Goal: Task Accomplishment & Management: Complete application form

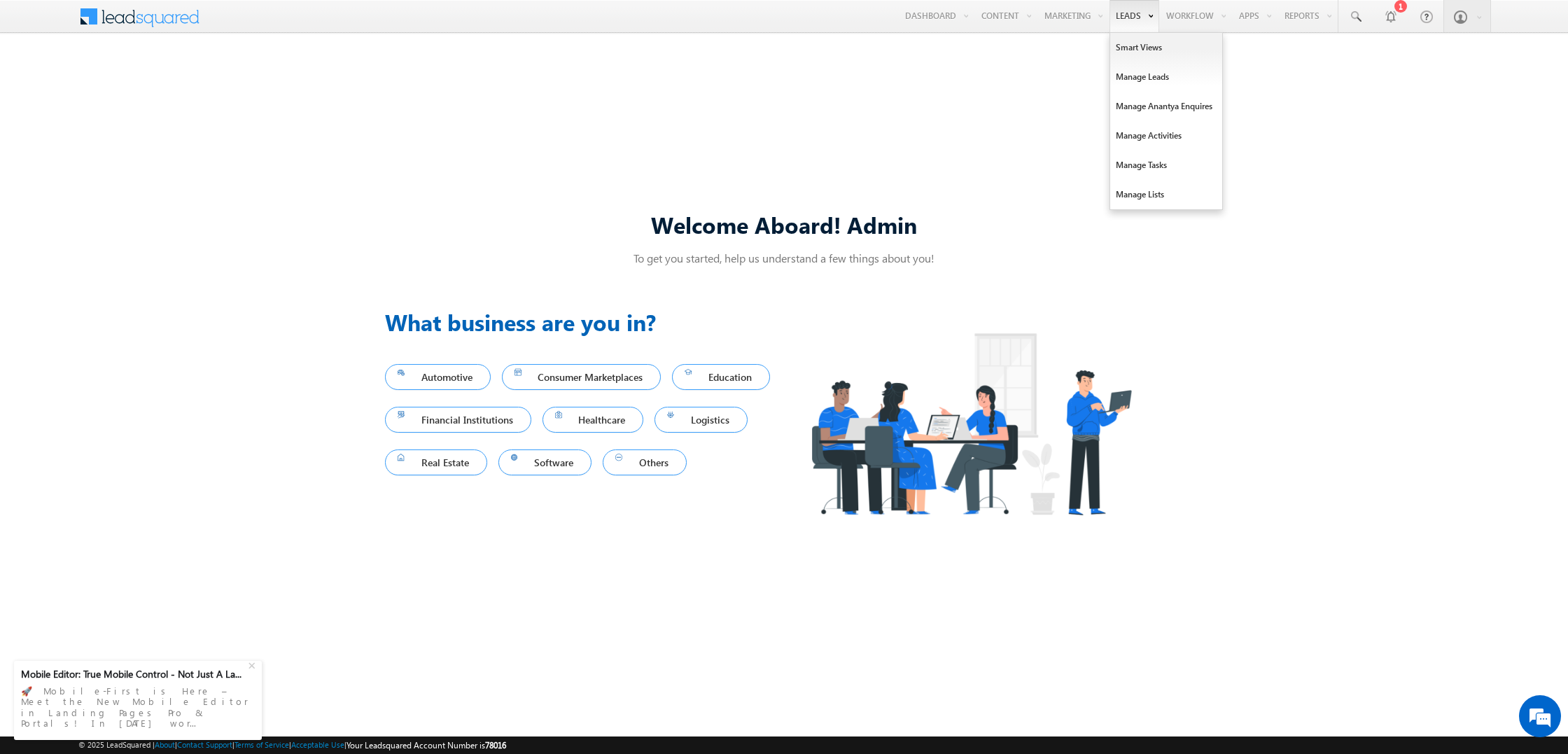
click at [821, 26] on link "Leads" at bounding box center [1134, 16] width 50 height 32
click at [821, 49] on link "Smart Views" at bounding box center [1166, 48] width 112 height 29
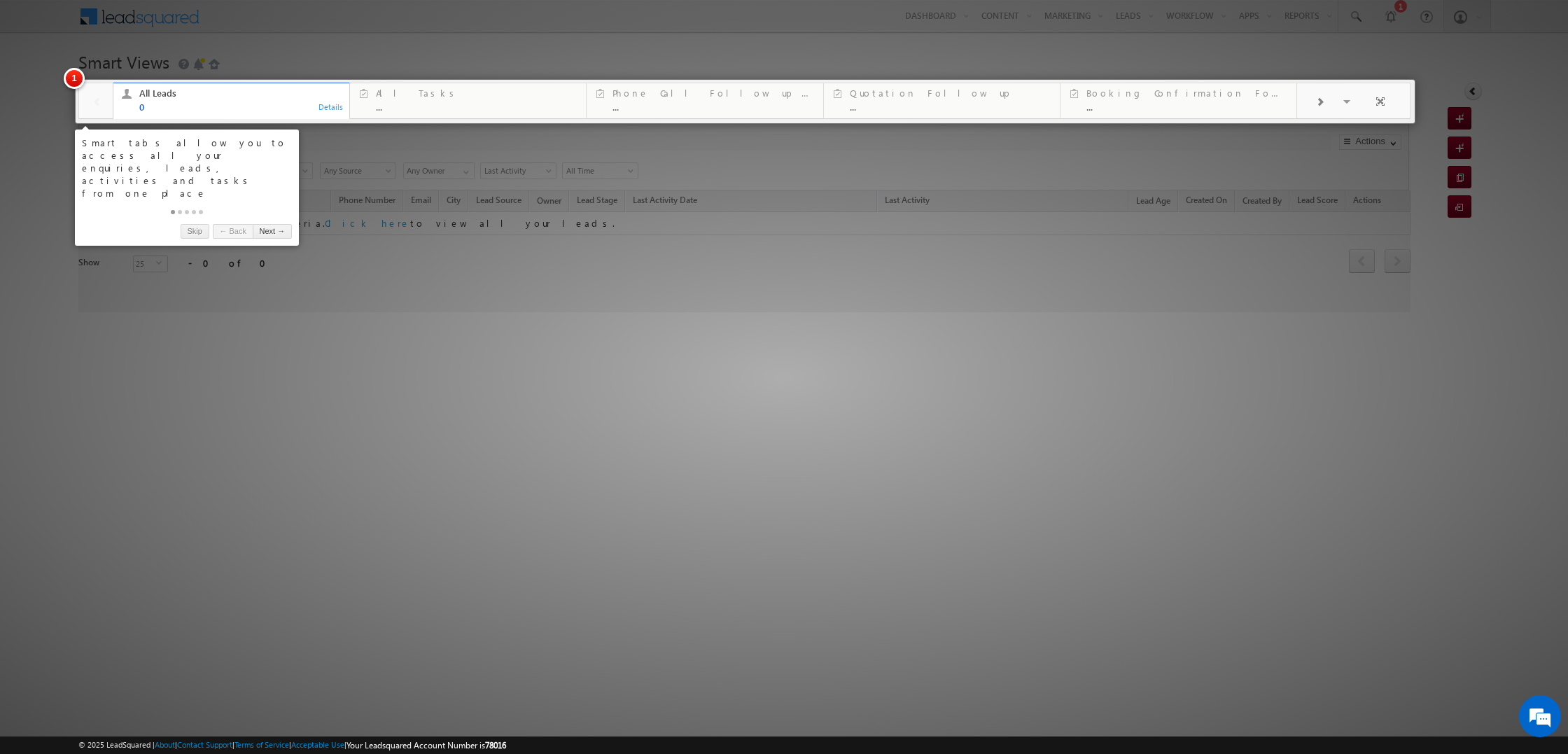
click at [271, 224] on link "Next →" at bounding box center [272, 231] width 39 height 15
click at [271, 193] on body "Menu Admin ym@th ehote lland mark. com" at bounding box center [784, 198] width 1568 height 397
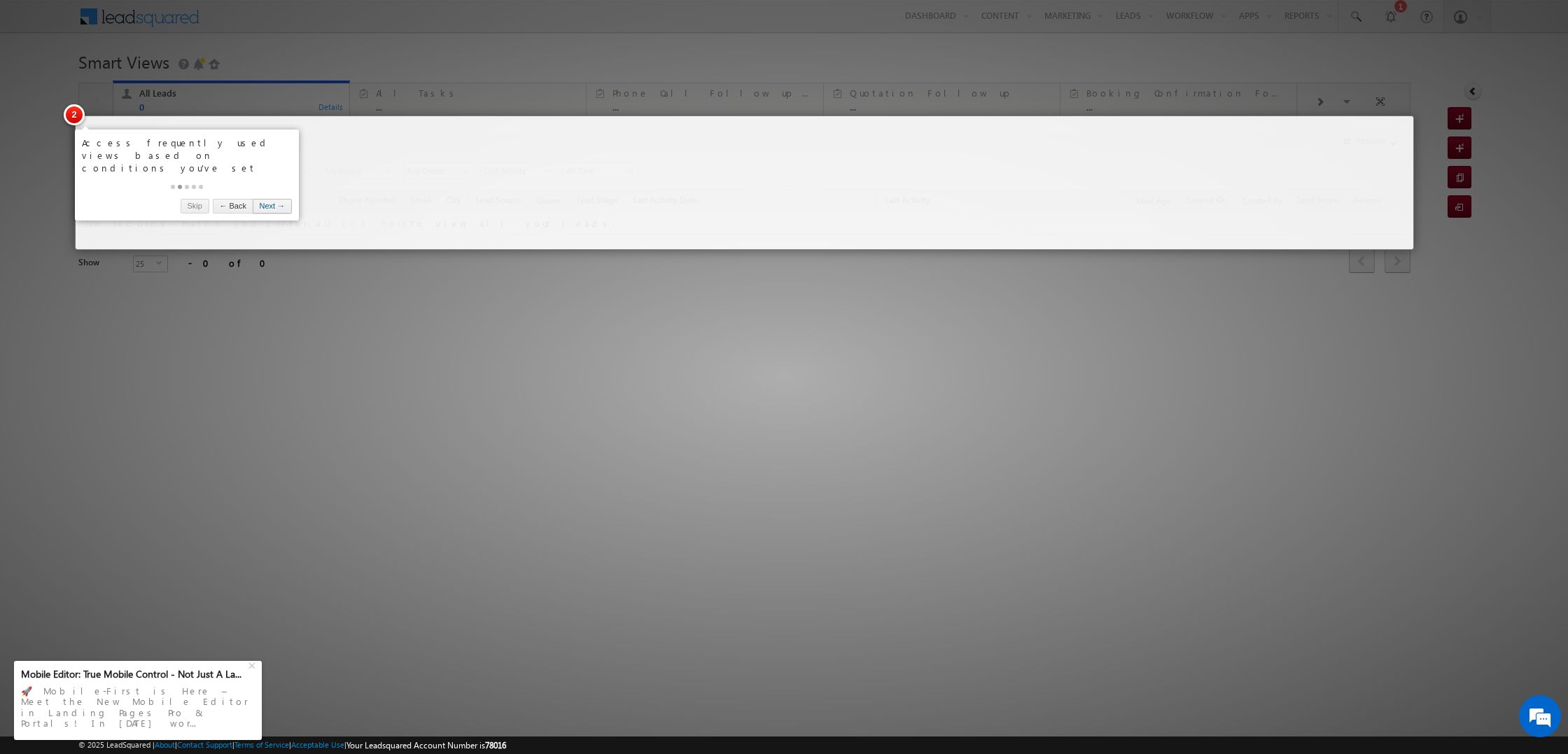
click at [273, 199] on link "Next →" at bounding box center [272, 206] width 39 height 15
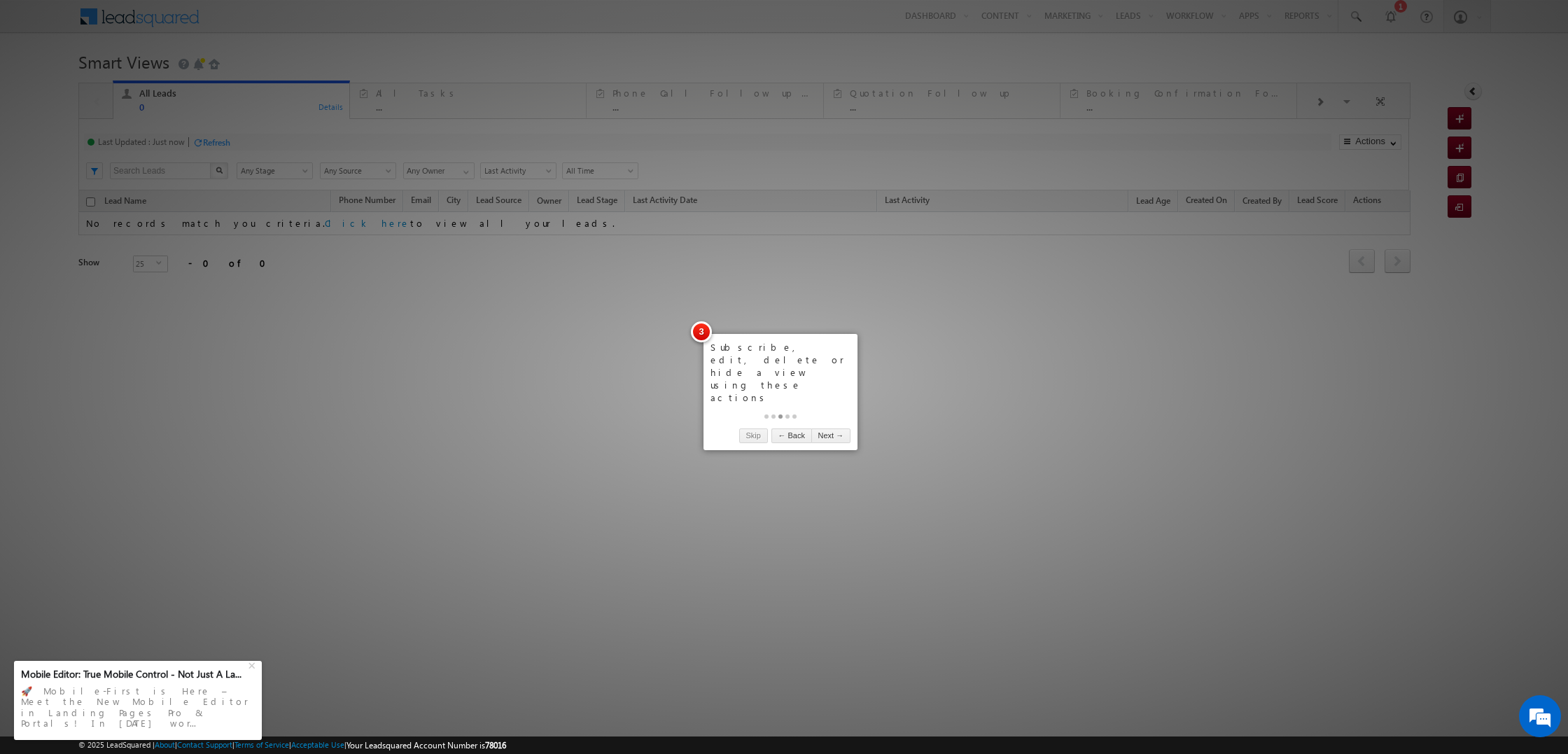
click at [820, 429] on link "Next →" at bounding box center [831, 436] width 39 height 15
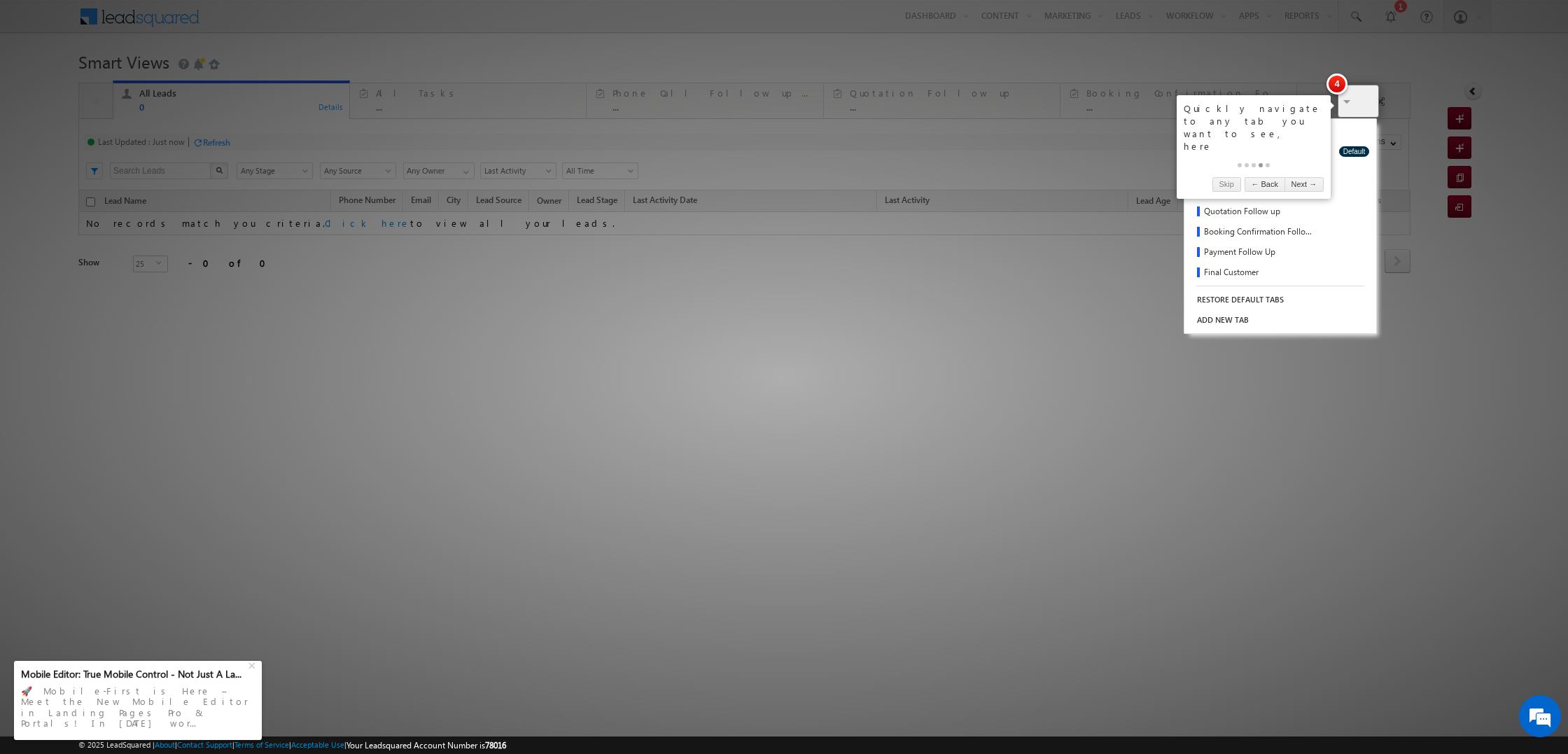
click at [1331, 80] on span "4" at bounding box center [1336, 83] width 21 height 21
click at [1333, 82] on span "4" at bounding box center [1336, 83] width 21 height 21
click at [1308, 177] on link "Next →" at bounding box center [1304, 184] width 39 height 15
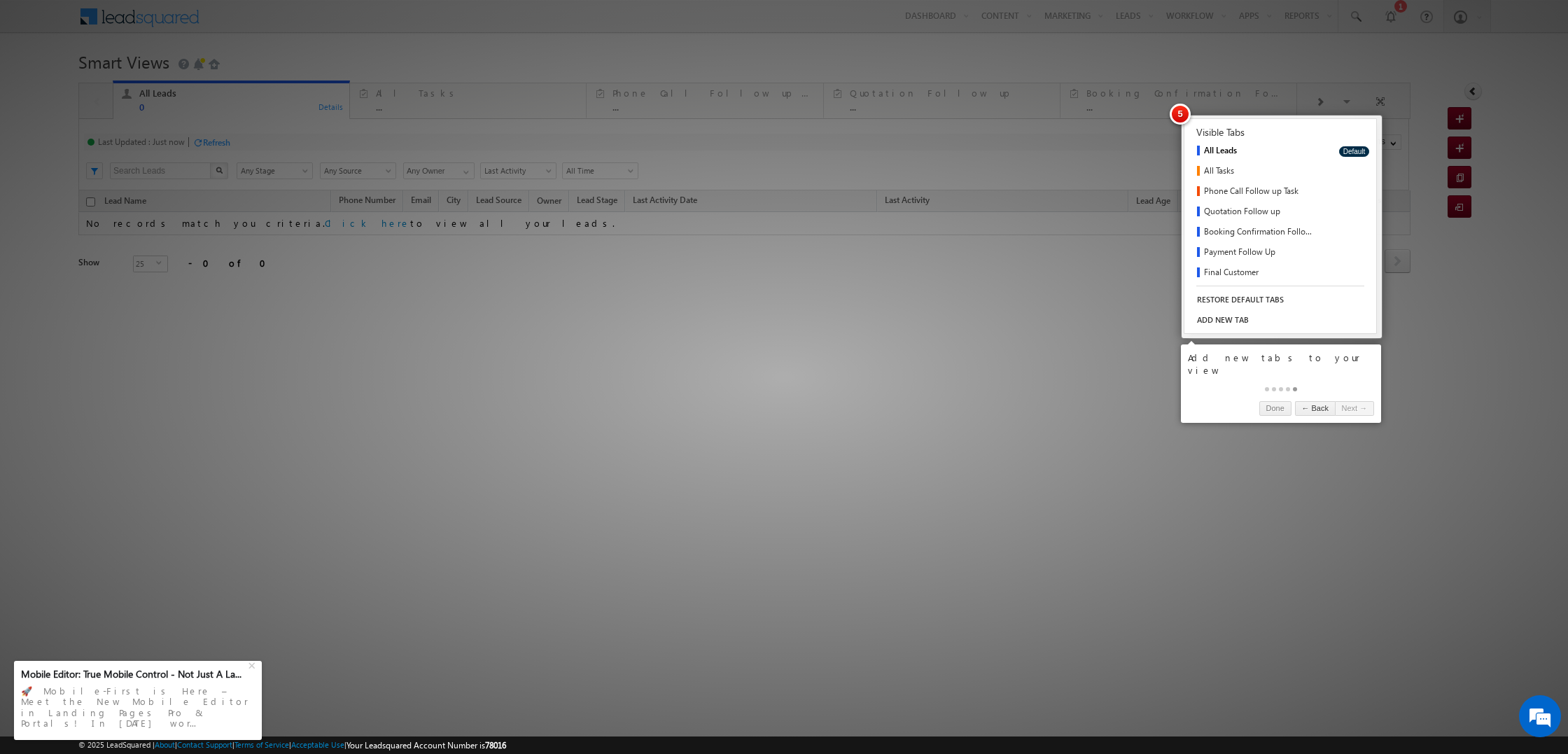
drag, startPoint x: 1304, startPoint y: 396, endPoint x: 1289, endPoint y: 399, distance: 15.3
click at [1335, 401] on link "Next →" at bounding box center [1354, 408] width 39 height 15
click at [1294, 401] on link "← Back" at bounding box center [1314, 408] width 40 height 15
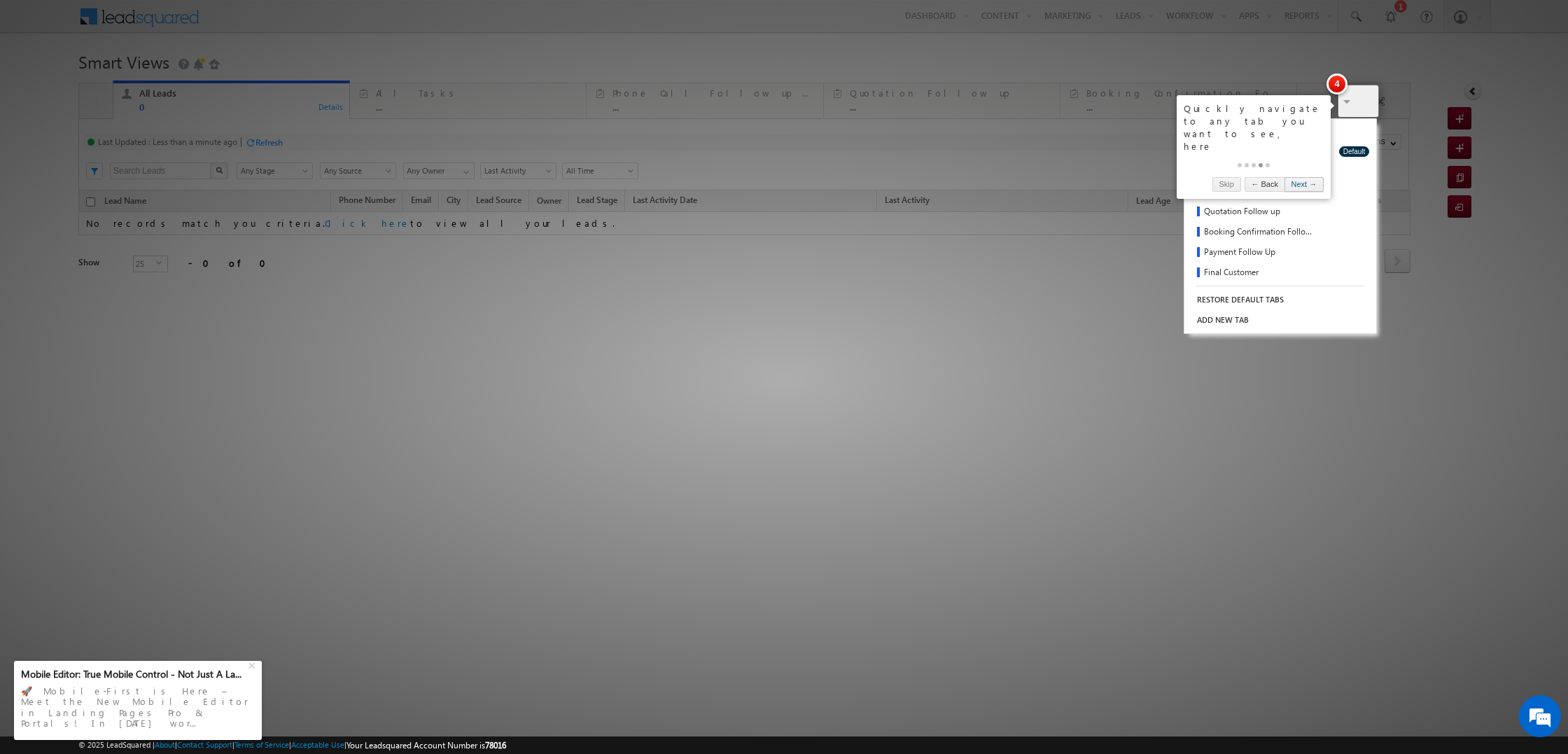
click at [1292, 177] on link "Next →" at bounding box center [1304, 184] width 39 height 15
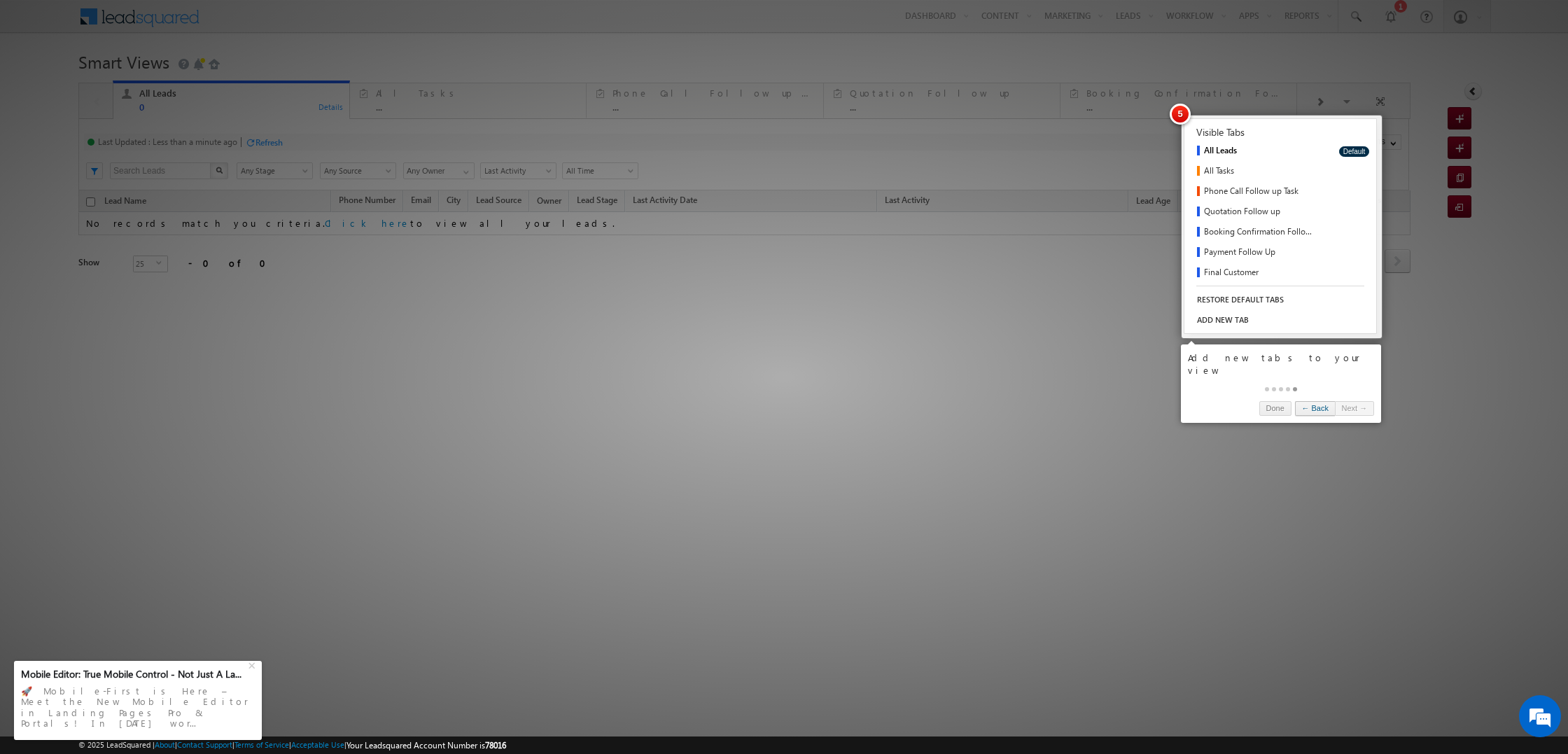
click at [1294, 401] on link "← Back" at bounding box center [1314, 408] width 40 height 15
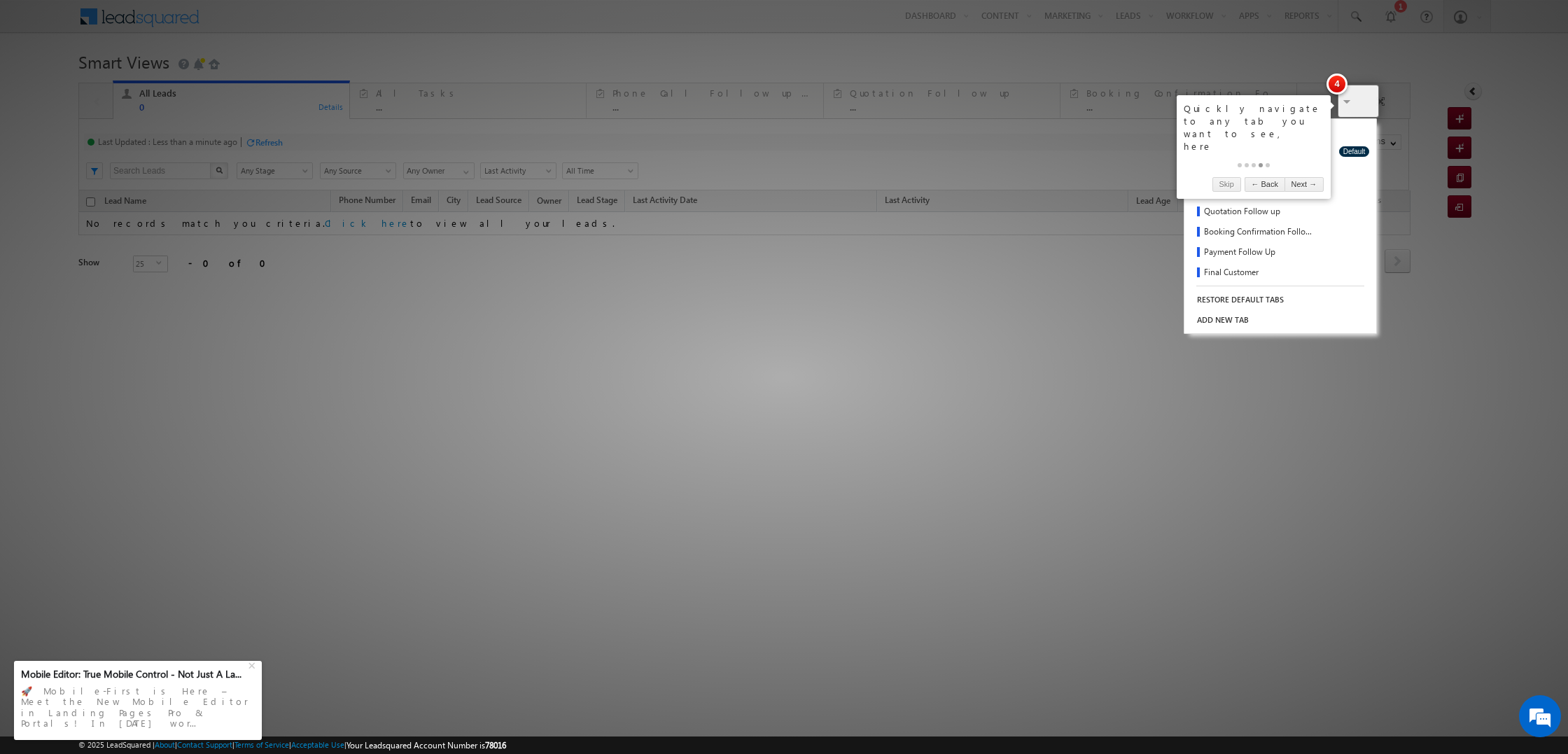
click at [1254, 177] on link "← Back" at bounding box center [1264, 184] width 40 height 15
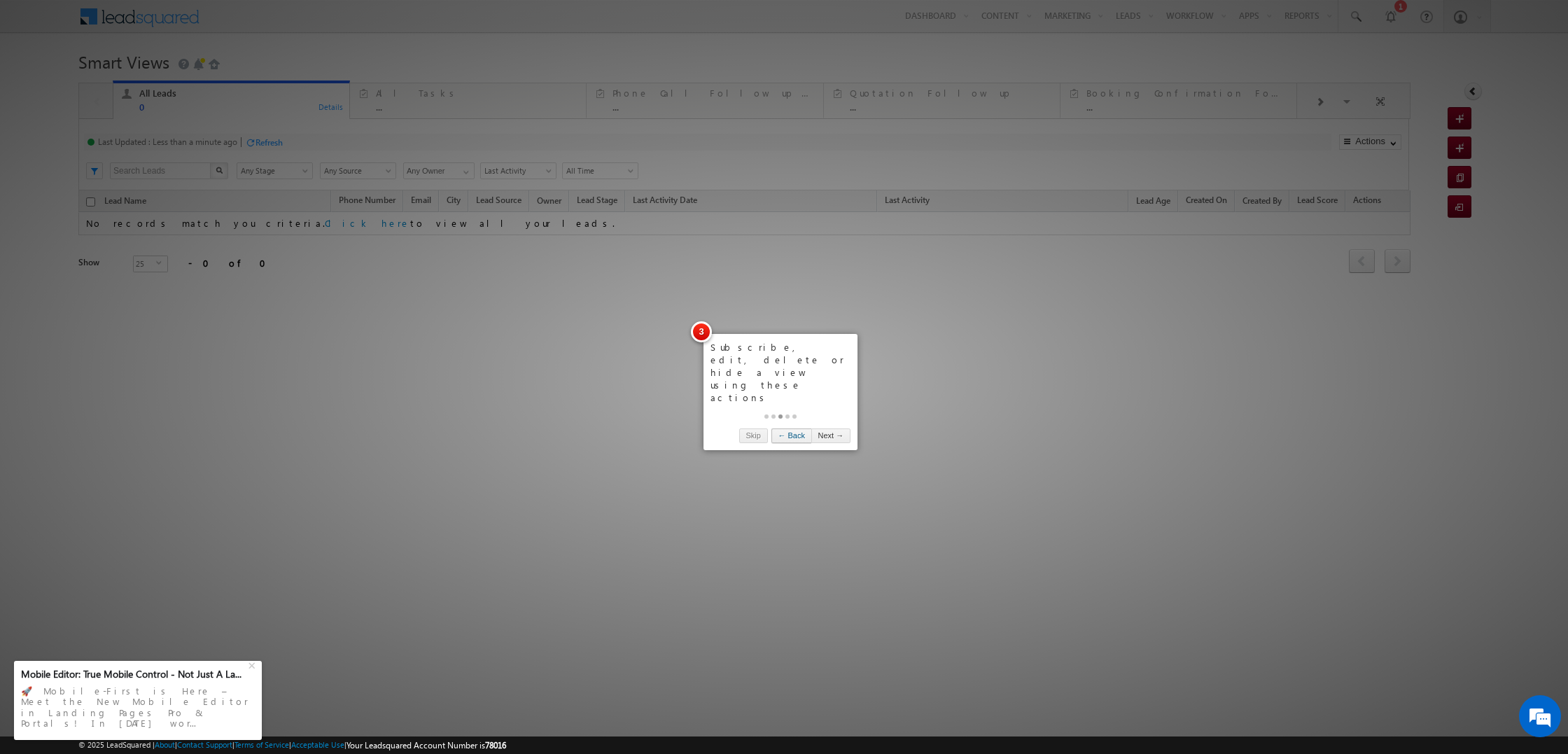
click at [785, 429] on link "← Back" at bounding box center [791, 436] width 40 height 15
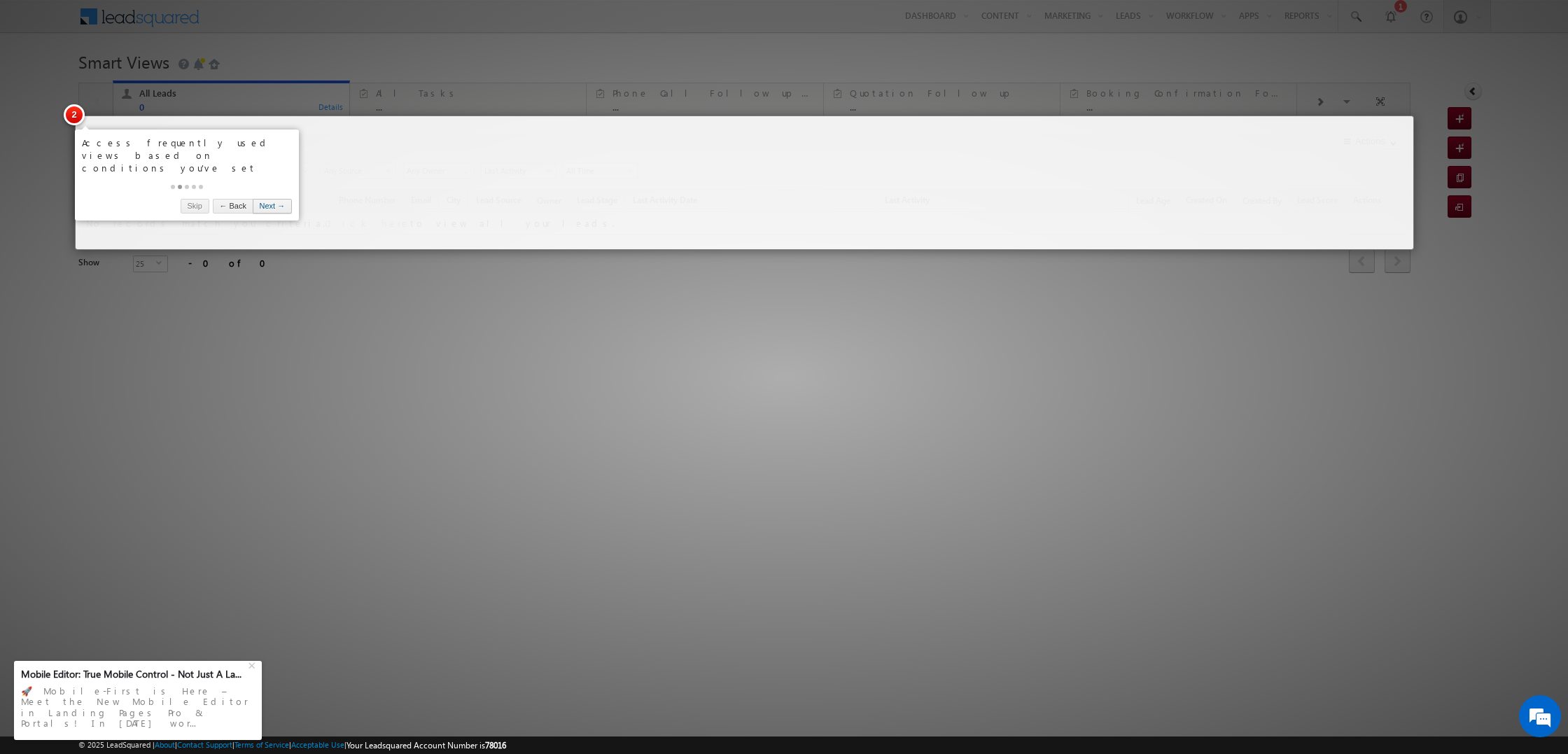
click at [273, 199] on link "Next →" at bounding box center [272, 206] width 39 height 15
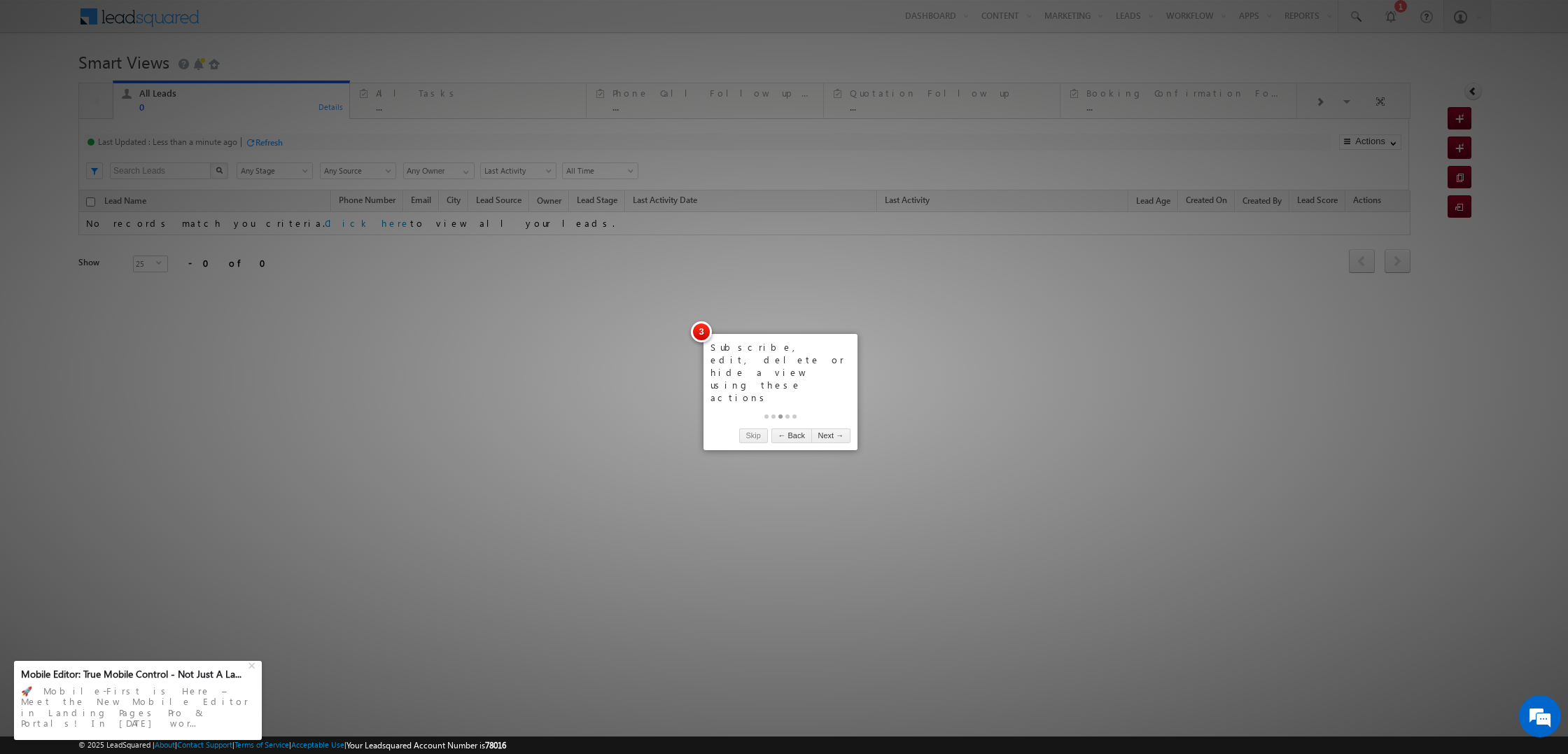
click at [339, 223] on div at bounding box center [784, 377] width 1568 height 754
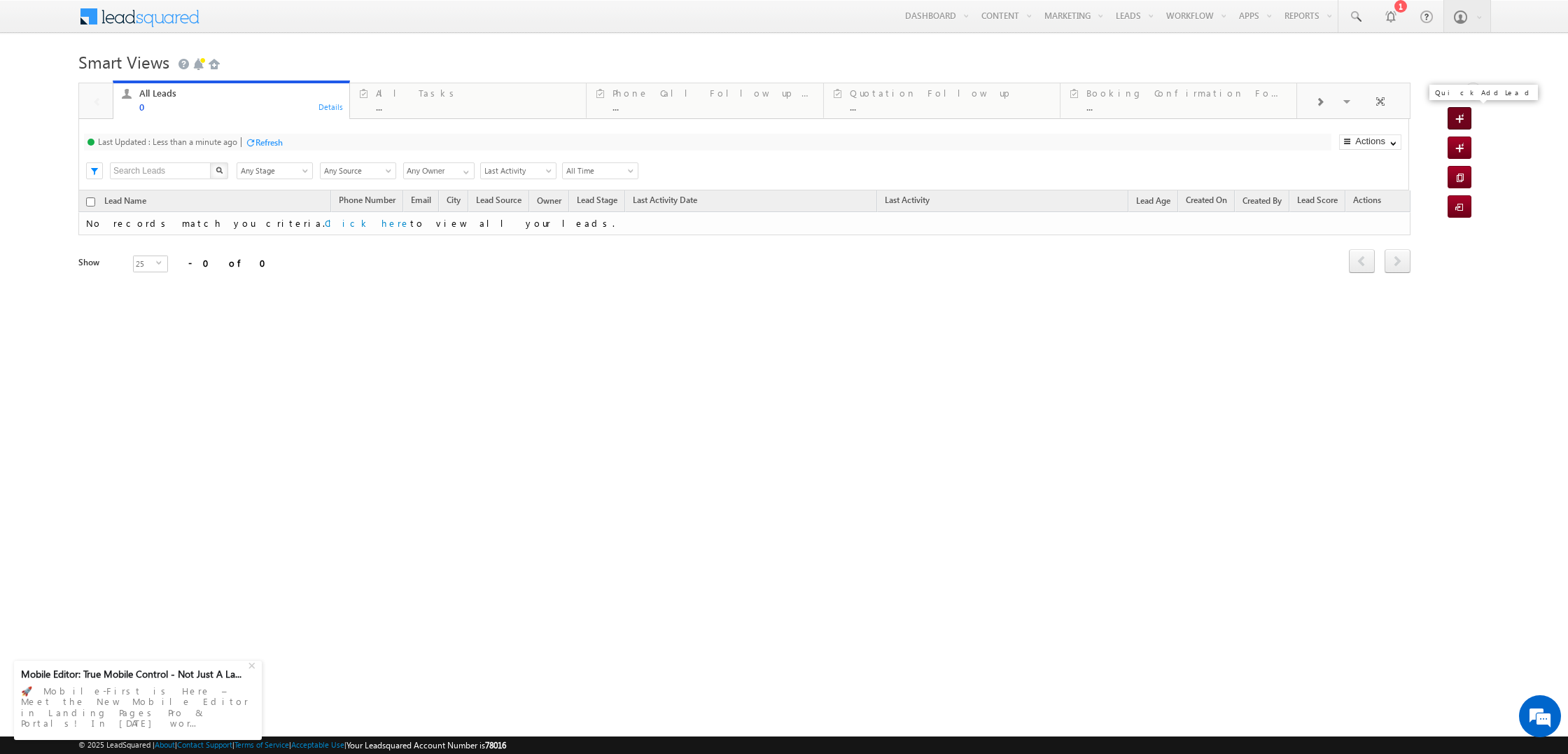
click at [1456, 119] on span at bounding box center [1462, 119] width 13 height 14
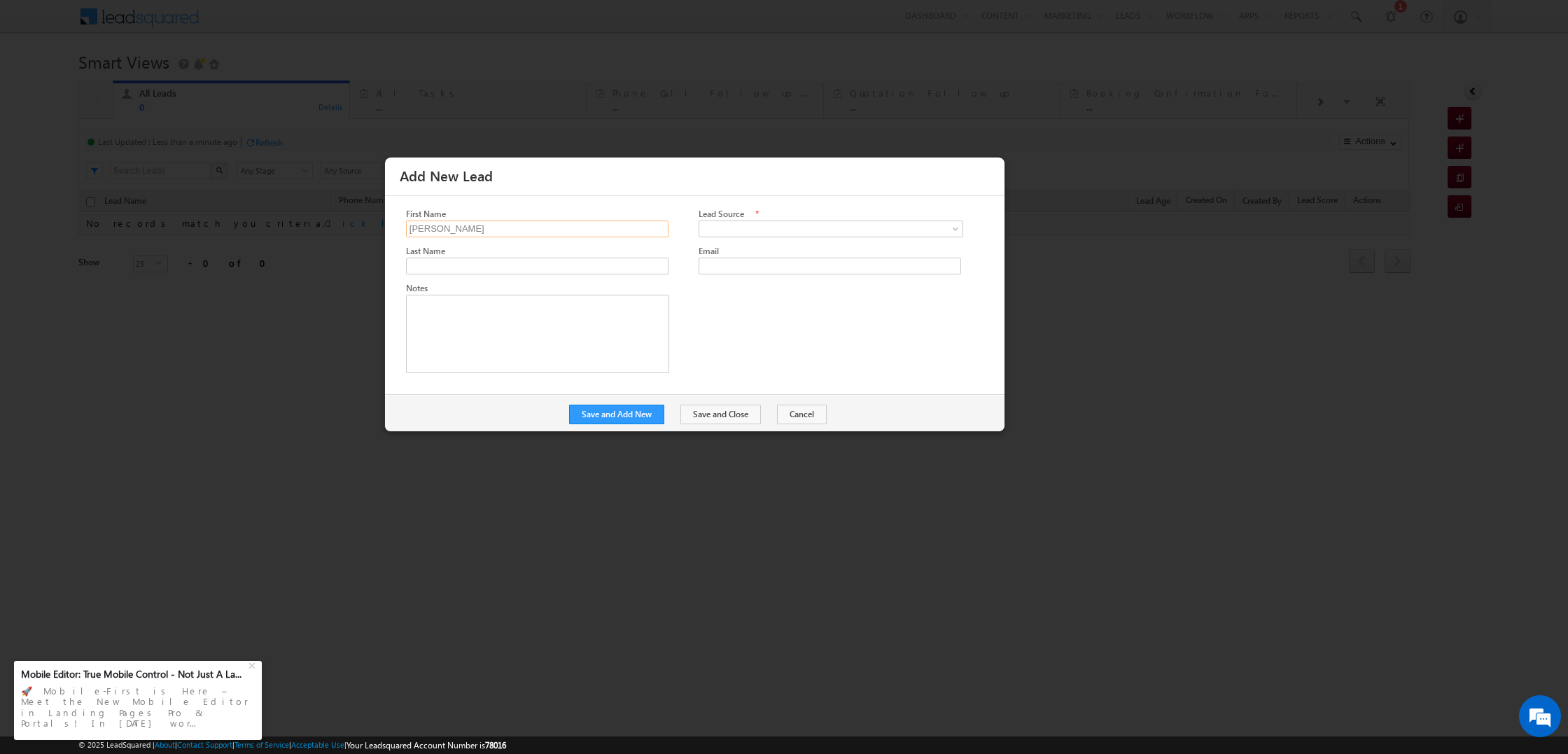
type input "Aaryaman"
click at [766, 232] on span at bounding box center [826, 228] width 255 height 12
click at [756, 358] on link "Others" at bounding box center [817, 357] width 236 height 12
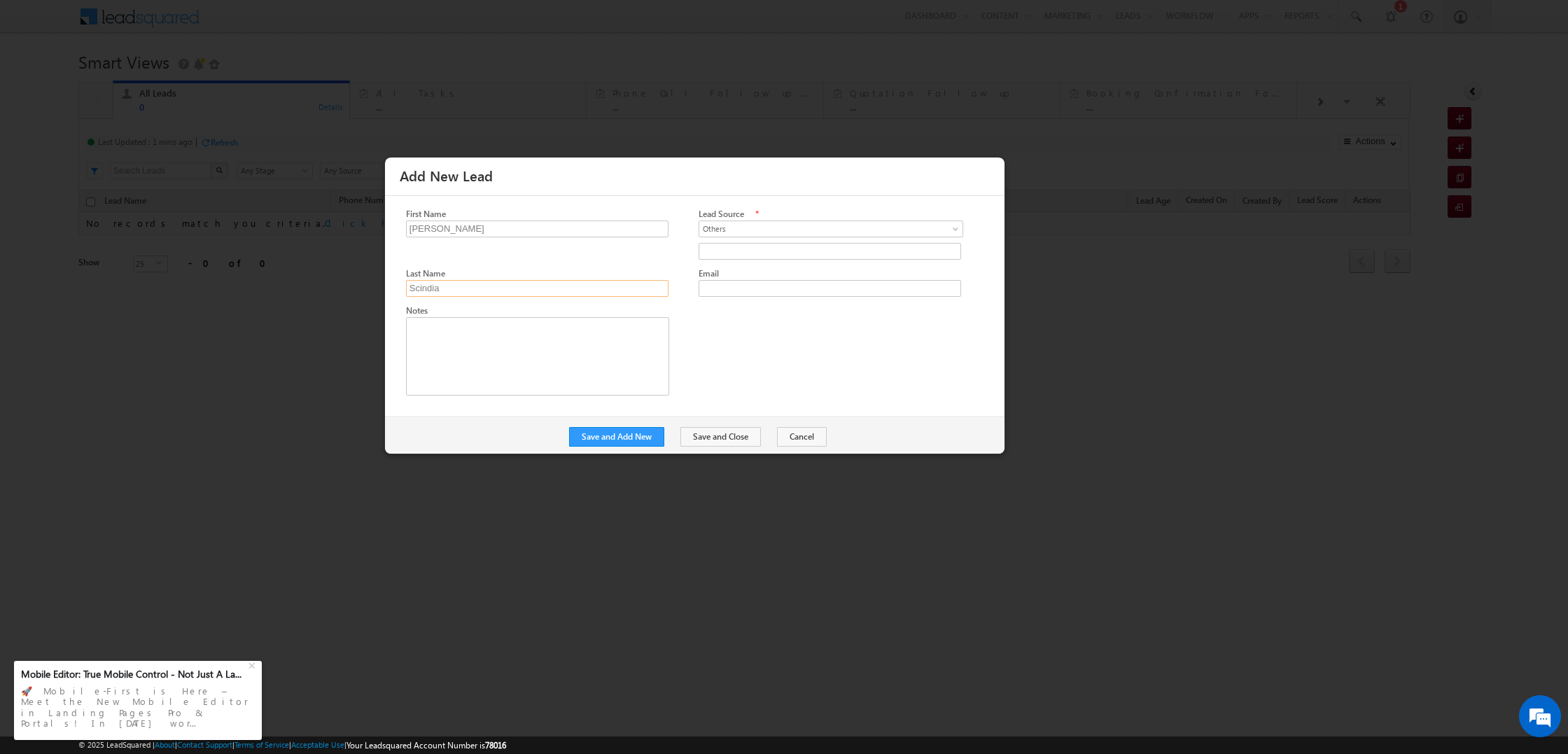
type input "Scindia"
click at [747, 342] on div "First Name Aaryaman Lead Source * Direct Call Direct Email Instagram Facebook T…" at bounding box center [705, 304] width 598 height 195
click at [628, 433] on button "Save and Add New" at bounding box center [617, 437] width 95 height 20
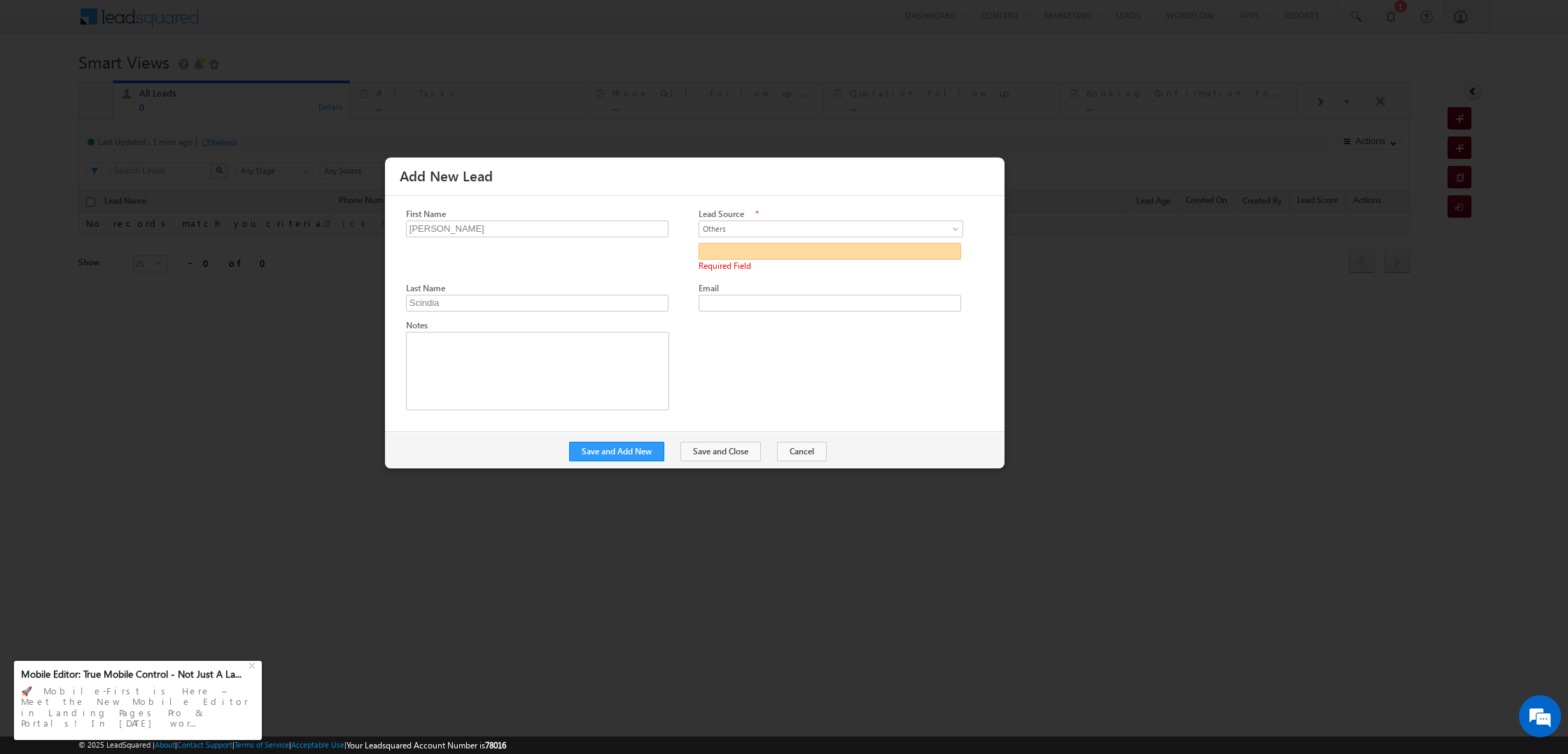
click at [770, 252] on input "Lead Source" at bounding box center [829, 251] width 263 height 17
click at [757, 228] on span "Others" at bounding box center [826, 228] width 255 height 12
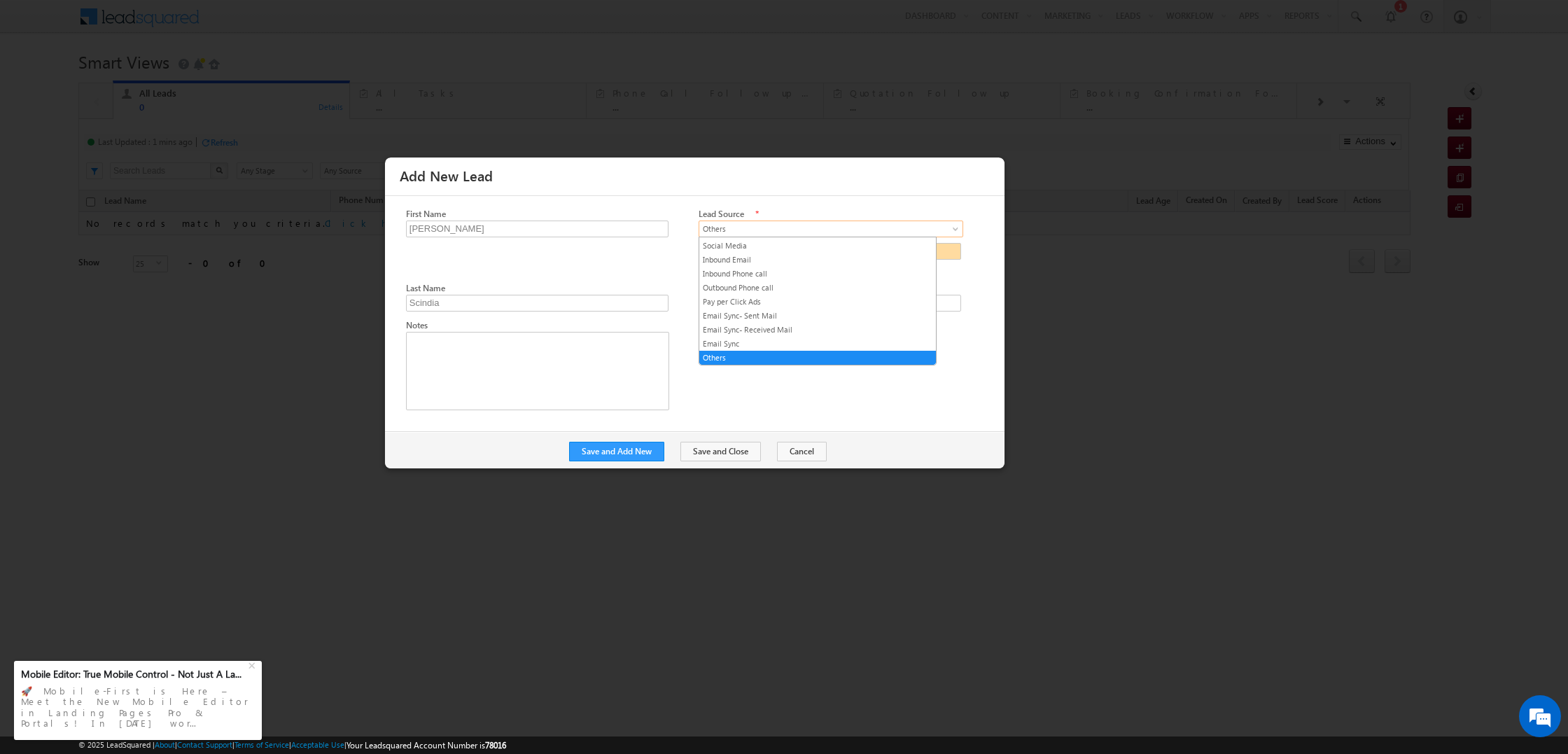
drag, startPoint x: 648, startPoint y: 260, endPoint x: 664, endPoint y: 255, distance: 16.8
click at [648, 260] on div at bounding box center [705, 244] width 598 height 74
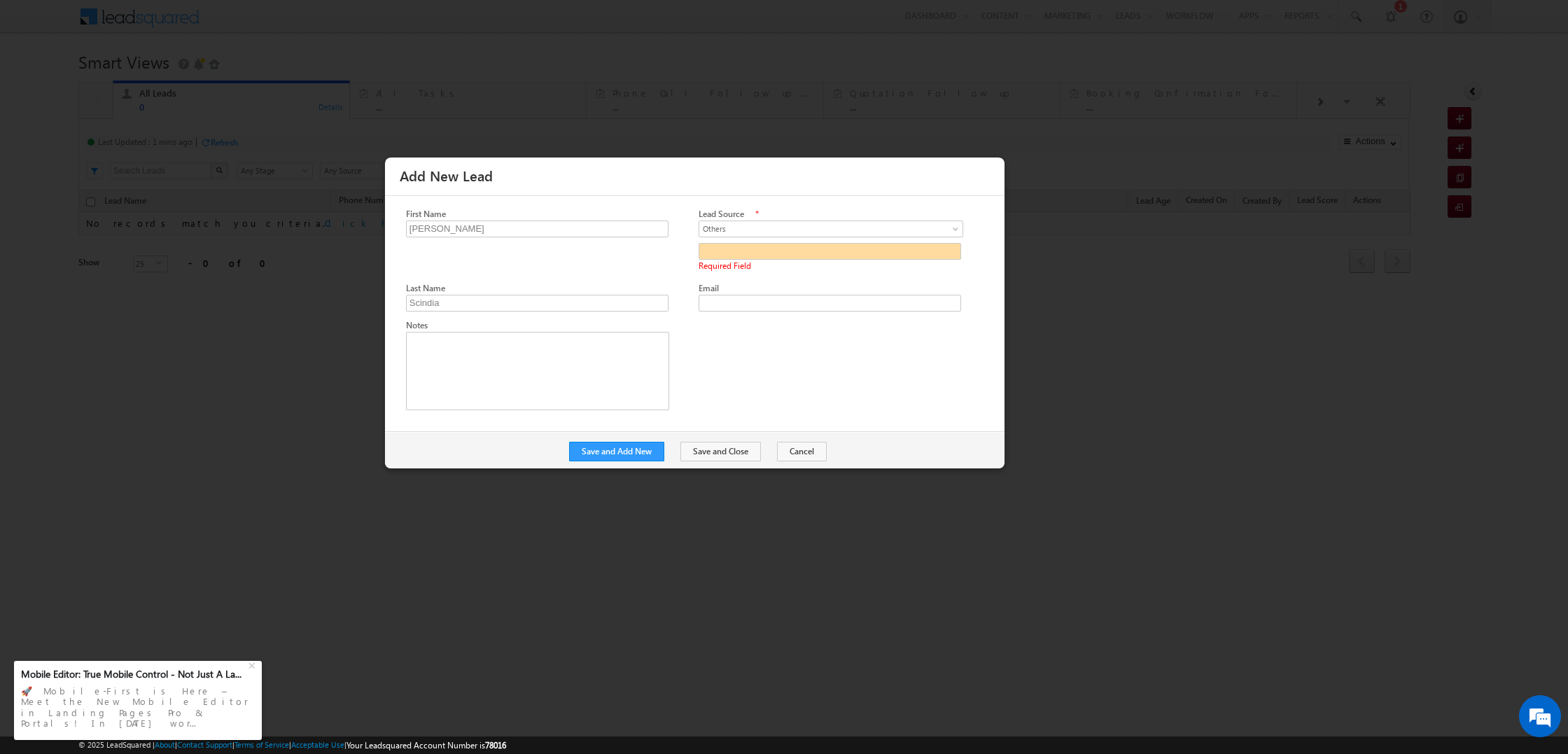
click at [735, 241] on div "Direct Call Direct Email Instagram Facebook Travel Agent MMT Booking.com Expedi…" at bounding box center [830, 247] width 263 height 54
click at [729, 247] on input "Lead Source" at bounding box center [829, 251] width 263 height 17
type input "Contact"
click at [640, 442] on button "Save and Add New" at bounding box center [617, 451] width 95 height 20
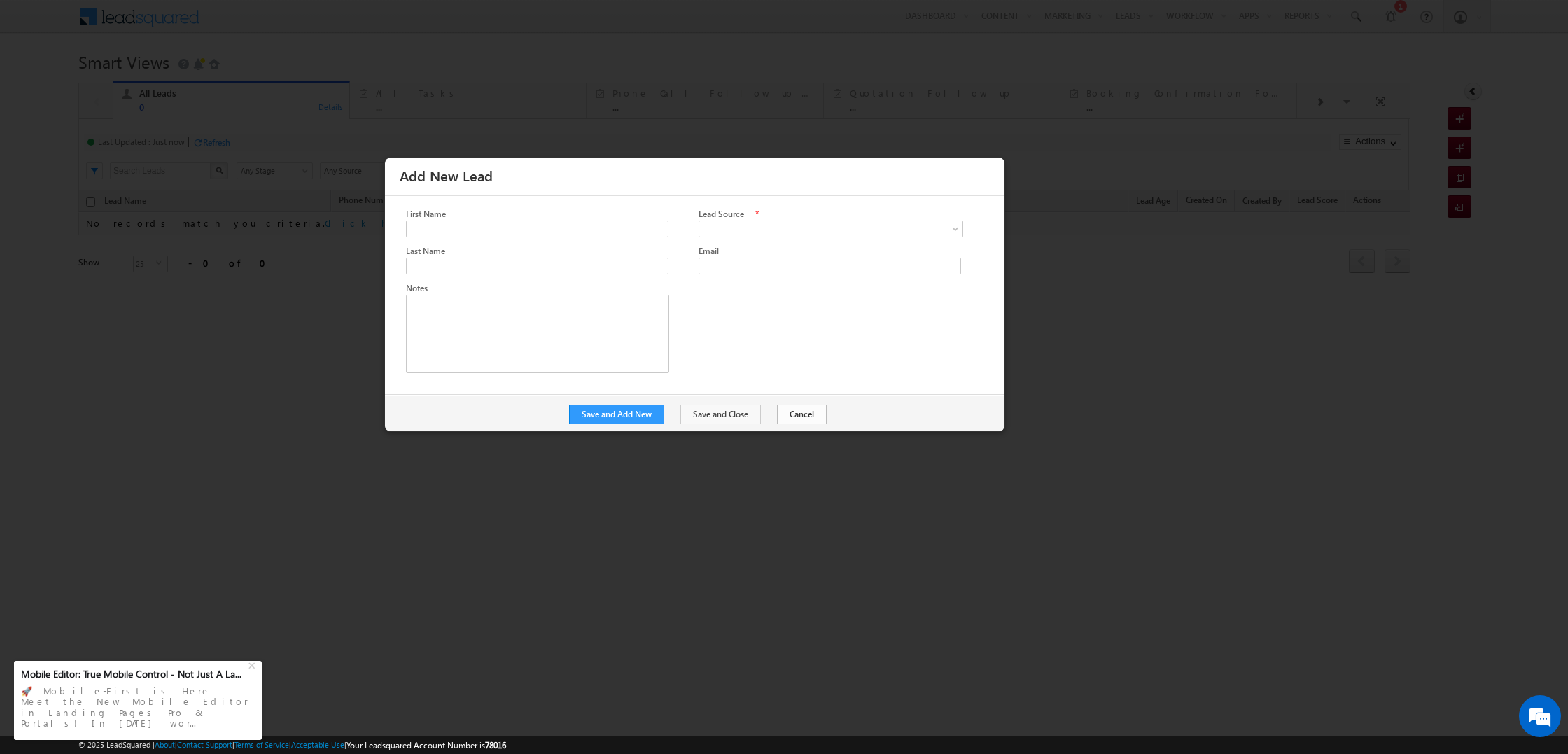
click at [796, 415] on button "Cancel" at bounding box center [802, 414] width 50 height 20
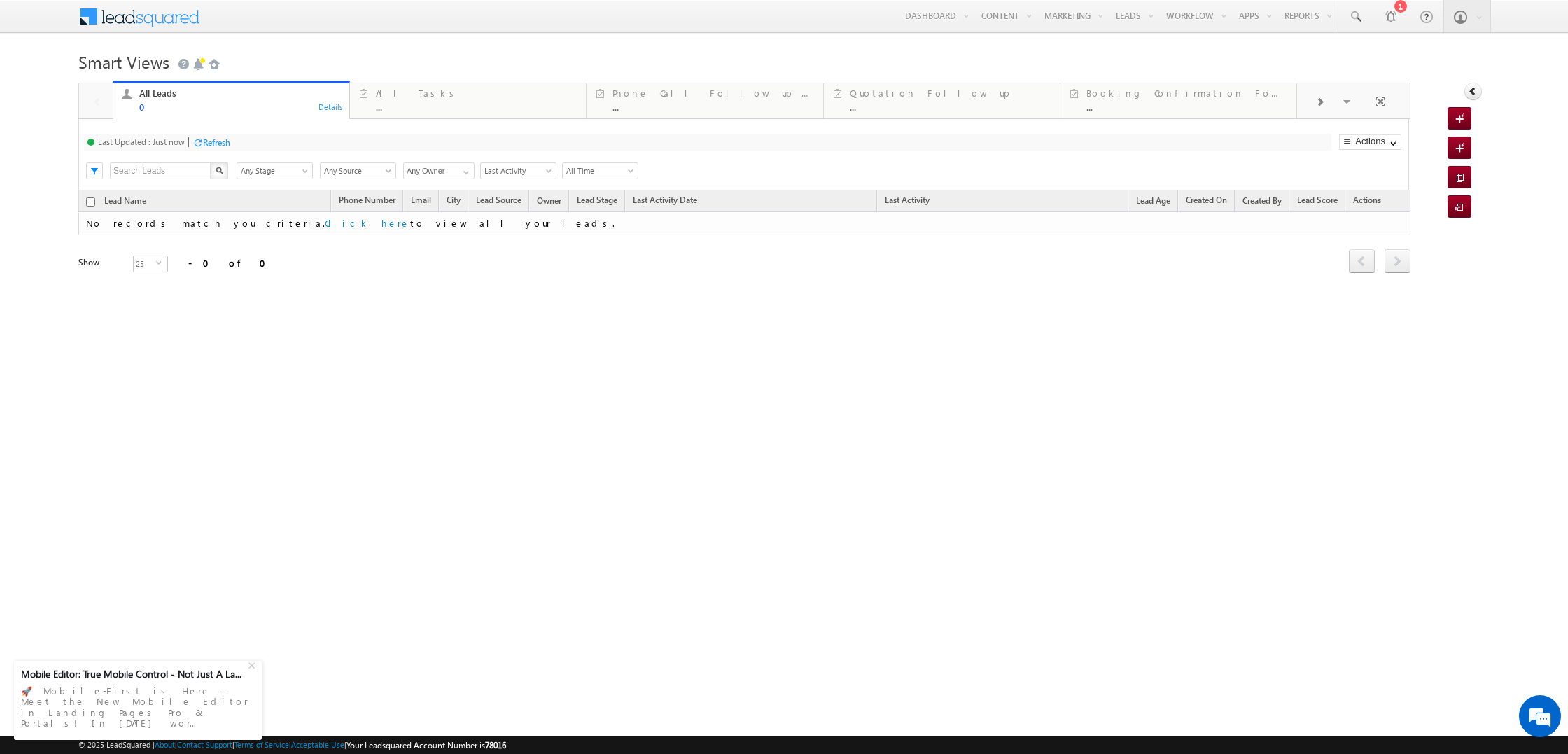
scroll to position [0, 0]
click at [1460, 124] on span at bounding box center [1462, 119] width 13 height 14
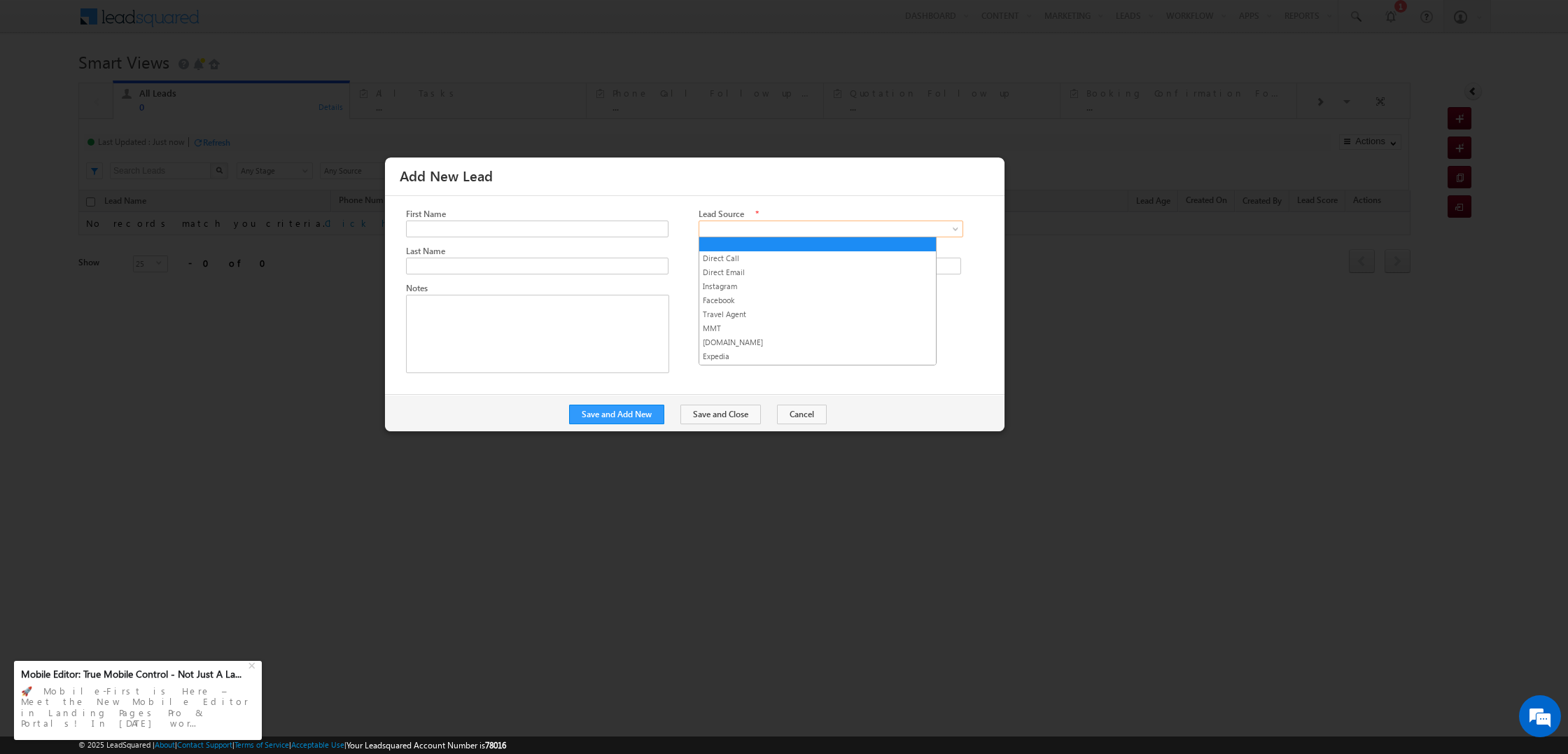
click at [716, 231] on span at bounding box center [826, 228] width 255 height 12
click at [559, 248] on div "Last Name" at bounding box center [538, 251] width 263 height 13
type input "Aaryaman"
click at [735, 220] on link at bounding box center [831, 228] width 265 height 17
click at [742, 260] on link "Direct Call" at bounding box center [817, 258] width 236 height 12
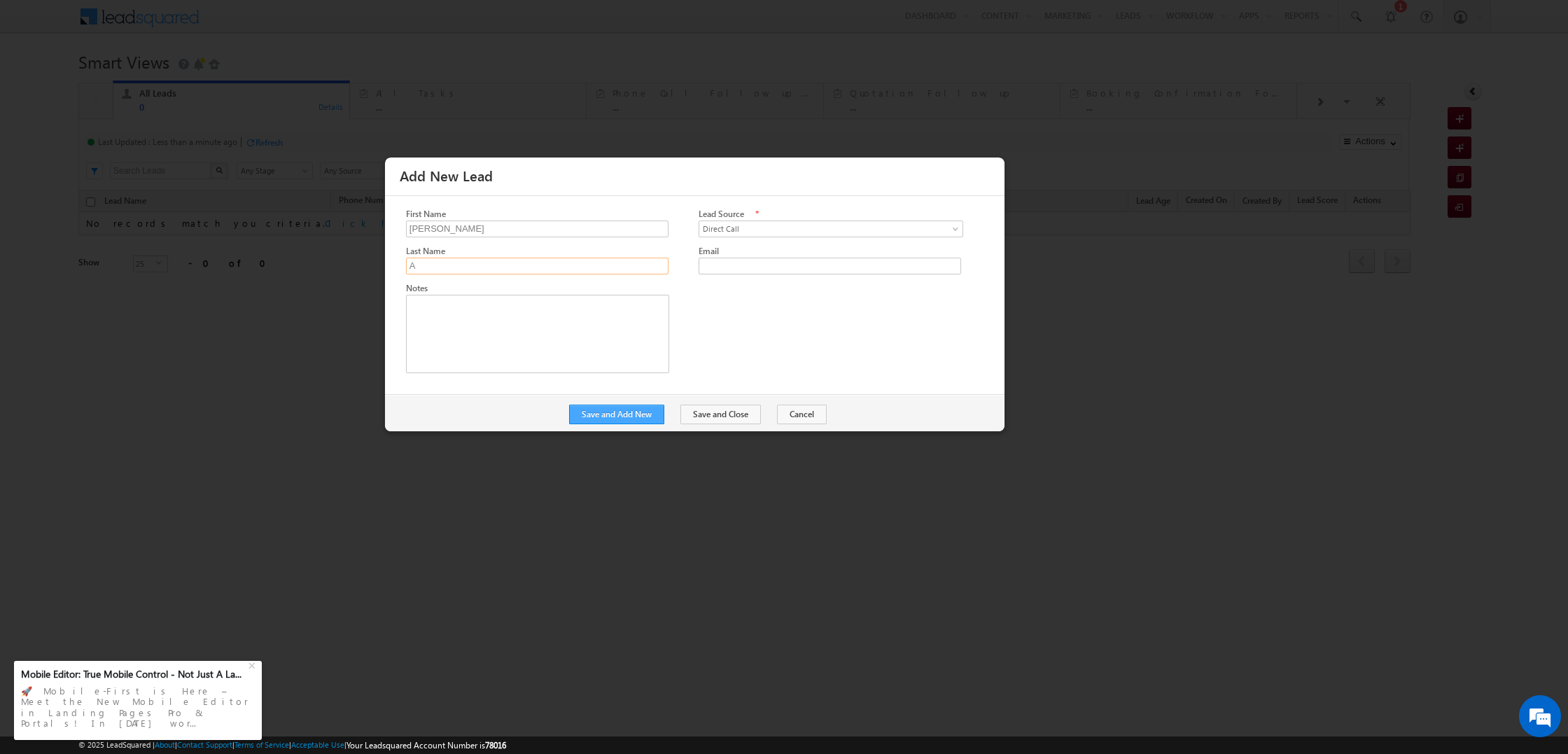
type input "A"
click at [644, 415] on button "Save and Add New" at bounding box center [617, 414] width 95 height 20
click at [806, 413] on button "Cancel" at bounding box center [802, 414] width 50 height 20
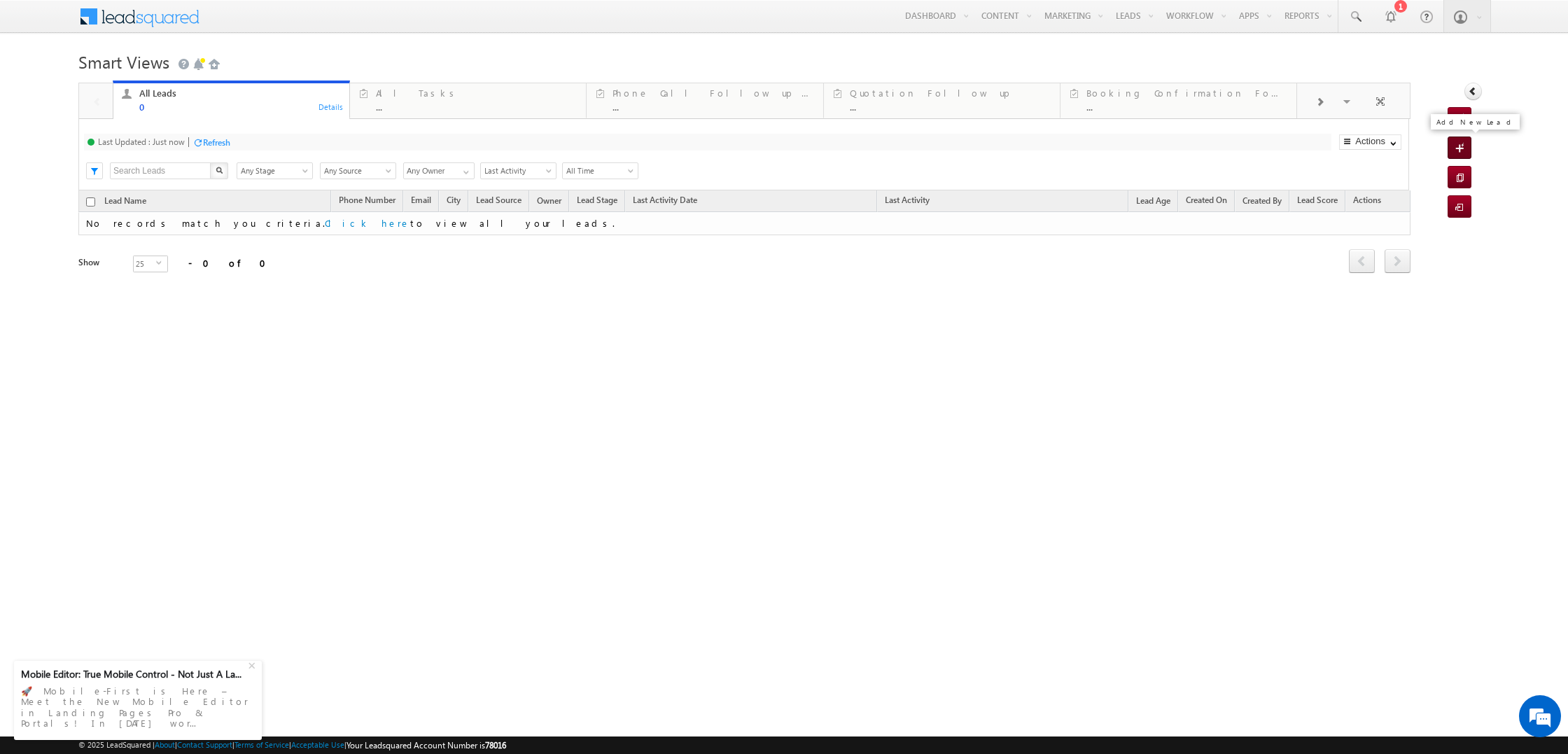
scroll to position [1, 0]
click at [1466, 149] on span at bounding box center [1462, 148] width 13 height 14
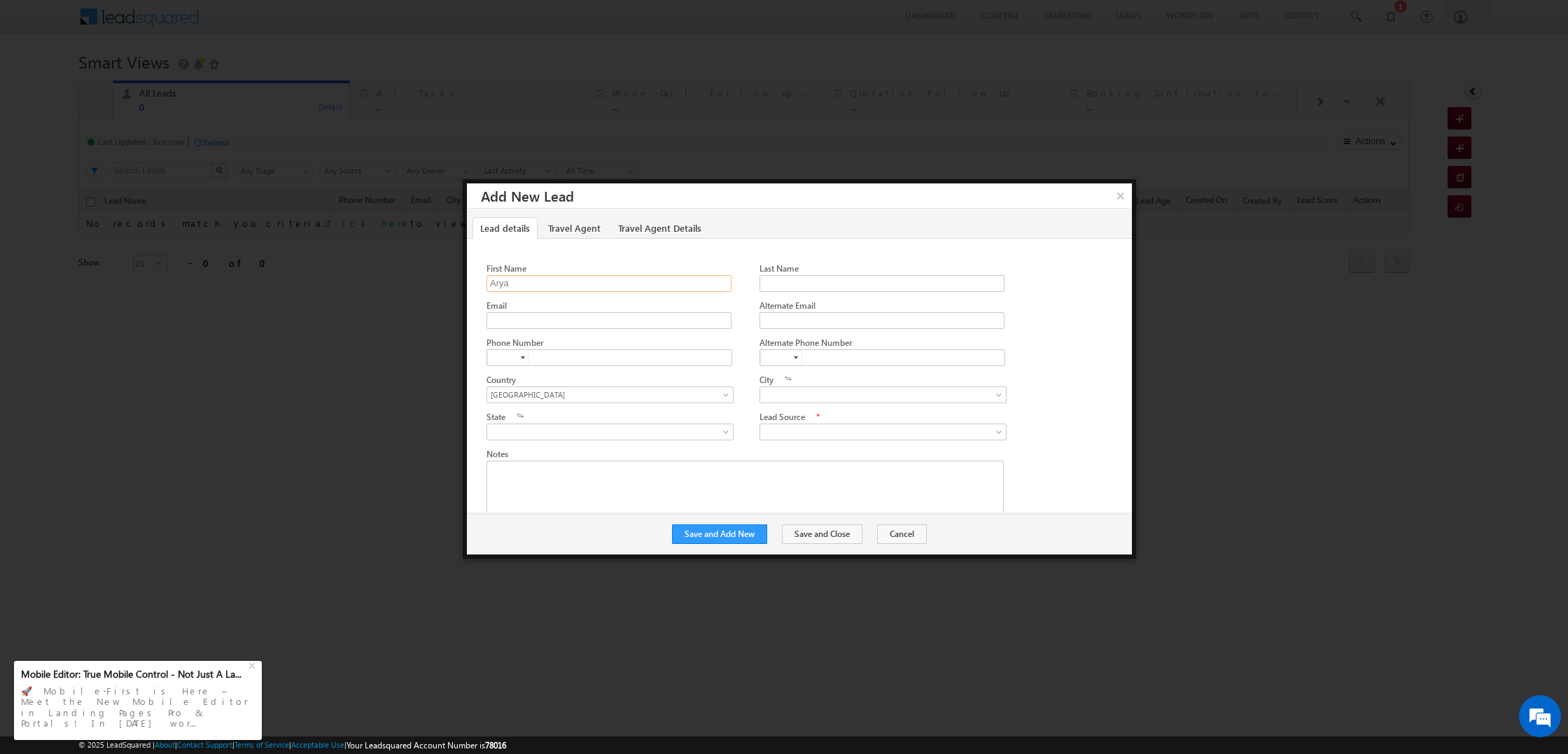
type input "Arya"
type input "M"
click at [777, 426] on span at bounding box center [878, 431] width 238 height 12
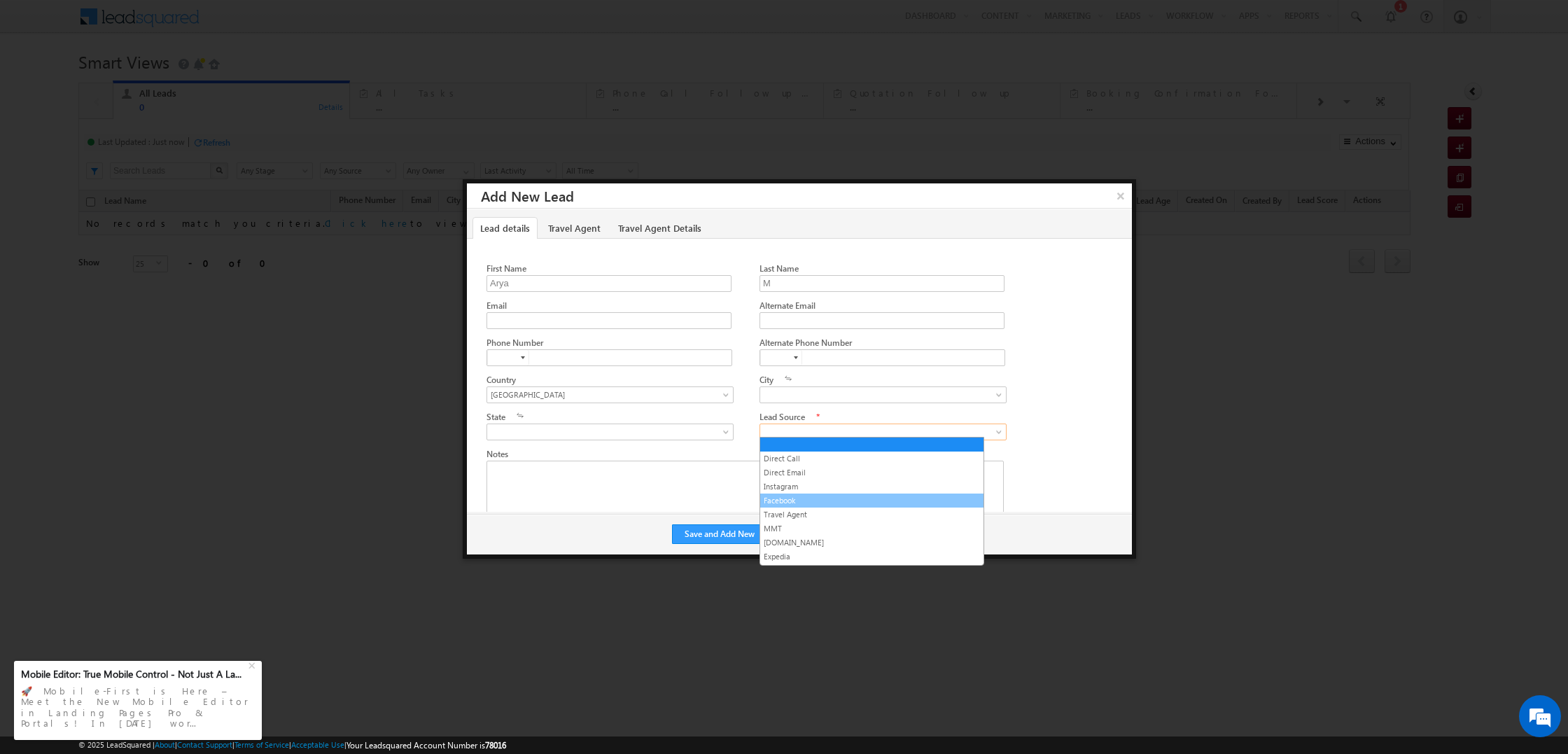
click at [809, 502] on link "Facebook" at bounding box center [871, 500] width 223 height 12
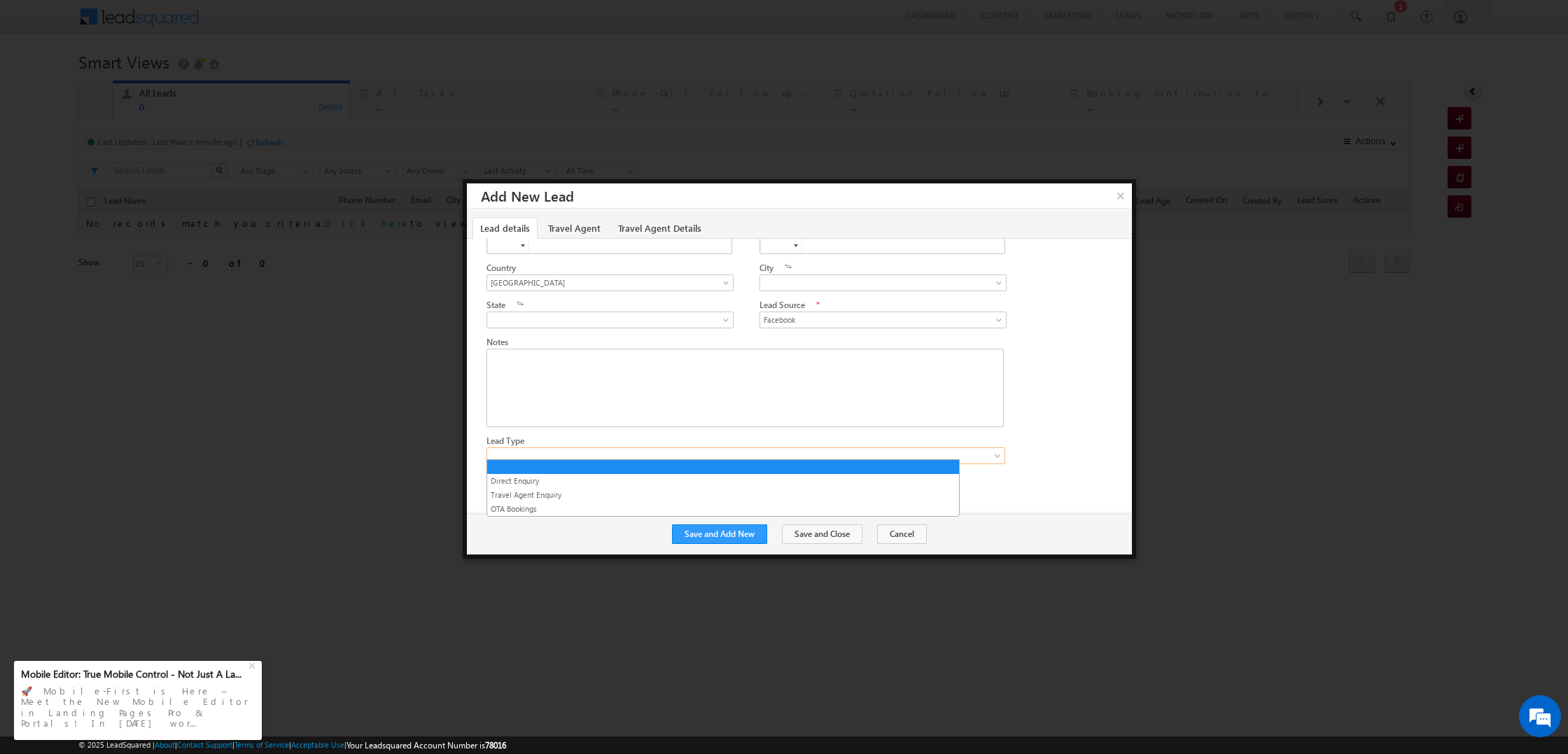
click at [661, 456] on span at bounding box center [734, 455] width 494 height 12
click at [573, 480] on link "Direct Enquiry" at bounding box center [723, 480] width 472 height 12
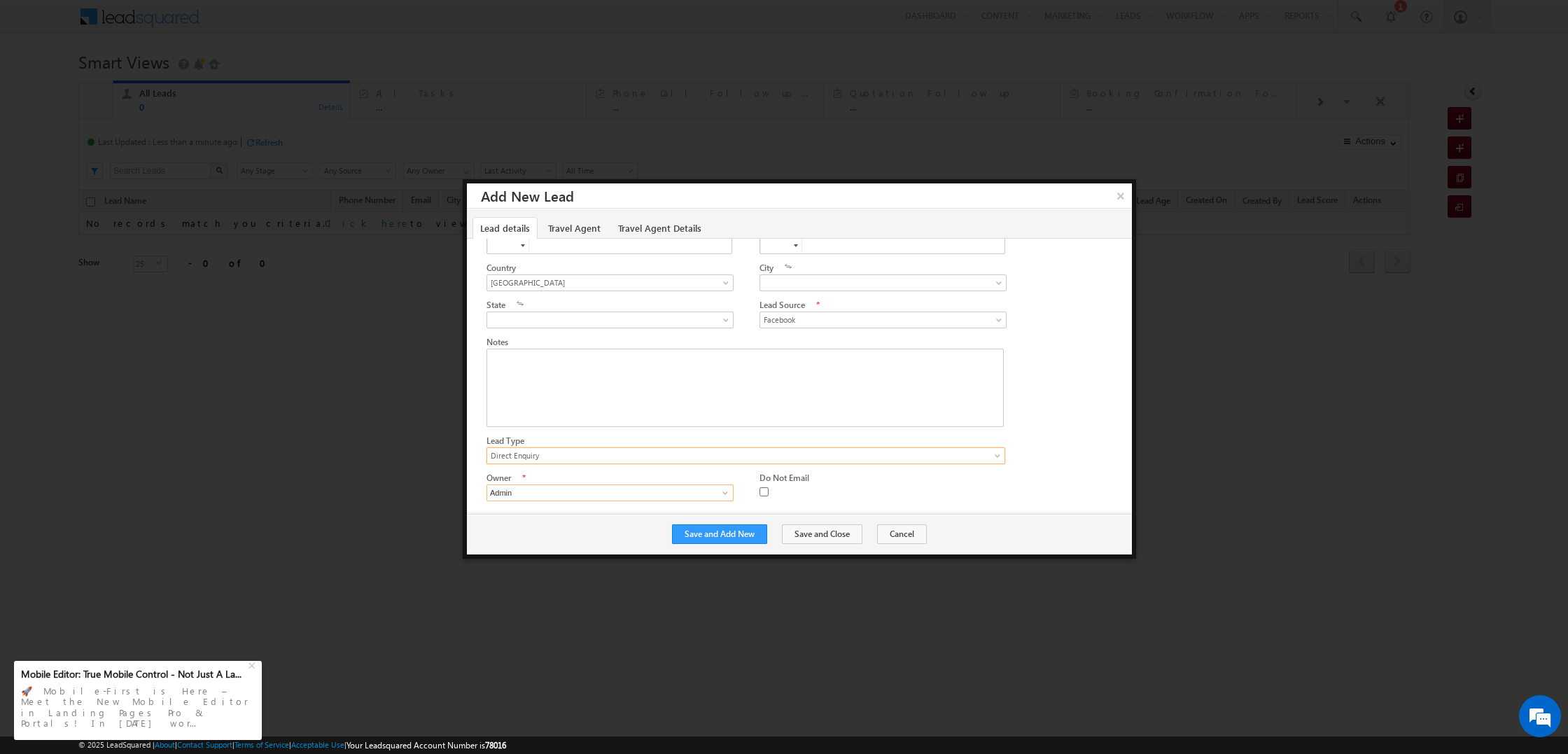
click at [591, 488] on input "Admin" at bounding box center [610, 492] width 247 height 17
click at [576, 231] on link "Travel Agent" at bounding box center [574, 228] width 68 height 22
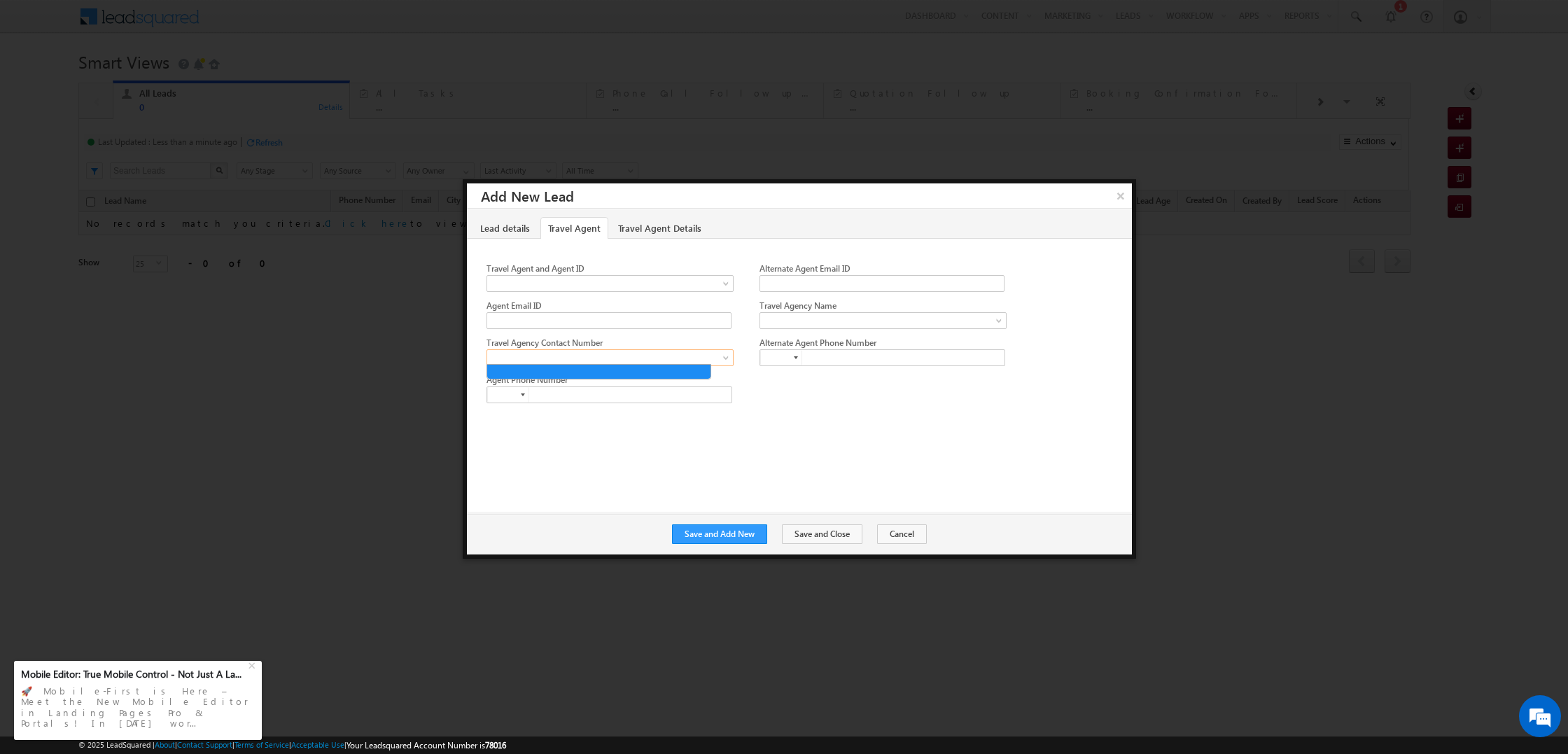
click at [636, 358] on span at bounding box center [606, 357] width 238 height 12
click at [815, 394] on div "First Name Arya Last Name M Email Alternate Email" at bounding box center [799, 374] width 665 height 274
click at [658, 231] on link "Travel Agent Details" at bounding box center [659, 228] width 99 height 22
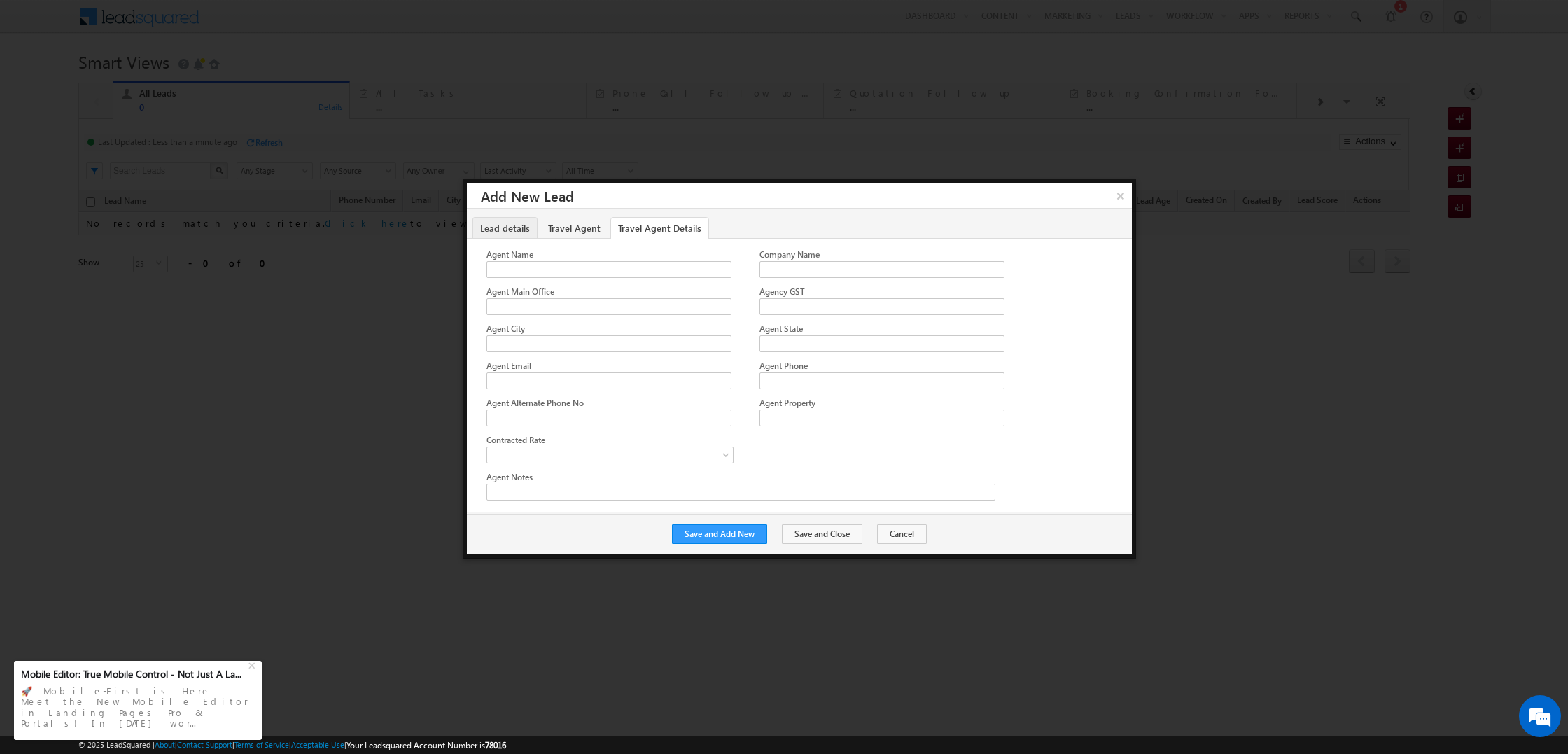
click at [513, 234] on link "Lead details" at bounding box center [505, 228] width 65 height 22
click at [715, 451] on span "Direct Enquiry" at bounding box center [734, 455] width 494 height 12
click at [710, 388] on div "Rich Text Editor, Notes-inline-editor-div" at bounding box center [745, 388] width 517 height 78
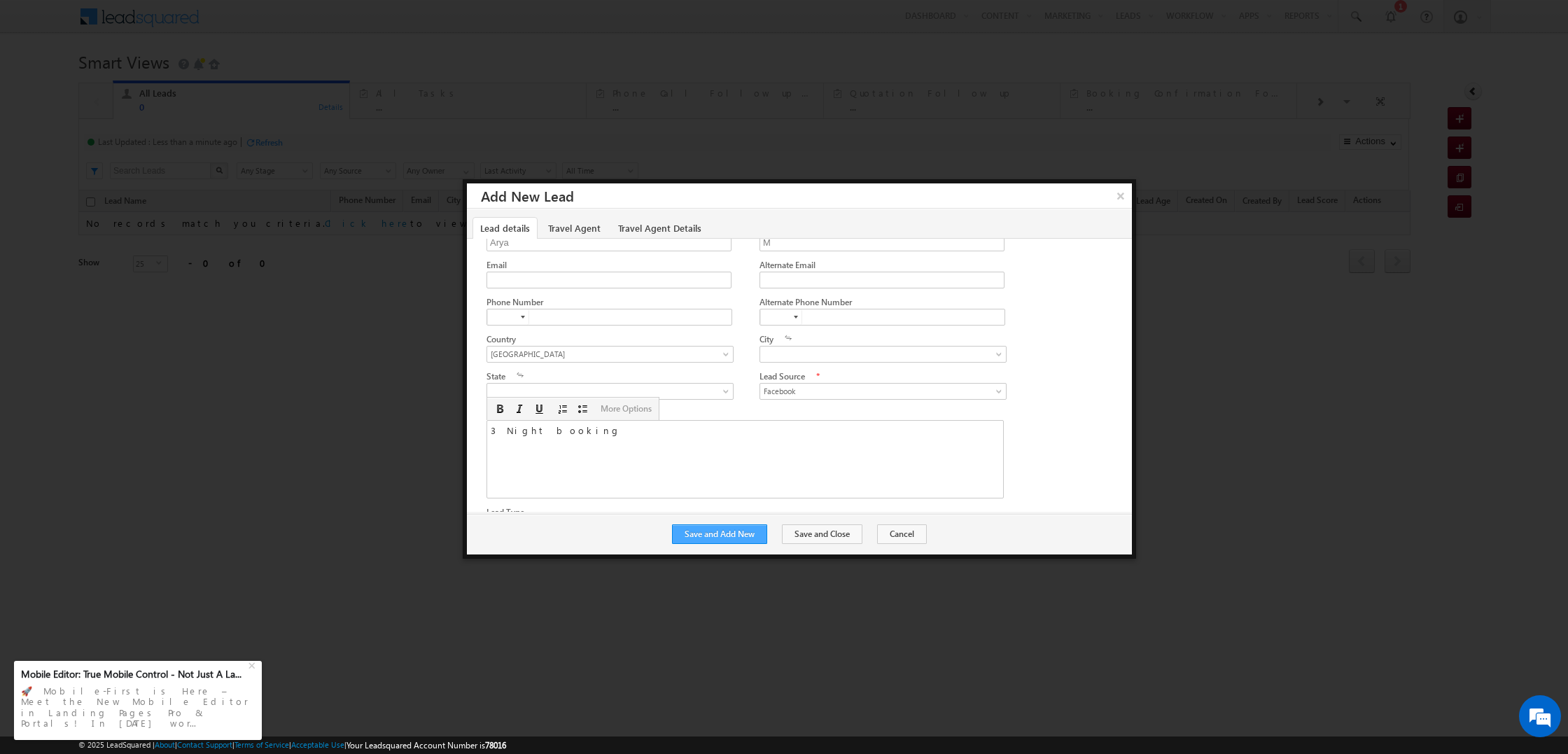
click at [728, 539] on button "Save and Add New" at bounding box center [720, 534] width 95 height 20
click at [878, 532] on button "Cancel" at bounding box center [902, 534] width 50 height 20
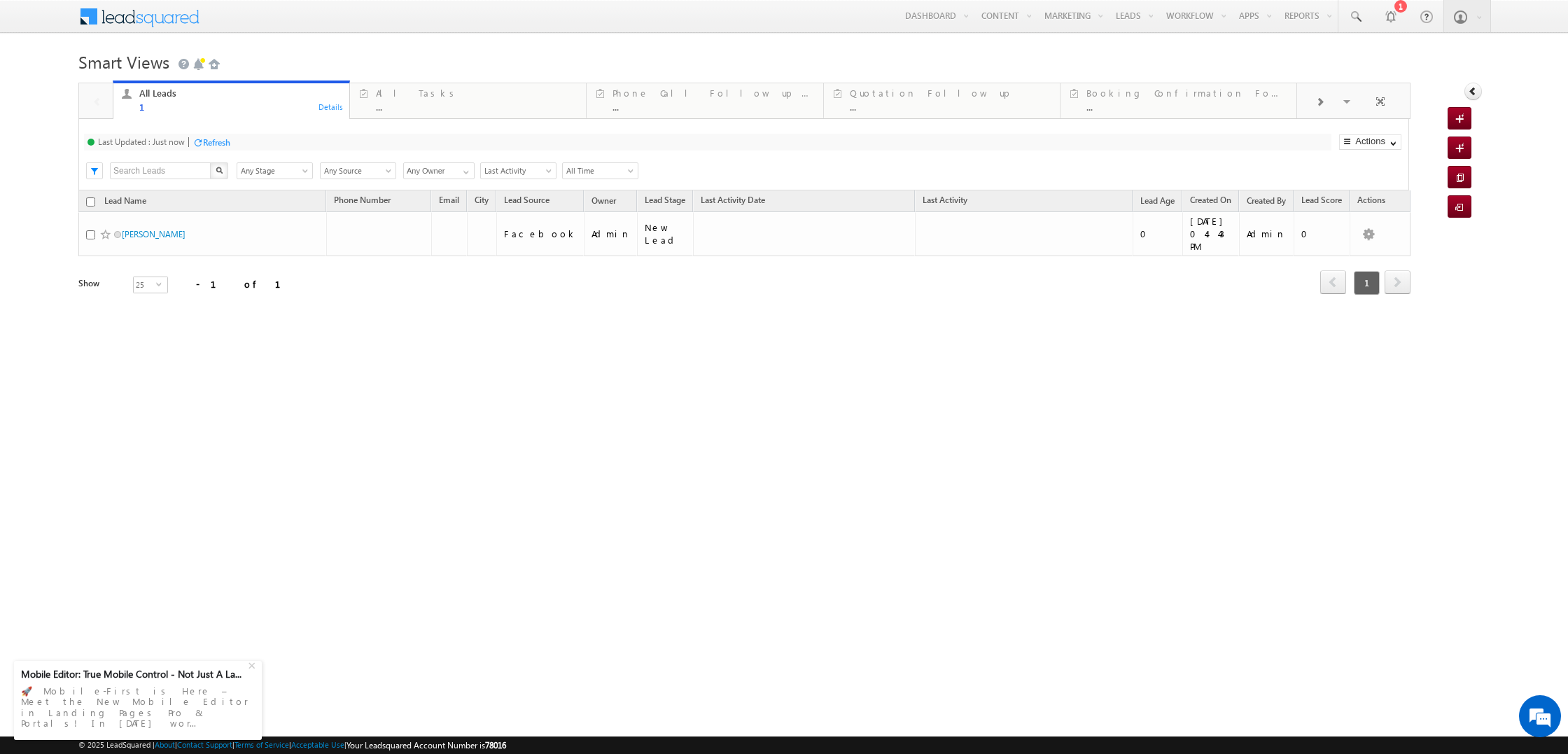
click at [559, 225] on td "Facebook" at bounding box center [540, 234] width 88 height 44
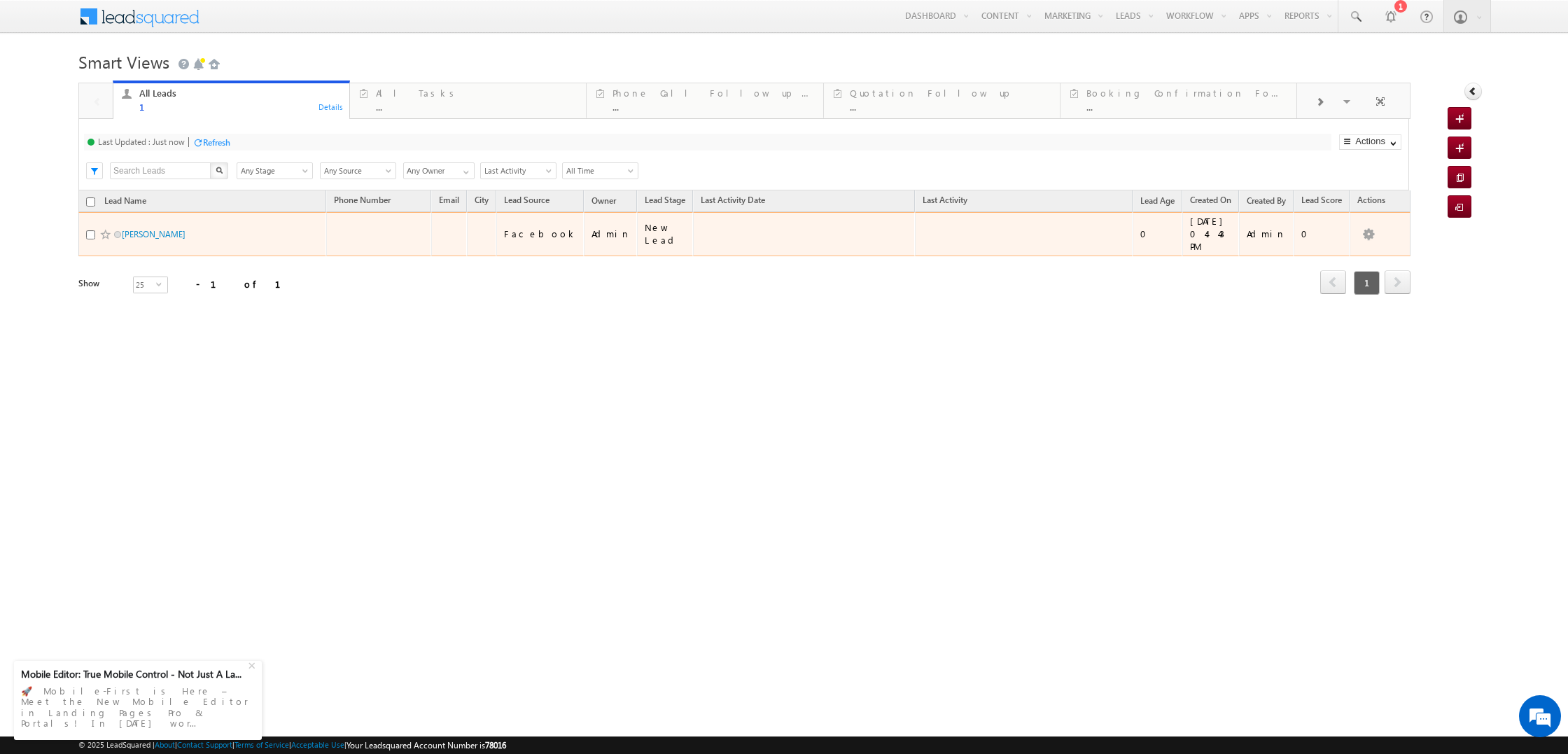
scroll to position [0, 0]
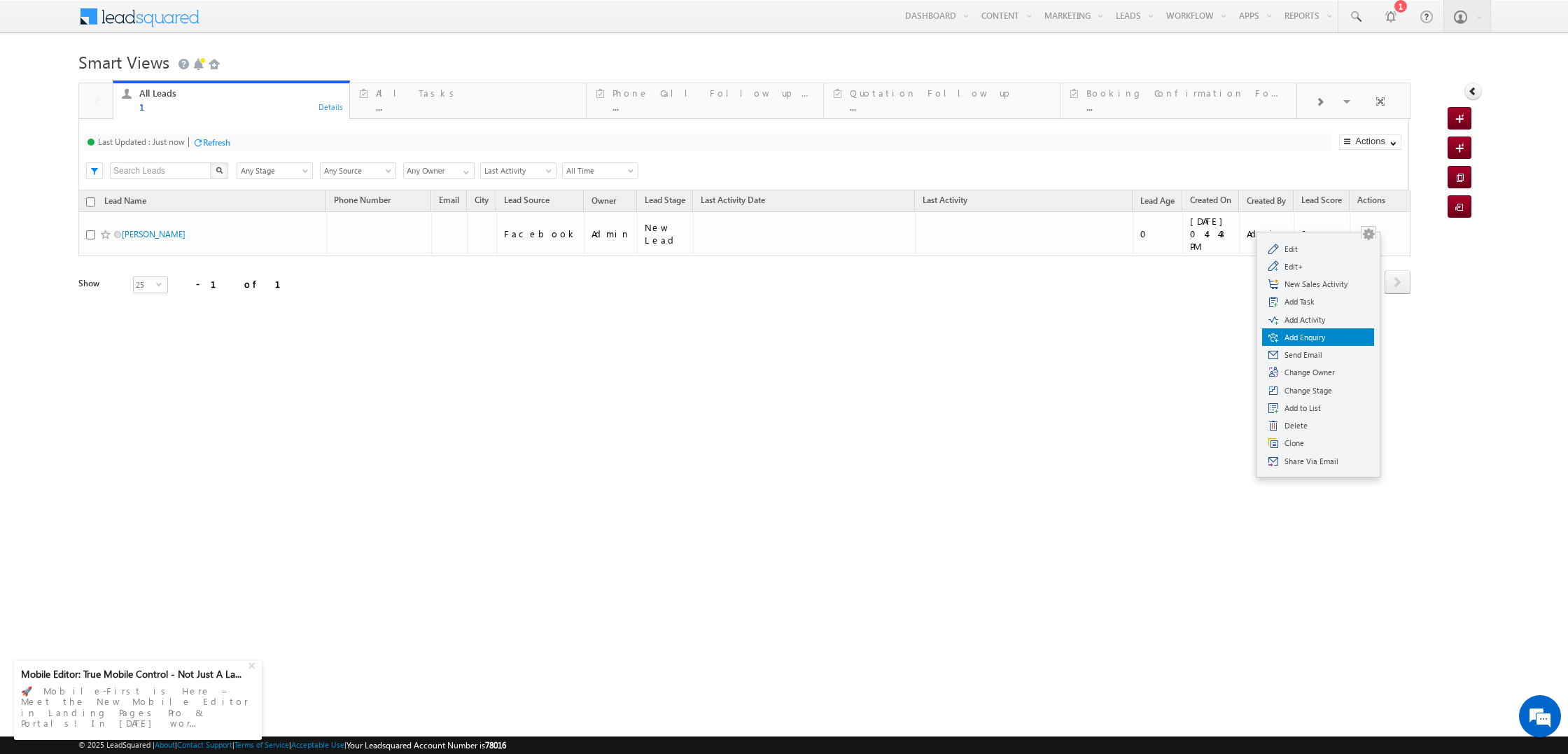
click at [1317, 339] on span "Add Enquiry" at bounding box center [1326, 337] width 84 height 12
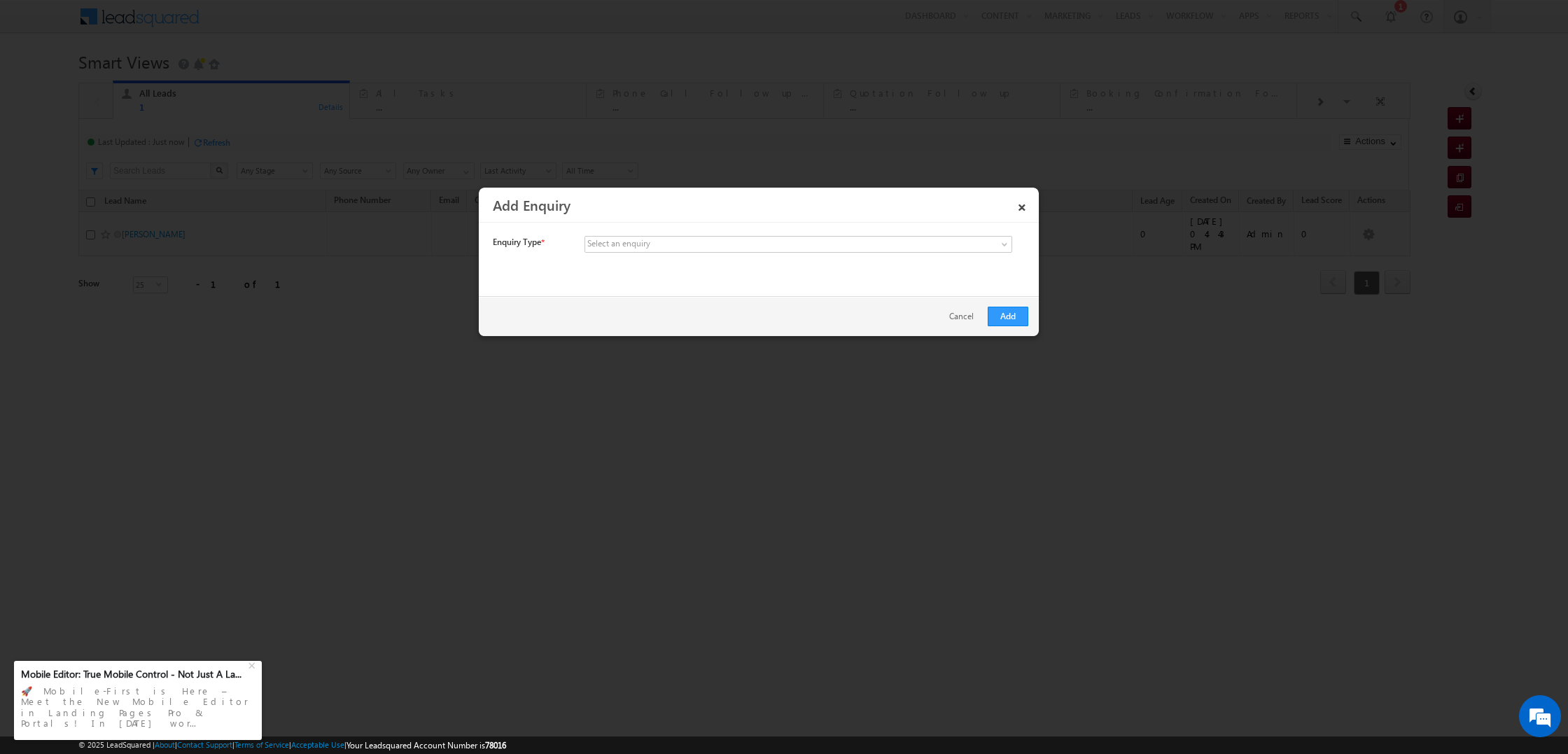
click at [813, 232] on div "Enquiry Type * Select an enquiry Anantya Enquiry Opportunity Date 08/22/25 * ×" at bounding box center [759, 256] width 560 height 60
click at [800, 244] on span at bounding box center [769, 244] width 369 height 12
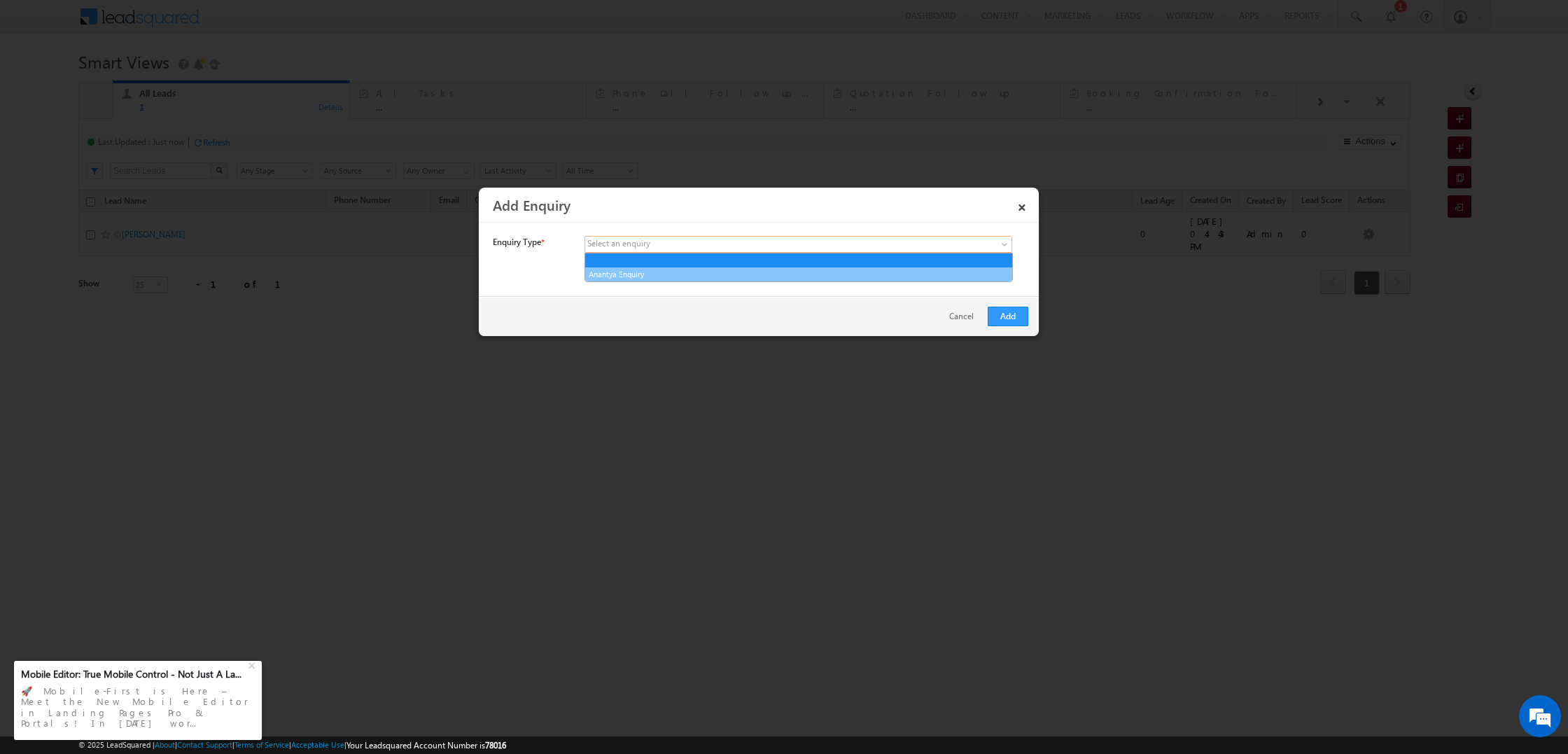
click at [782, 270] on link "Anantya Enquiry" at bounding box center [799, 274] width 427 height 12
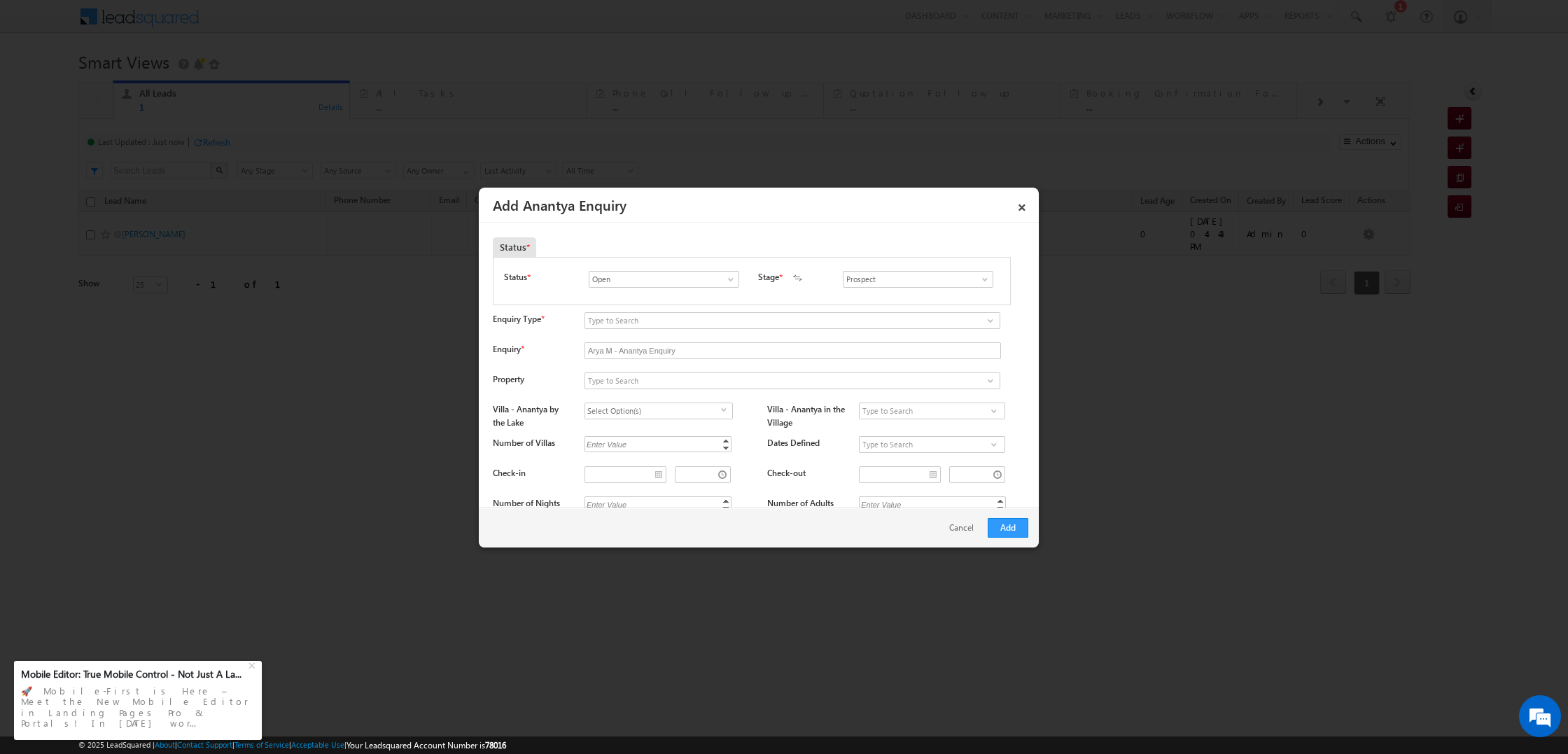
scroll to position [42, 0]
click at [714, 311] on link at bounding box center [705, 314] width 18 height 14
click at [545, 329] on div "Status * Status * Open Won Lost Open Stage * Prospect" at bounding box center [761, 491] width 535 height 534
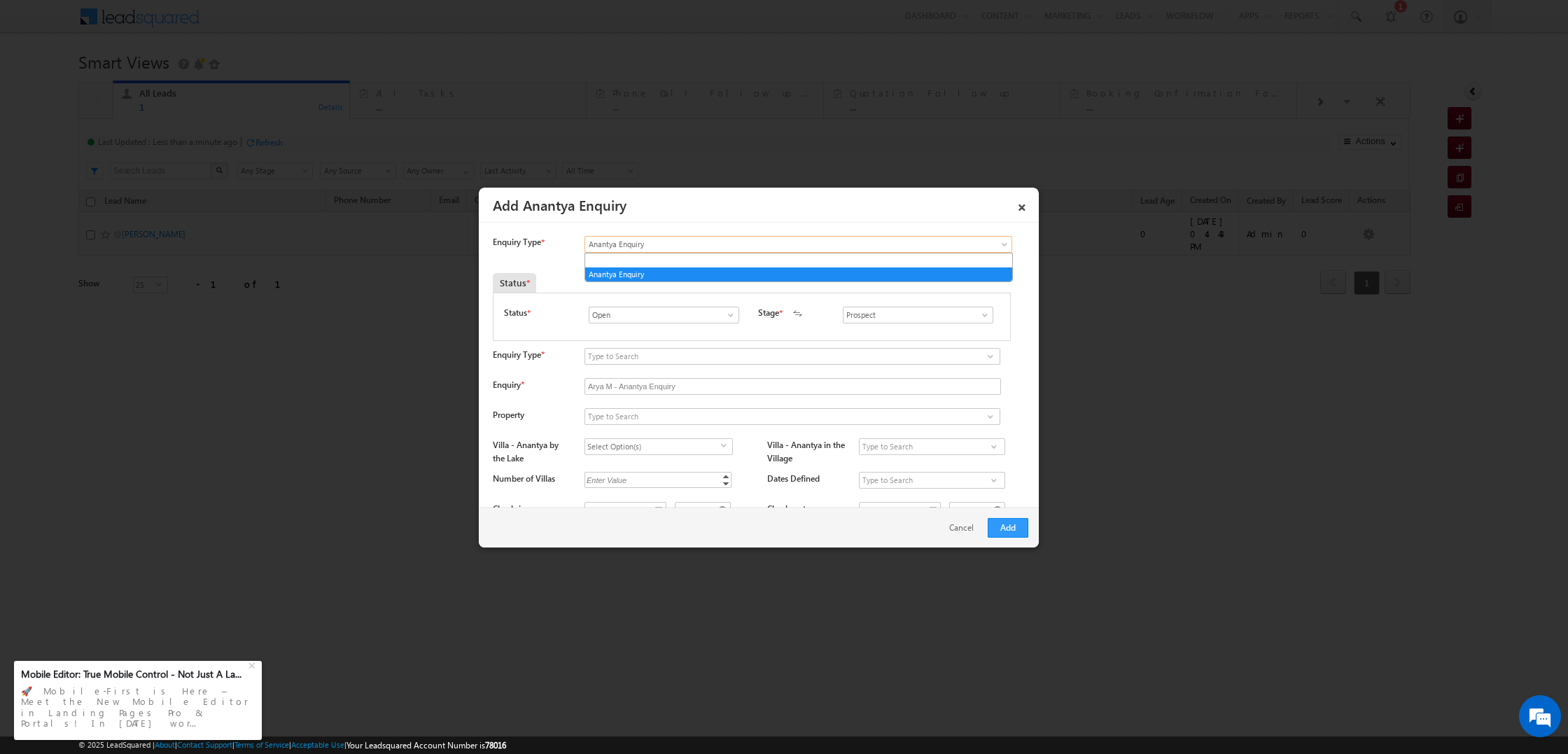
click at [638, 241] on span "Anantya Enquiry" at bounding box center [769, 244] width 369 height 12
click at [584, 257] on ul "Anantya Enquiry" at bounding box center [799, 267] width 429 height 29
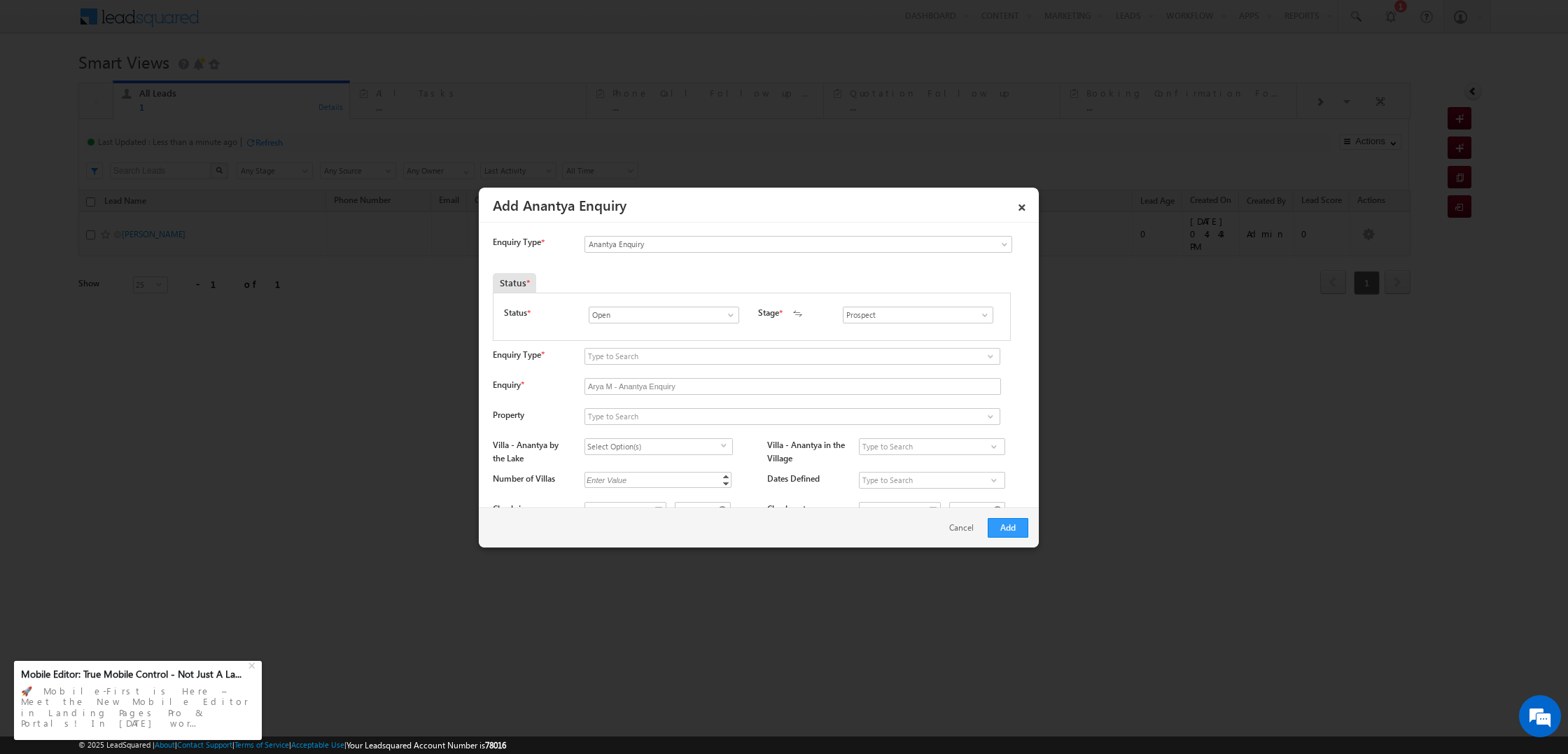
click at [568, 253] on div "Enquiry Type *" at bounding box center [532, 246] width 78 height 20
click at [653, 313] on input "Open" at bounding box center [664, 314] width 151 height 17
click at [698, 287] on div "Status *" at bounding box center [685, 282] width 384 height 20
click at [735, 313] on span at bounding box center [731, 314] width 14 height 11
click at [746, 270] on div "Status * Status * Open Won Lost Open 3 results are available, use up and down a…" at bounding box center [761, 533] width 535 height 534
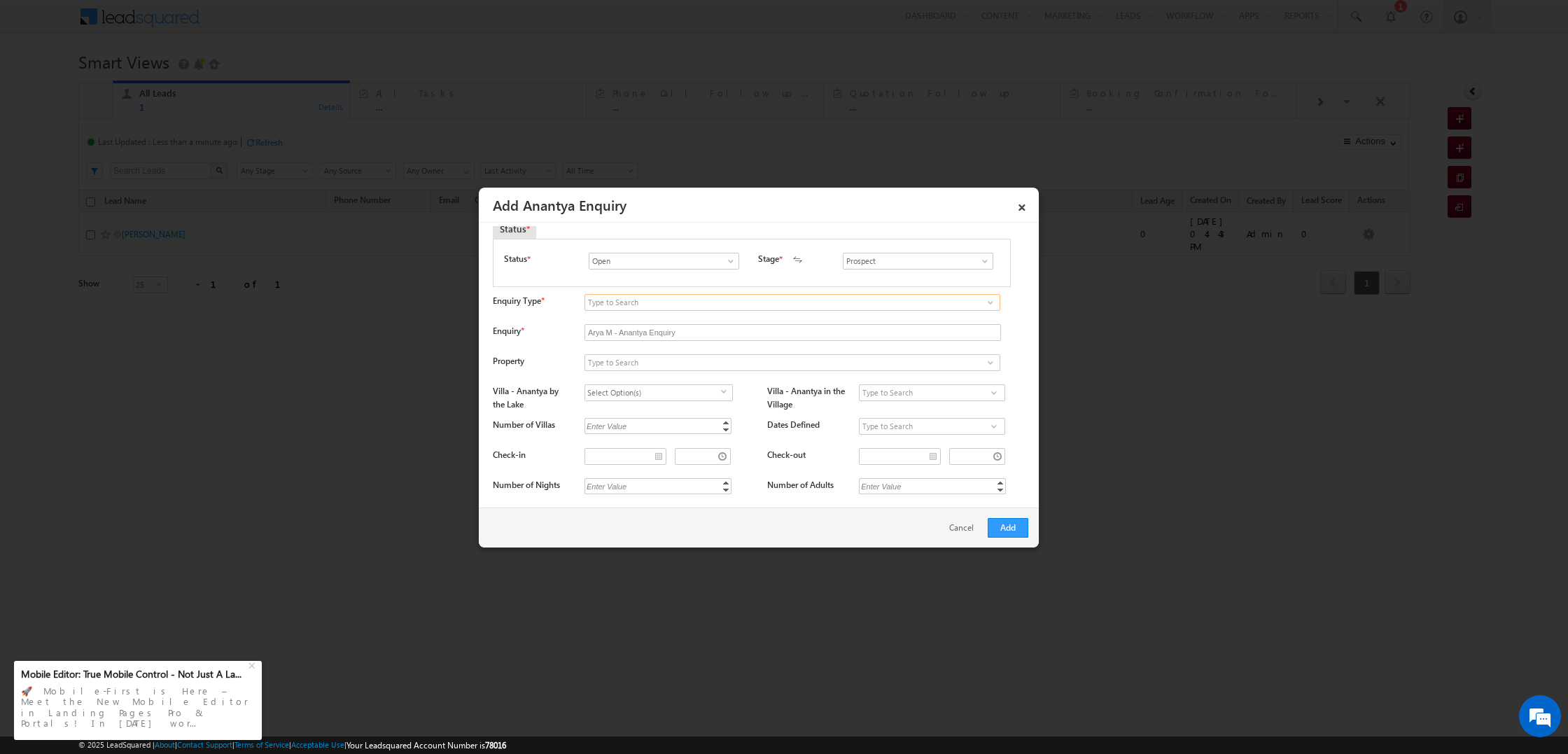
scroll to position [56, 0]
click at [630, 303] on input at bounding box center [792, 300] width 415 height 17
click at [995, 304] on span at bounding box center [990, 300] width 11 height 11
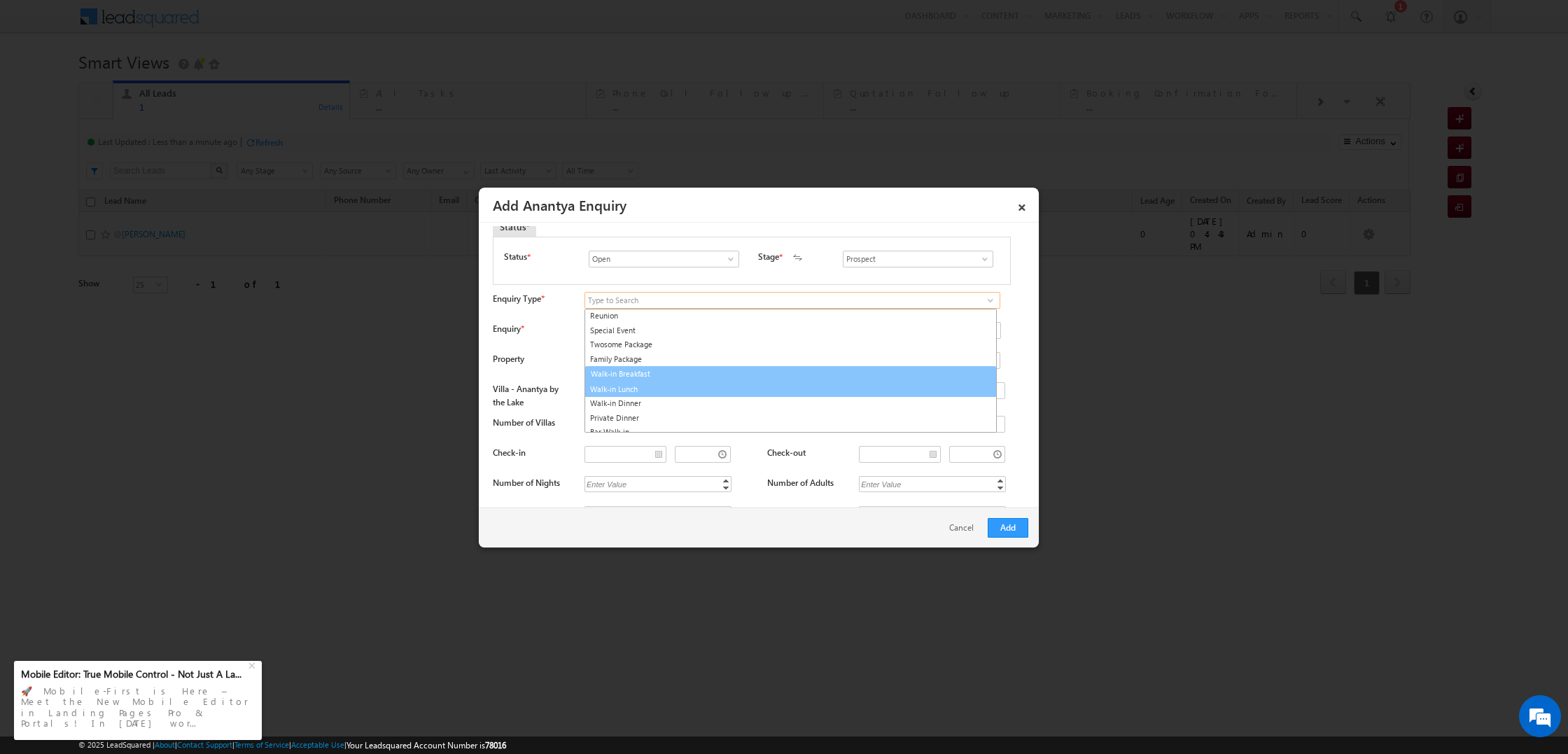
scroll to position [157, 0]
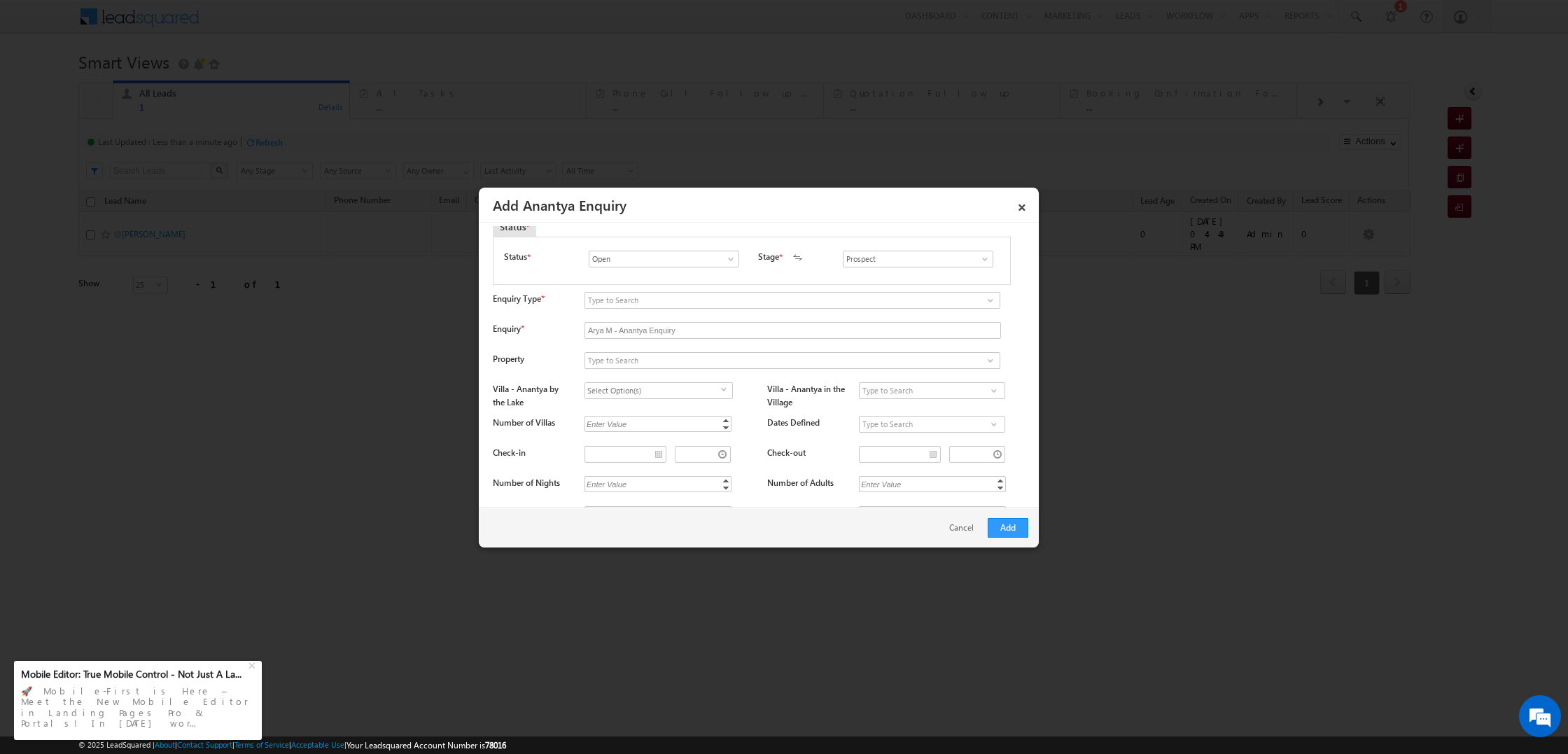
click at [556, 360] on div "Property" at bounding box center [532, 361] width 78 height 20
click at [655, 356] on input at bounding box center [792, 360] width 415 height 17
click at [598, 328] on input "Arya M - Anantya Enquiry" at bounding box center [792, 330] width 416 height 17
click at [549, 352] on div "Property" at bounding box center [532, 361] width 78 height 20
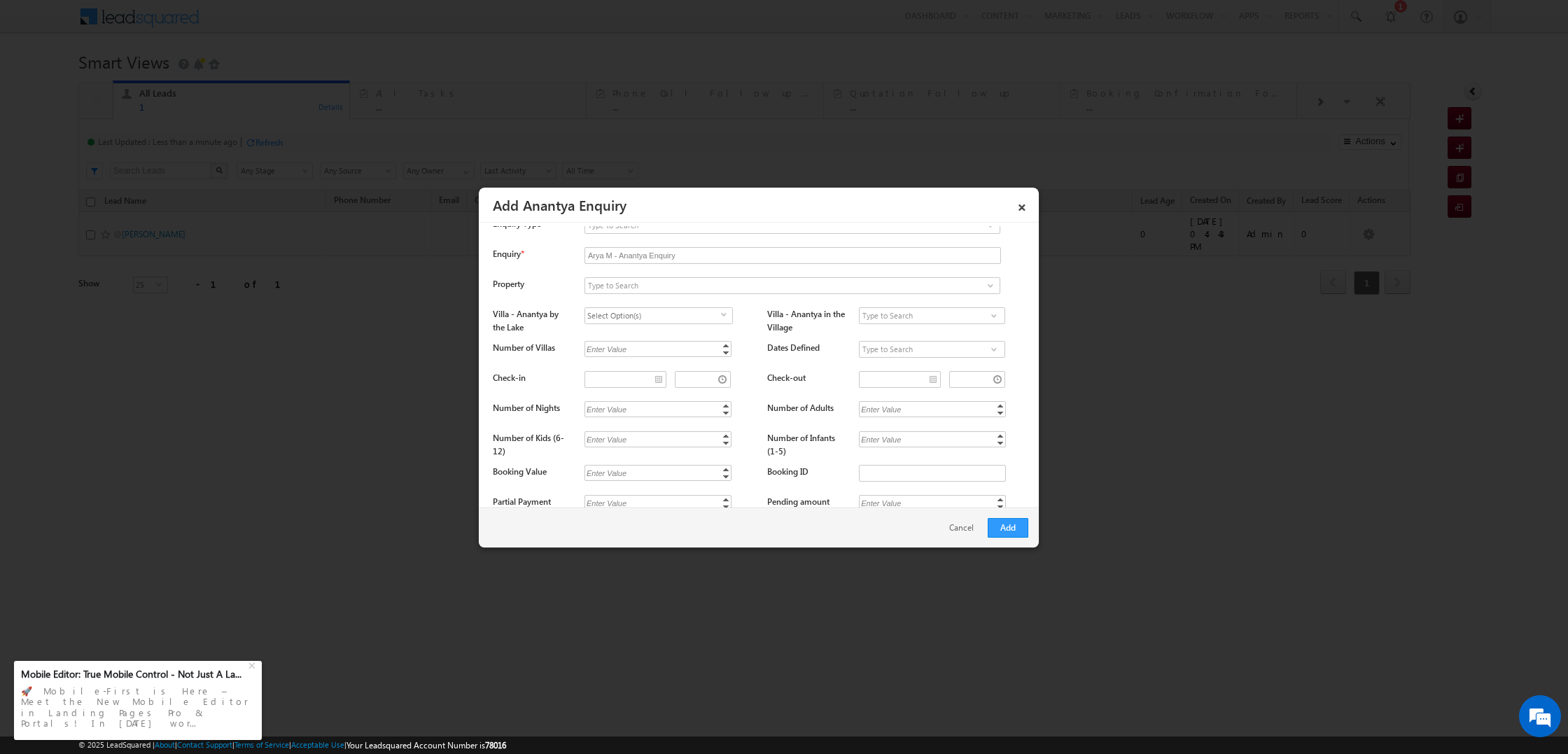
click at [674, 320] on span "Select Option(s)" at bounding box center [653, 315] width 136 height 15
click at [561, 300] on div "Property Anantya by the Lake Anantya in the Village" at bounding box center [761, 289] width 535 height 23
click at [647, 315] on input at bounding box center [792, 309] width 415 height 17
click at [851, 268] on input "Prospect" at bounding box center [918, 268] width 151 height 17
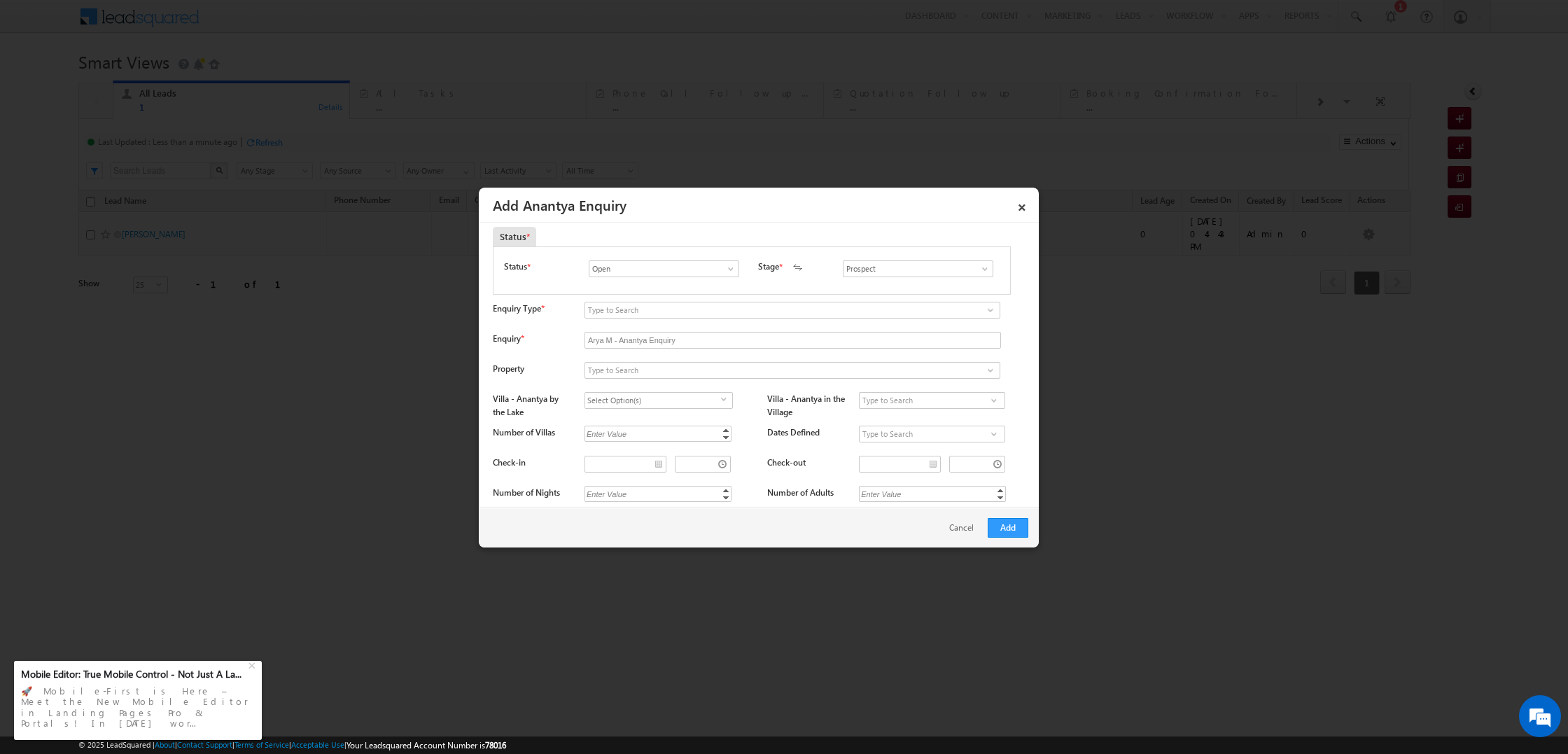
click at [987, 270] on span at bounding box center [984, 268] width 14 height 11
click at [918, 312] on link "Interested" at bounding box center [917, 314] width 150 height 16
type input "Interested"
click at [989, 312] on span at bounding box center [990, 309] width 11 height 11
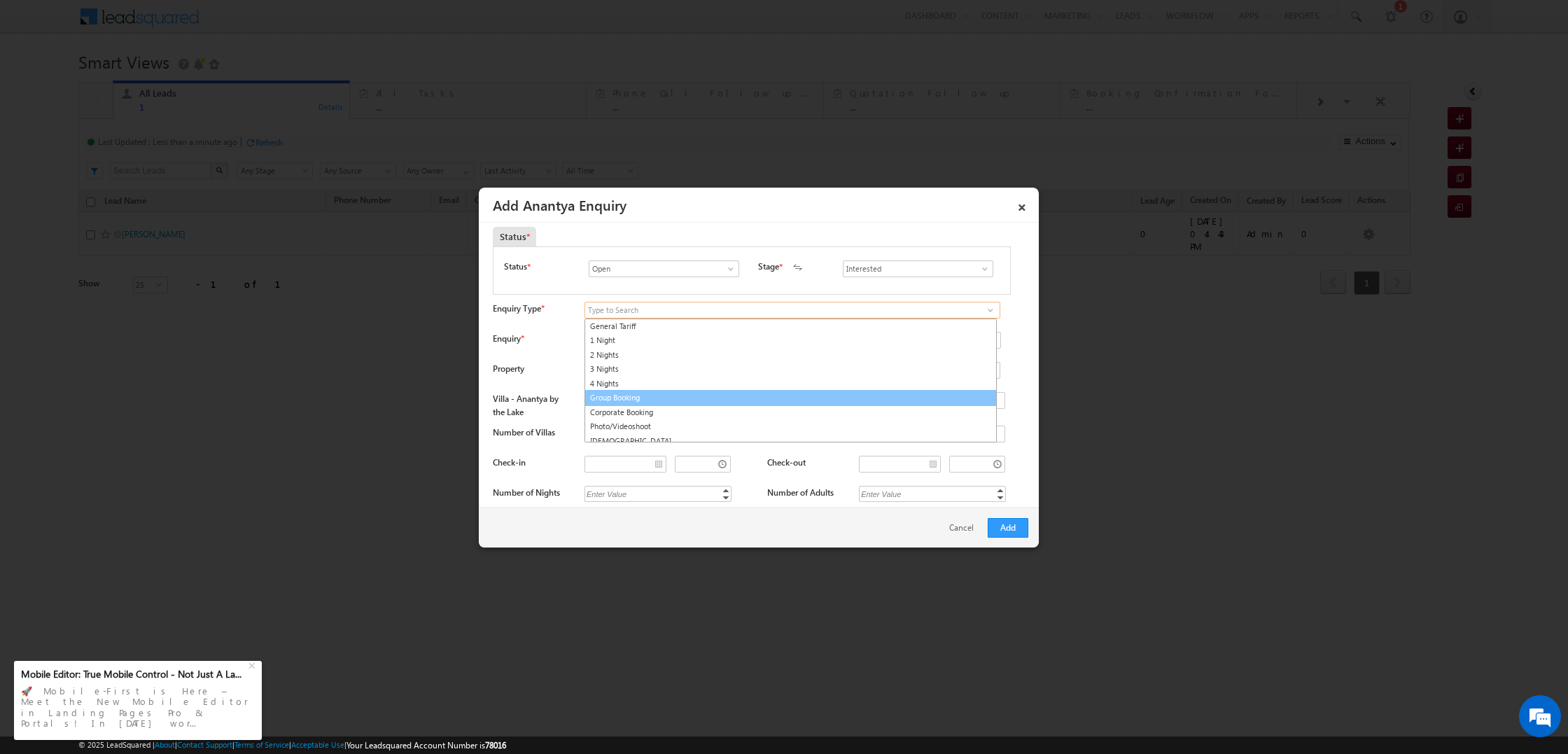
scroll to position [0, 0]
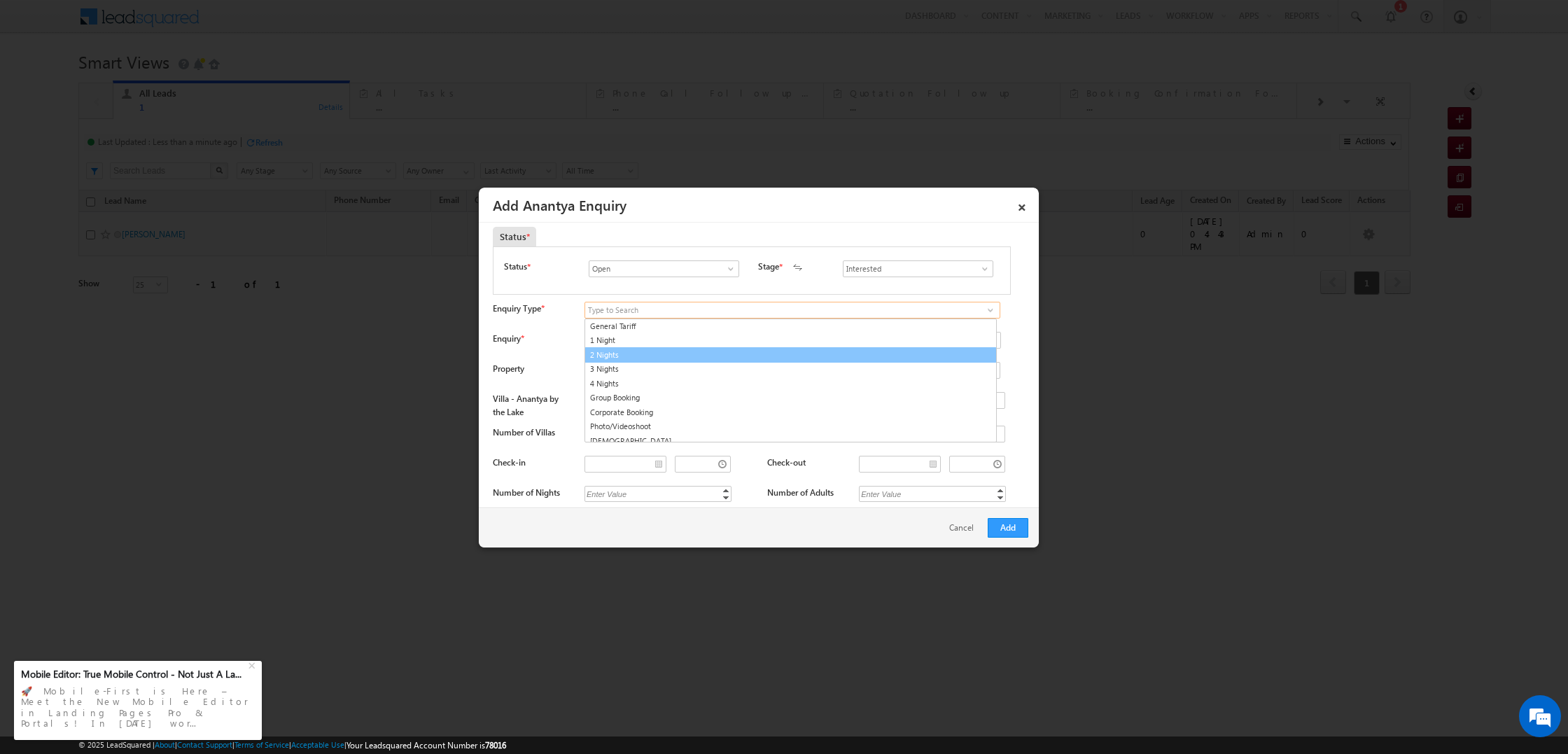
click at [625, 353] on link "2 Nights" at bounding box center [791, 355] width 412 height 16
type input "2 Nights"
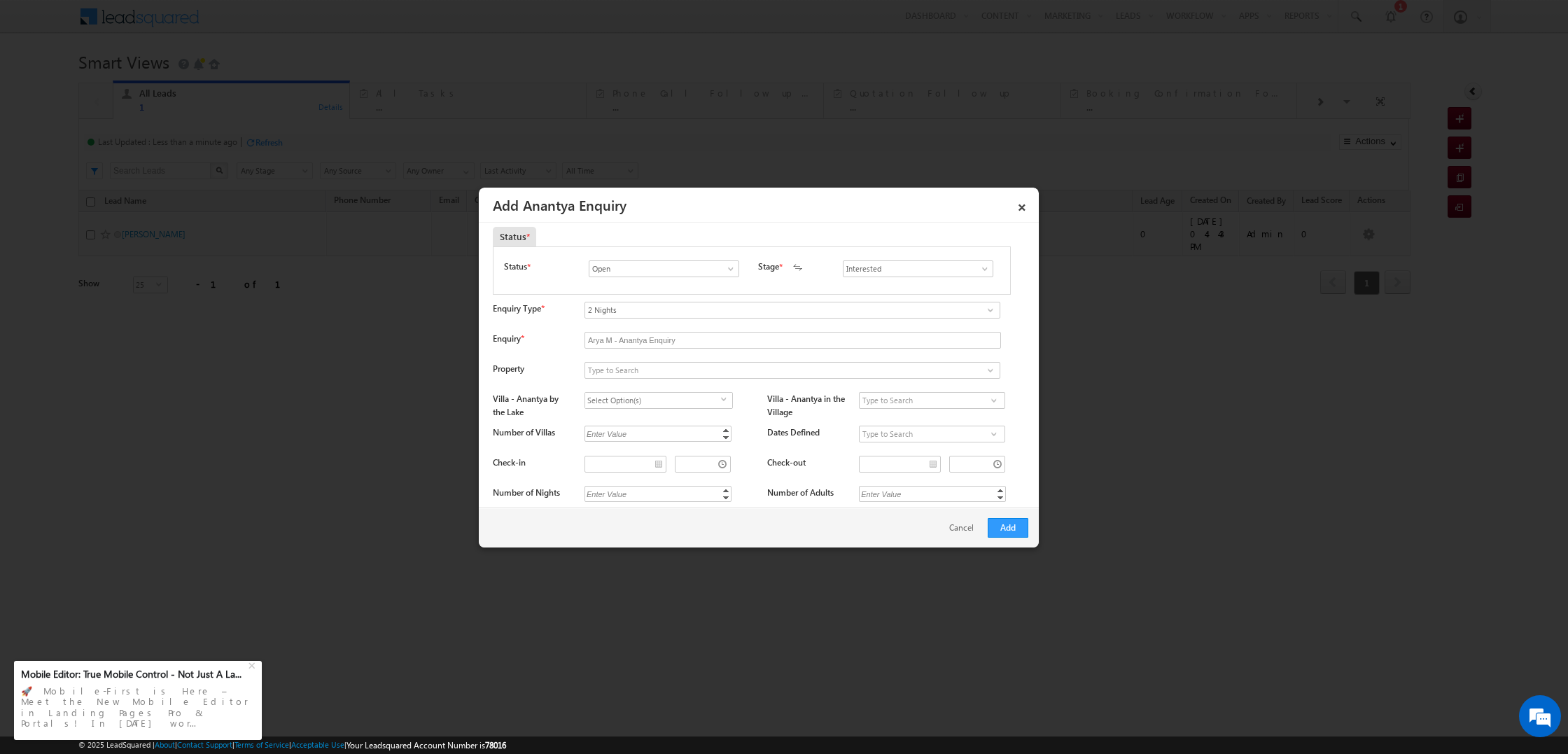
click at [552, 340] on div "Enquiry *" at bounding box center [532, 342] width 78 height 20
click at [630, 341] on input "Arya M - Anantya Enquiry" at bounding box center [792, 340] width 416 height 17
click at [619, 370] on input at bounding box center [792, 370] width 415 height 17
click at [984, 366] on span at bounding box center [990, 370] width 11 height 11
click at [700, 388] on span "2 results are available, use up and down arrow keys to navigate. Anantya by the…" at bounding box center [649, 382] width 129 height 17
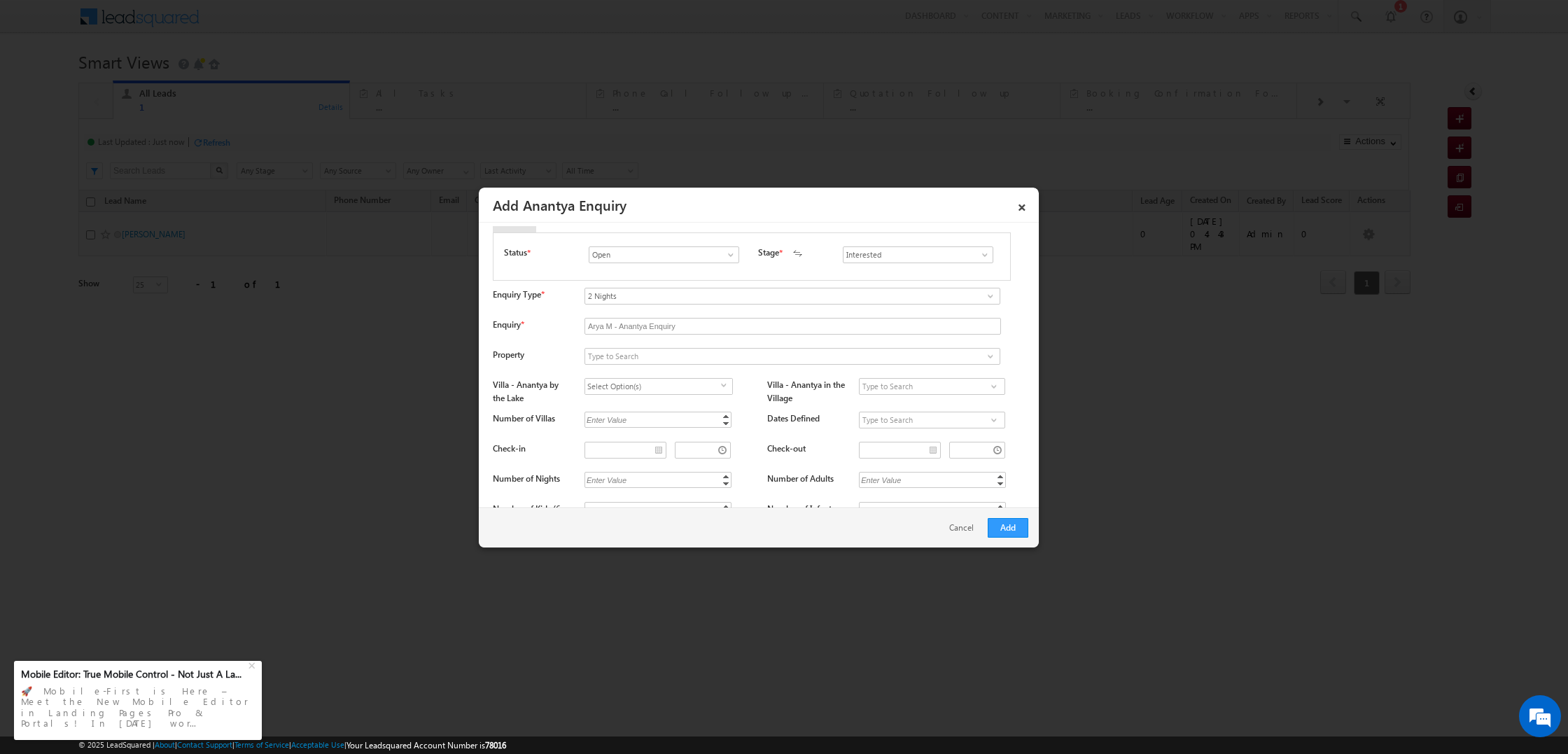
scroll to position [61, 0]
click at [991, 356] on span at bounding box center [990, 355] width 11 height 11
click at [706, 375] on link "Anantya by the Lake" at bounding box center [791, 372] width 412 height 16
type input "Anantya by the Lake"
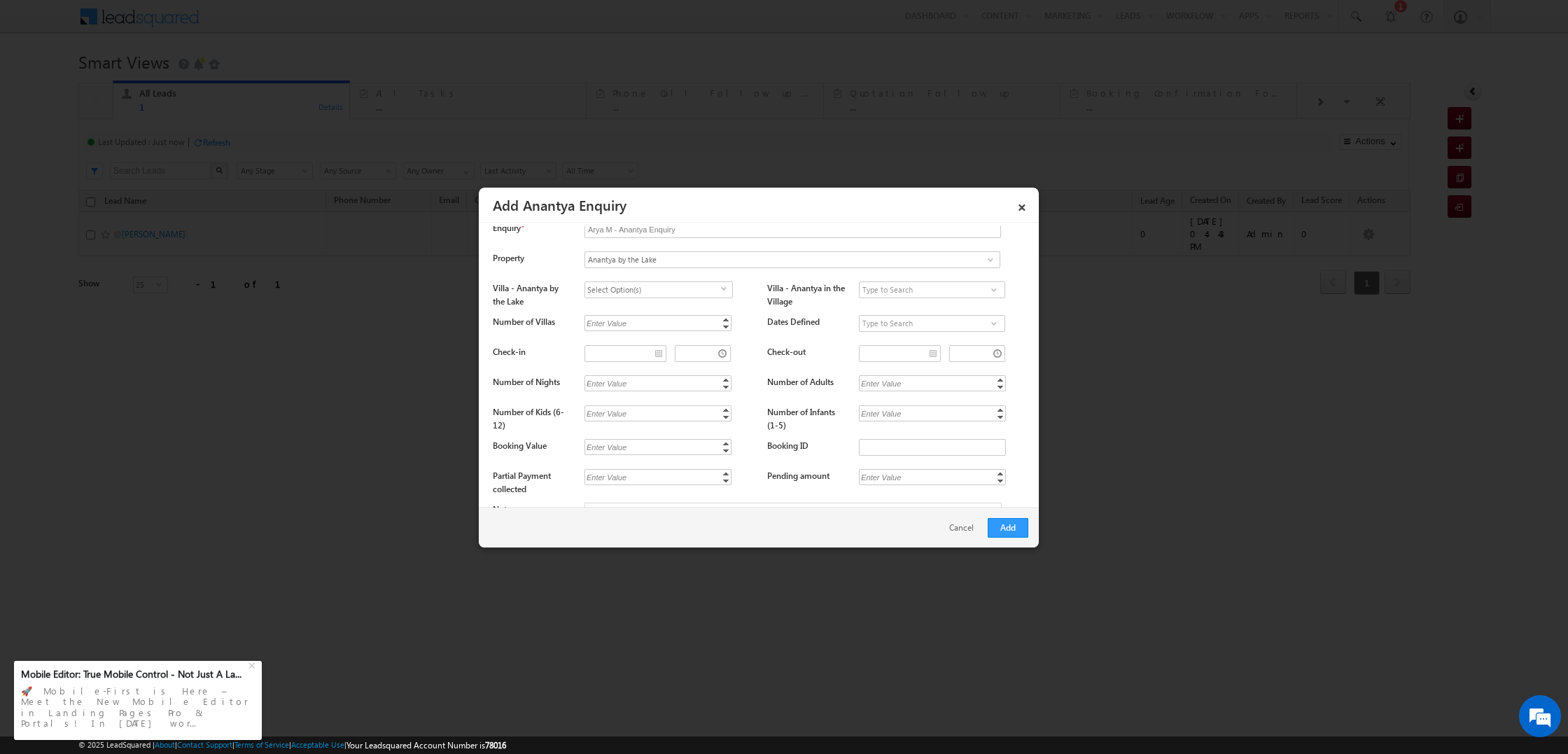
click at [722, 290] on span "select" at bounding box center [726, 288] width 11 height 7
click at [600, 393] on label "Siddhi Villa" at bounding box center [633, 398] width 97 height 22
click at [600, 393] on input "Siddhi Villa" at bounding box center [597, 396] width 9 height 9
checkbox input "true"
click at [595, 370] on input "Chakra Cottage" at bounding box center [597, 374] width 9 height 9
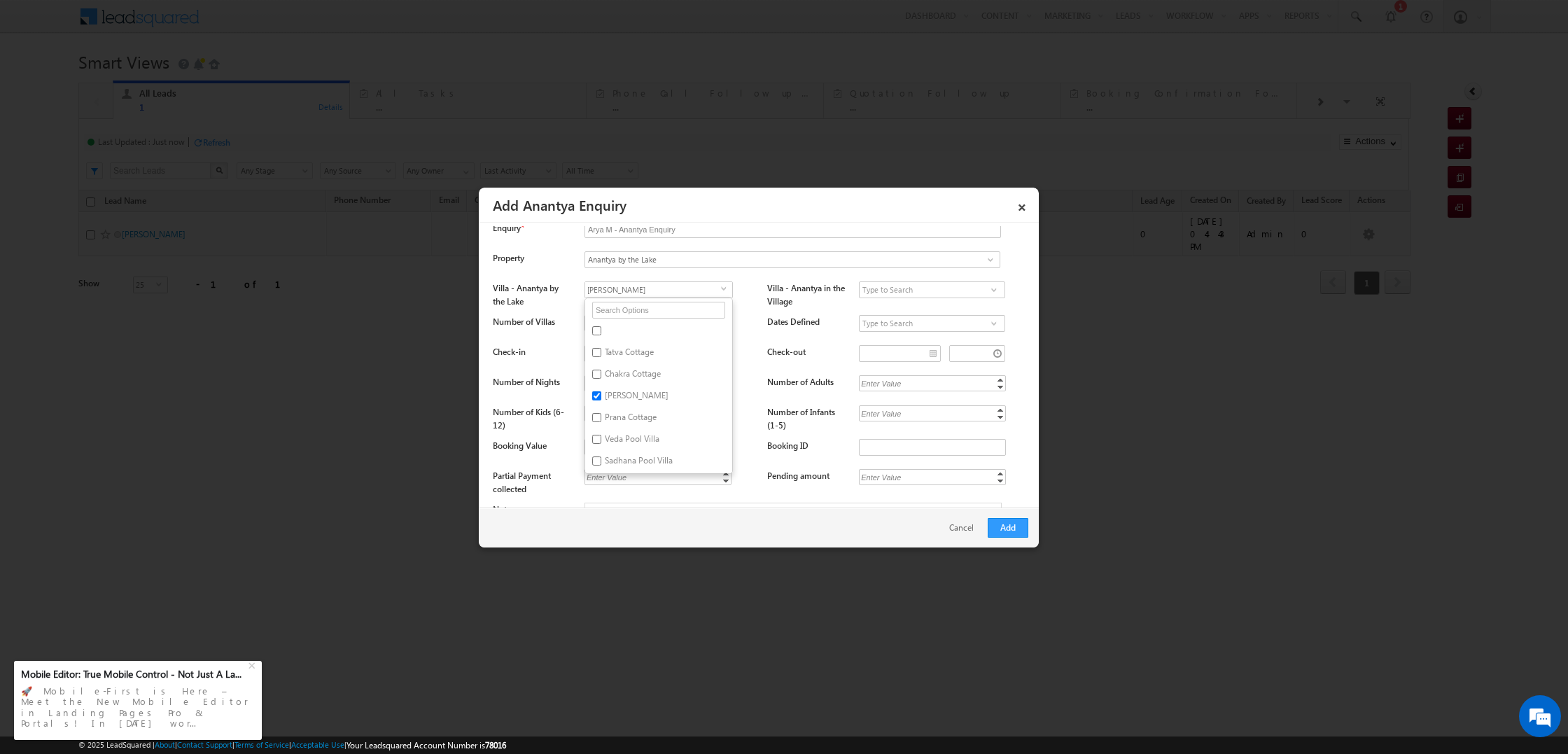
checkbox input "true"
click at [728, 290] on span "select" at bounding box center [726, 288] width 11 height 7
click at [913, 294] on input at bounding box center [932, 290] width 146 height 17
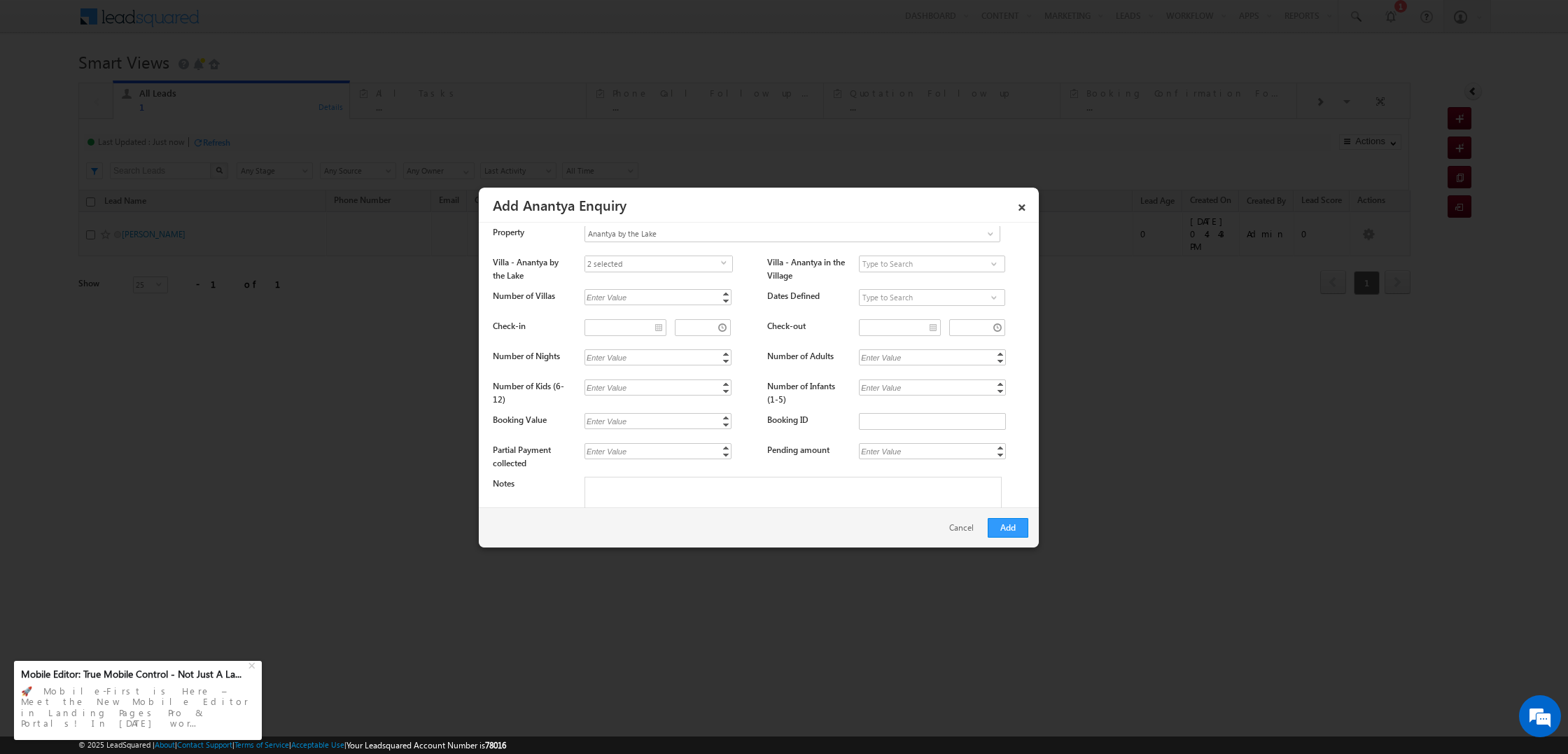
click at [731, 296] on div "Enter Value Increment Decrement" at bounding box center [669, 298] width 170 height 20
click at [725, 297] on link "Decrement" at bounding box center [725, 301] width 11 height 8
click at [727, 294] on link "Increment" at bounding box center [725, 293] width 11 height 7
click at [726, 294] on link "Increment" at bounding box center [725, 293] width 11 height 7
type input "2"
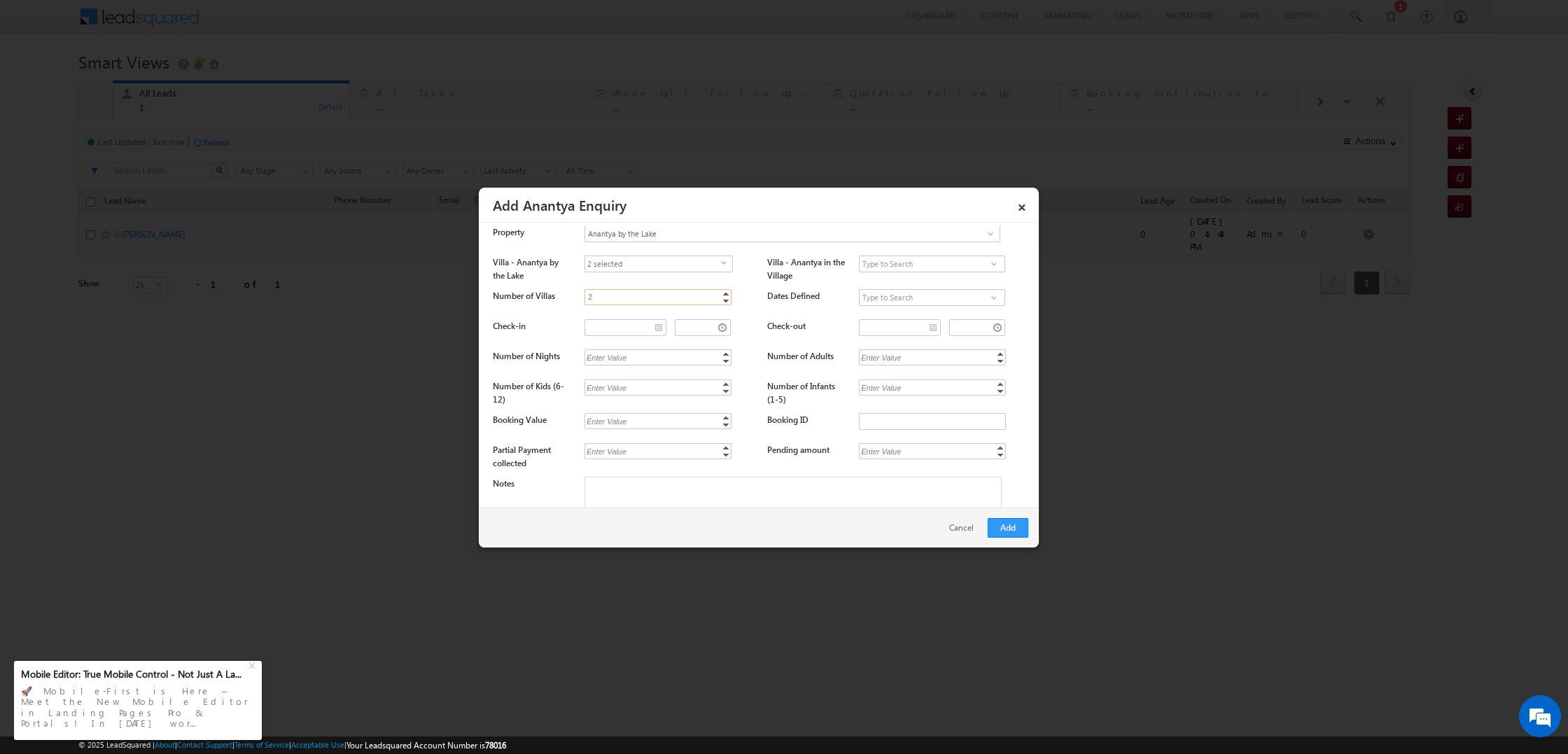
click at [726, 294] on link "Increment" at bounding box center [725, 293] width 11 height 7
click at [755, 293] on div "Number of Villas 2.00 2 Increment Decrement Dates Defined Yes No" at bounding box center [761, 301] width 535 height 23
click at [897, 296] on input at bounding box center [932, 297] width 146 height 17
click at [992, 297] on span at bounding box center [993, 297] width 14 height 11
click at [925, 311] on link "Yes" at bounding box center [932, 314] width 146 height 16
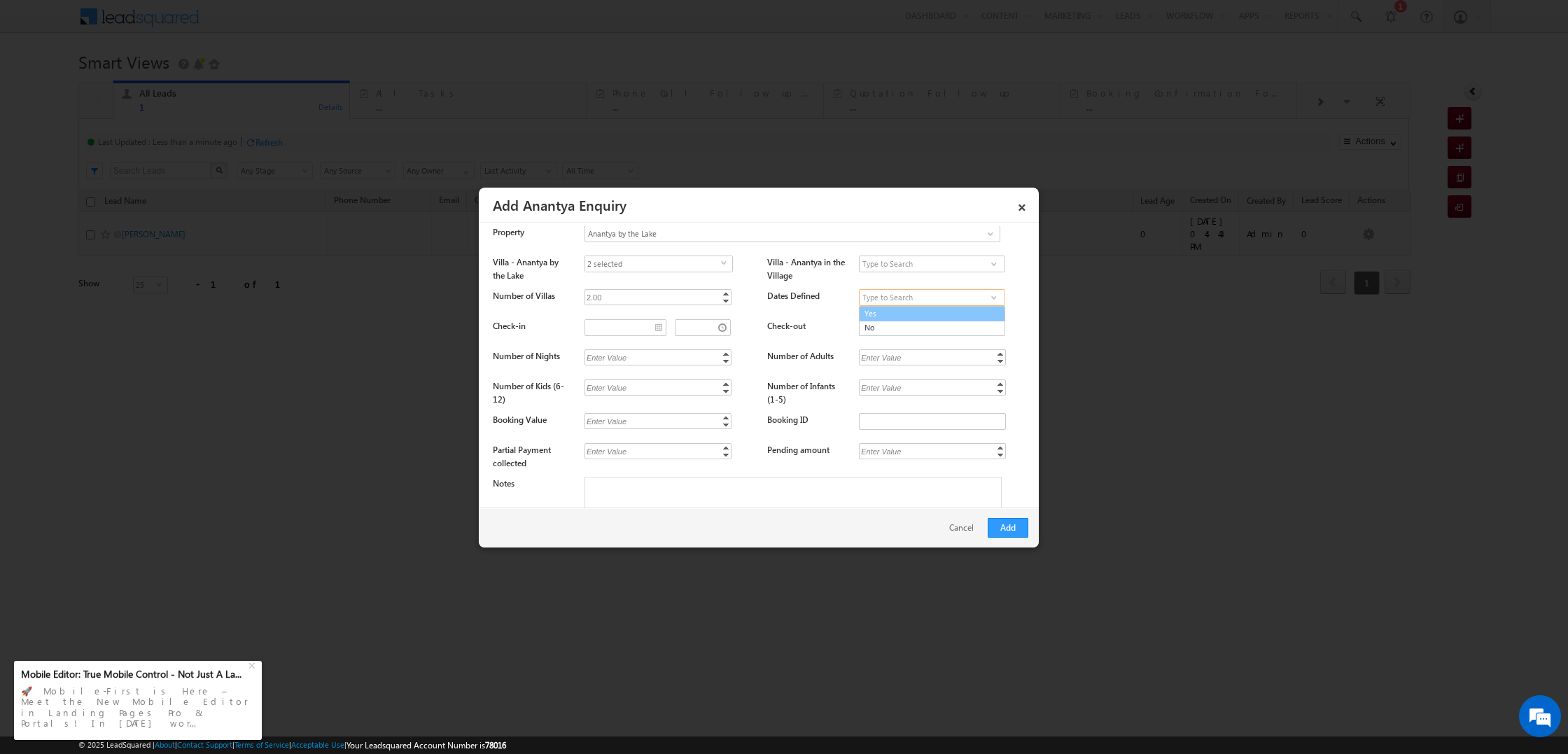
type input "Yes"
click at [659, 326] on input "__/__/__" at bounding box center [625, 327] width 82 height 17
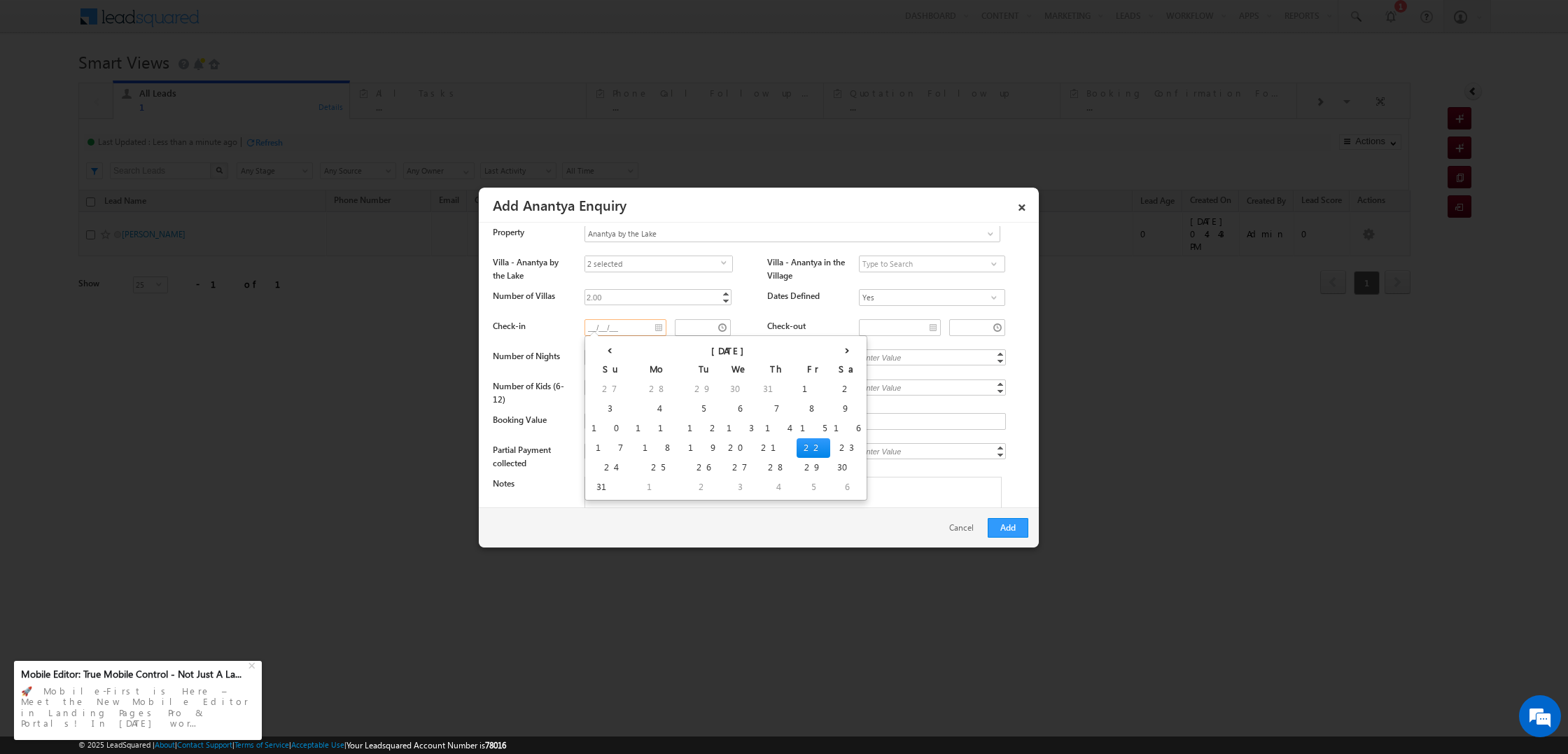
click at [757, 465] on td "28" at bounding box center [777, 467] width 39 height 20
type input "08/28/25"
type input "04:43 PM"
click at [930, 328] on input "__/__/__" at bounding box center [900, 327] width 82 height 17
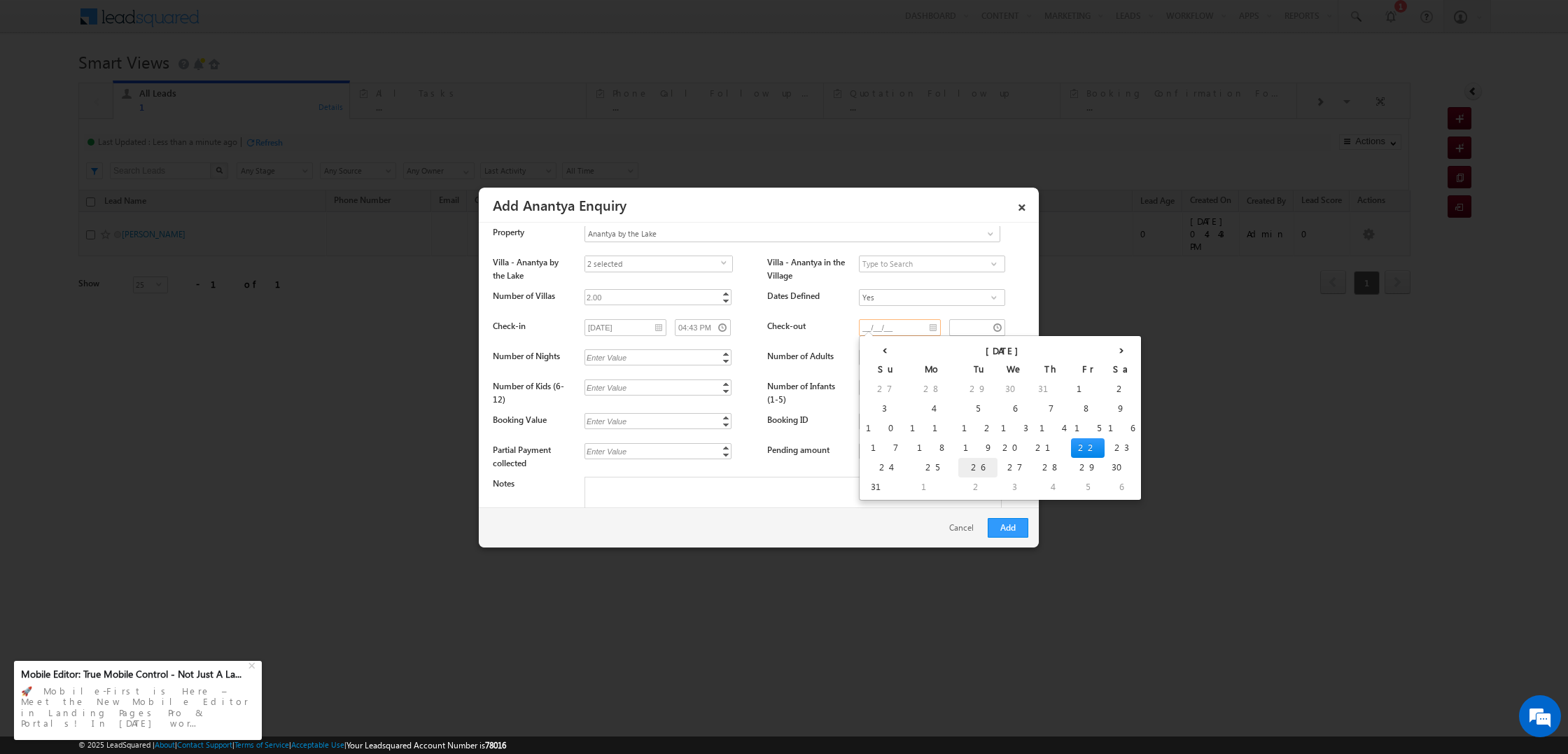
click at [958, 463] on td "26" at bounding box center [978, 467] width 39 height 20
type input "08/26/25"
type input "04:43 PM"
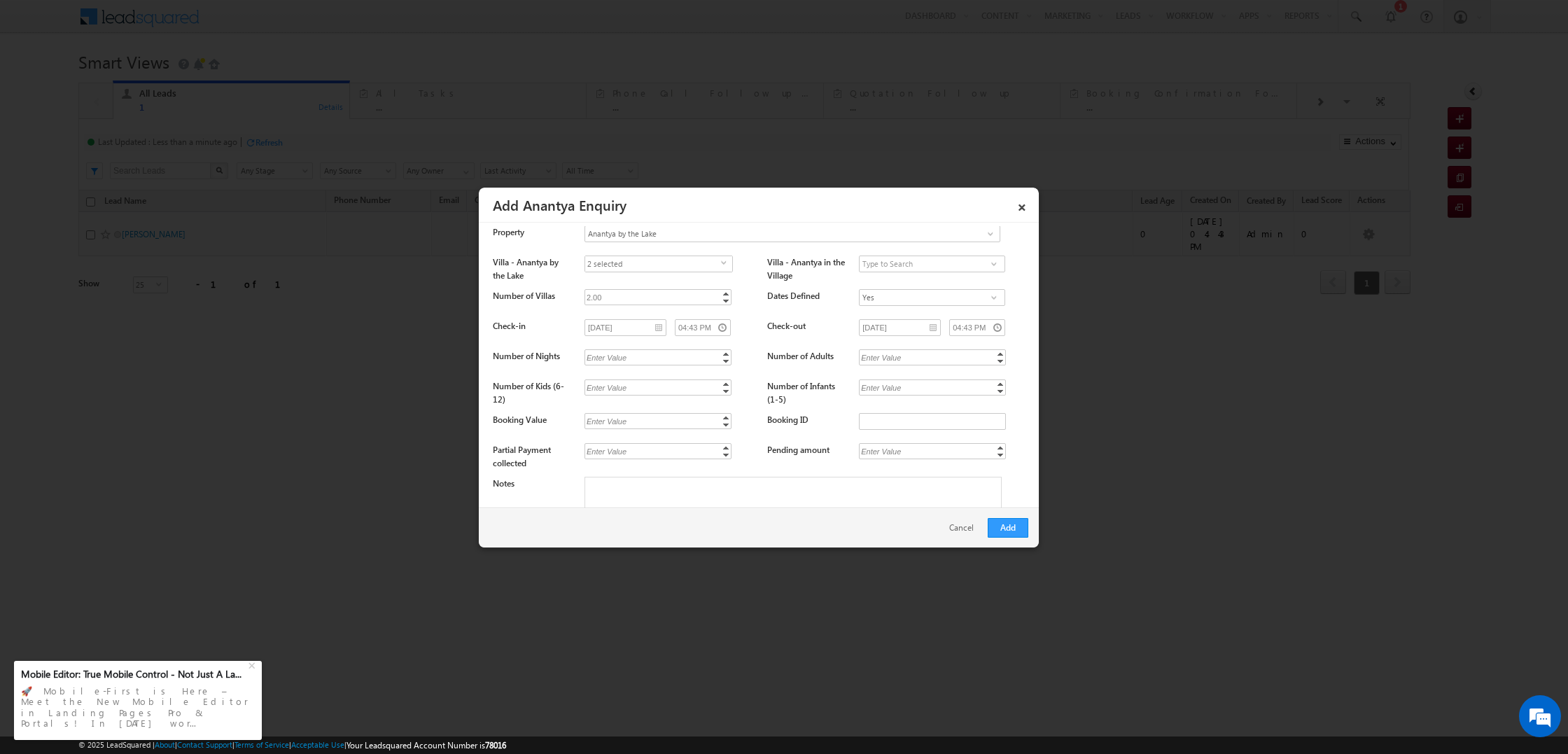
click at [620, 358] on div "Enter Value" at bounding box center [606, 358] width 45 height 16
click at [727, 357] on link "Decrement" at bounding box center [725, 361] width 11 height 8
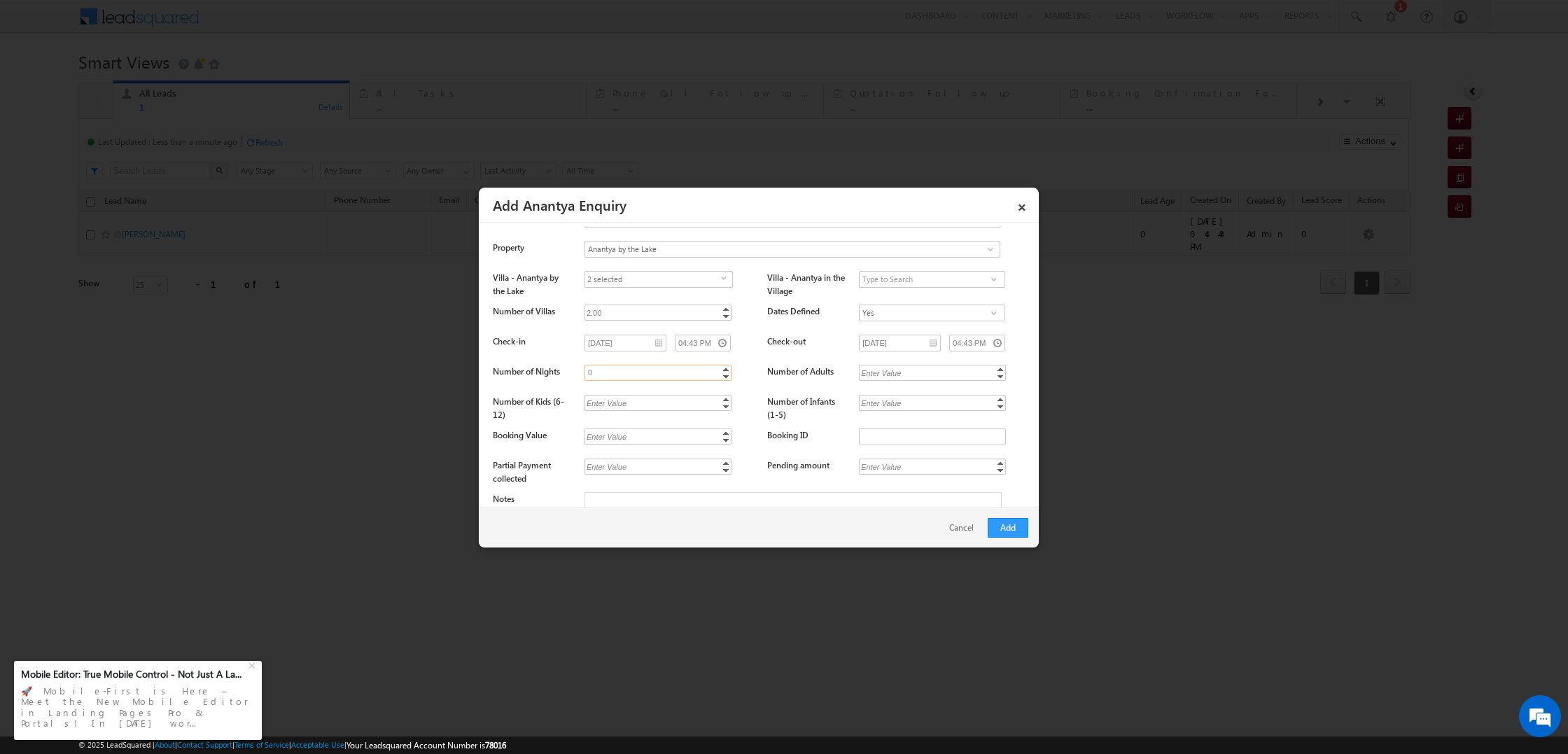
click at [725, 368] on div "0.00 0 Increment Decrement" at bounding box center [657, 373] width 147 height 16
click at [725, 368] on link "Decrement" at bounding box center [725, 372] width 11 height 8
click at [726, 367] on link "Decrement" at bounding box center [725, 370] width 11 height 8
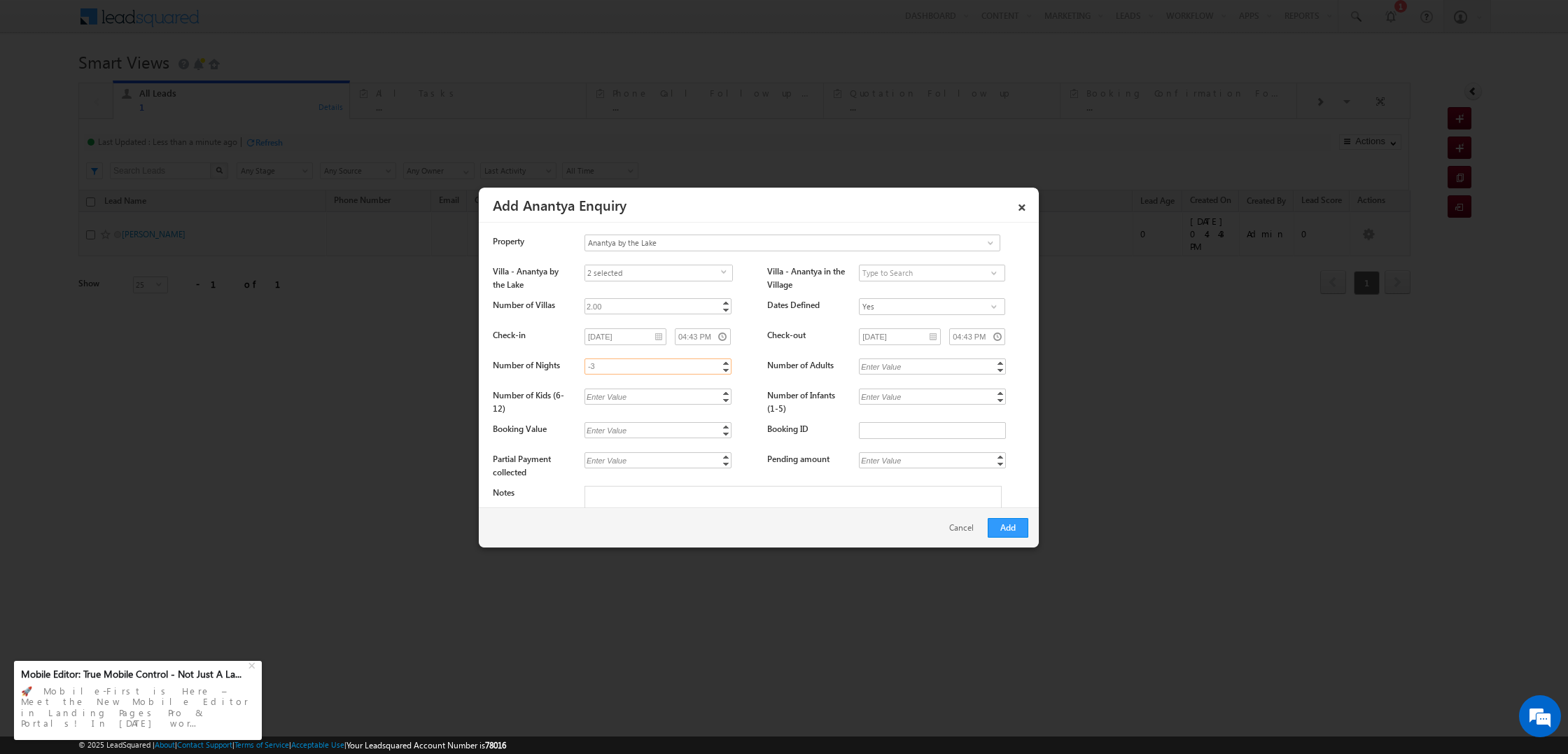
click at [727, 366] on link "Decrement" at bounding box center [725, 369] width 11 height 8
click at [726, 361] on div "-4.00 -3 Increment Decrement" at bounding box center [657, 365] width 147 height 16
click at [726, 363] on link "Decrement" at bounding box center [725, 366] width 11 height 8
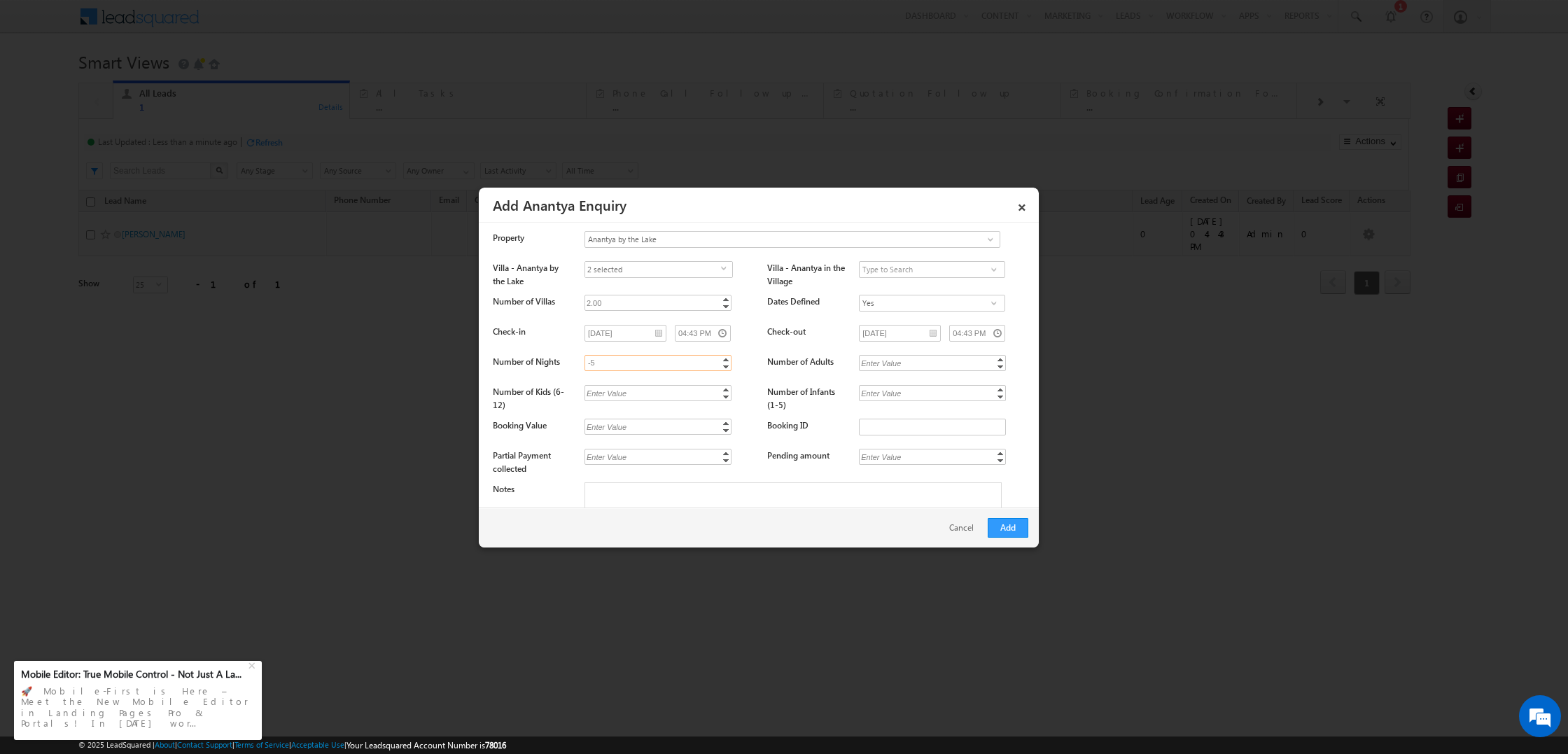
click at [725, 363] on link "Decrement" at bounding box center [725, 366] width 11 height 8
click at [724, 357] on link "Increment" at bounding box center [725, 359] width 11 height 7
click at [723, 358] on link "Increment" at bounding box center [725, 359] width 11 height 7
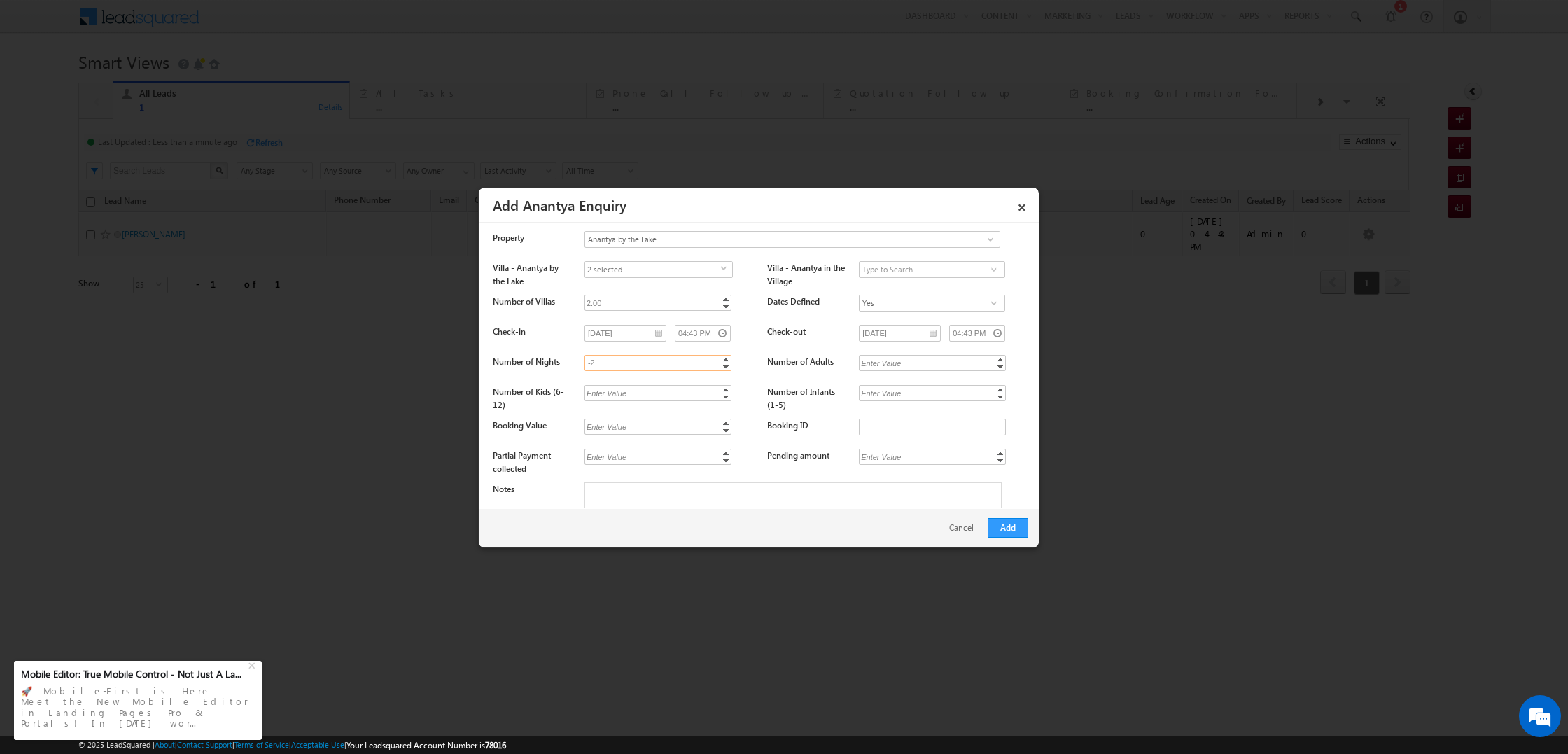
click at [723, 358] on link "Increment" at bounding box center [725, 359] width 11 height 7
type input "2"
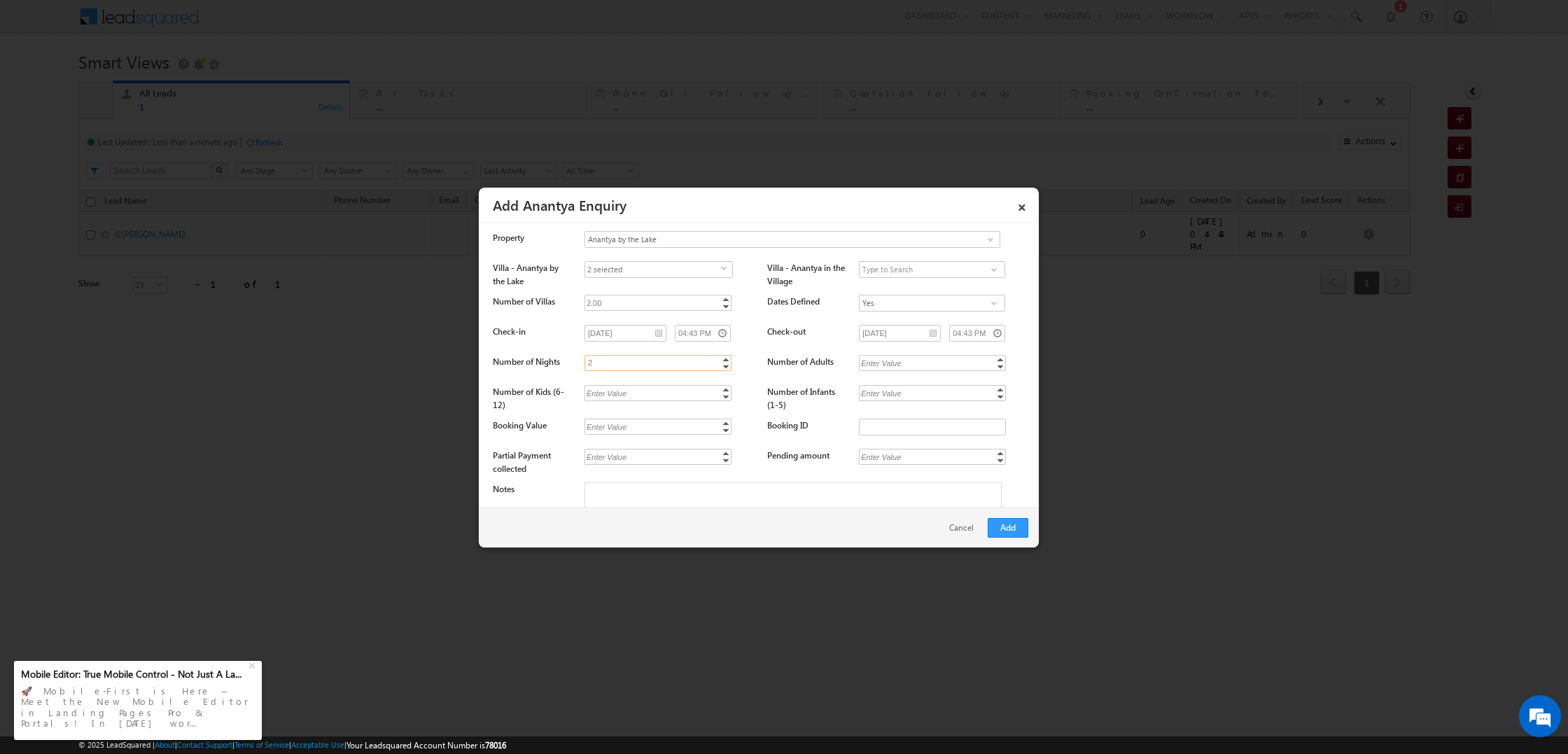
click at [723, 358] on link "Increment" at bounding box center [725, 359] width 11 height 7
click at [870, 361] on div "Enter Value" at bounding box center [881, 363] width 45 height 16
click at [1000, 363] on link "Decrement" at bounding box center [1000, 366] width 11 height 8
click at [1000, 357] on link "Increment" at bounding box center [1000, 359] width 11 height 7
click at [1000, 358] on link "Increment" at bounding box center [1000, 359] width 11 height 7
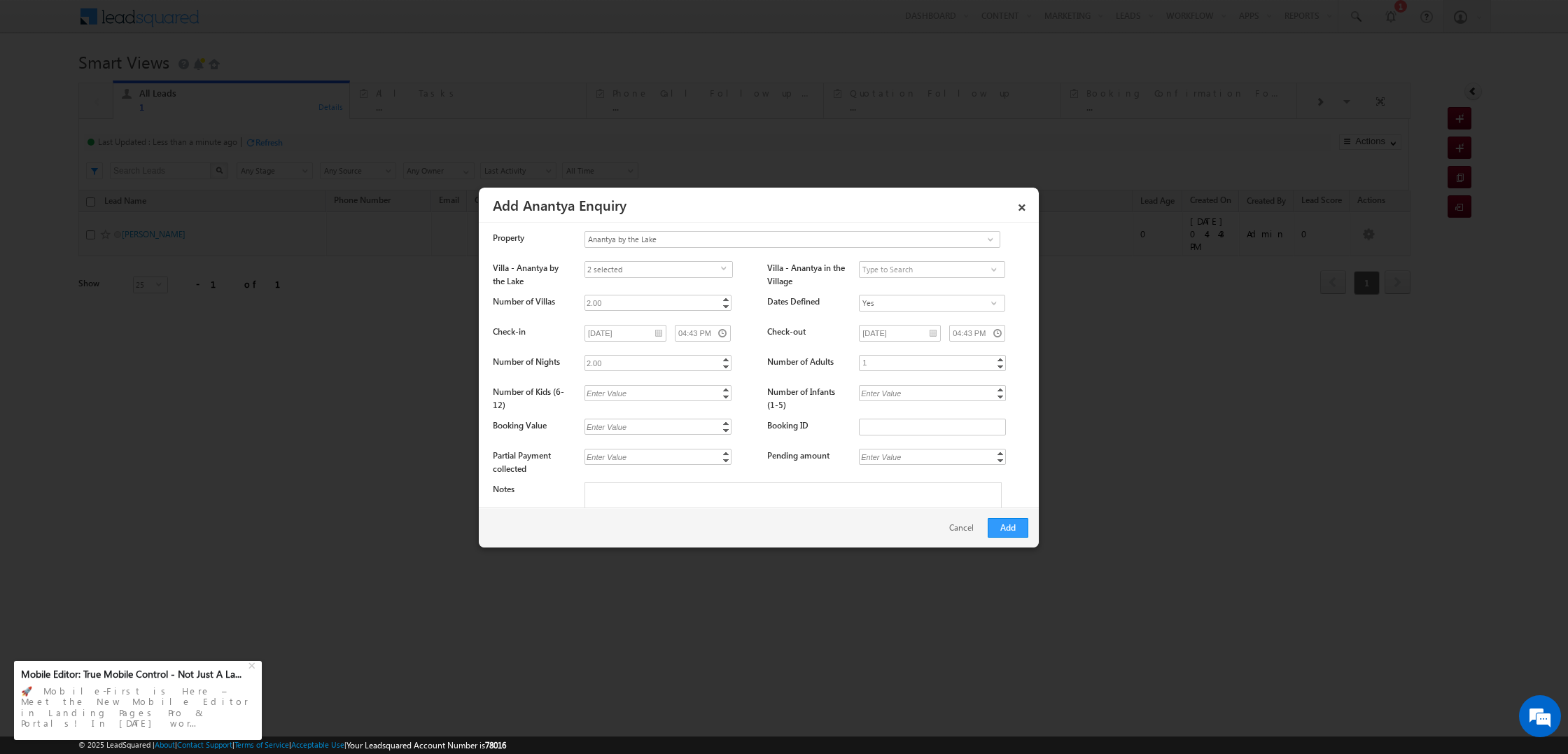
type input "2"
click at [1000, 358] on link "Increment" at bounding box center [1000, 359] width 11 height 7
click at [724, 393] on link "Decrement" at bounding box center [725, 396] width 11 height 8
click at [729, 396] on link "Decrement" at bounding box center [725, 396] width 11 height 8
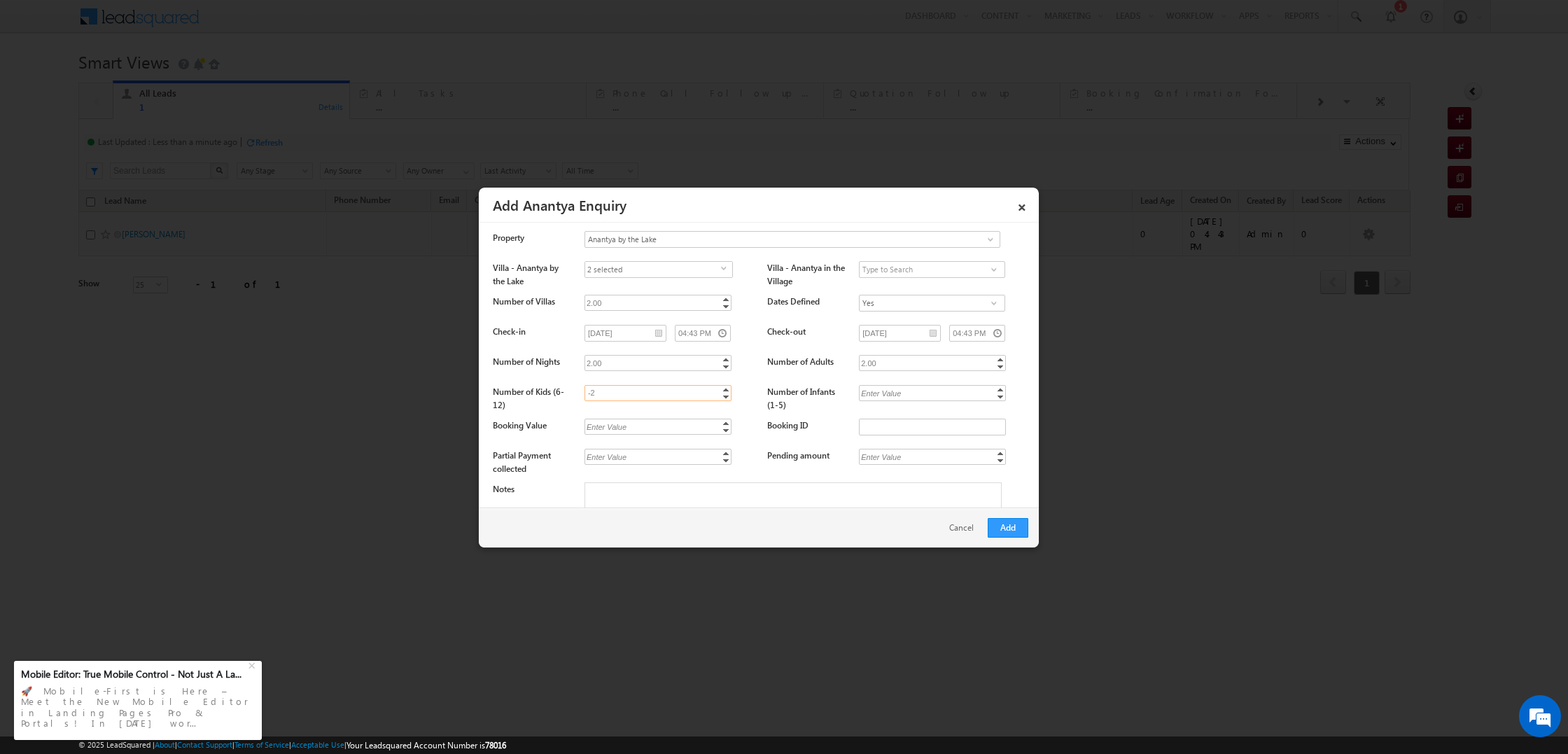
click at [724, 388] on link "Increment" at bounding box center [725, 389] width 11 height 7
type input "1"
click at [724, 388] on link "Increment" at bounding box center [725, 389] width 11 height 7
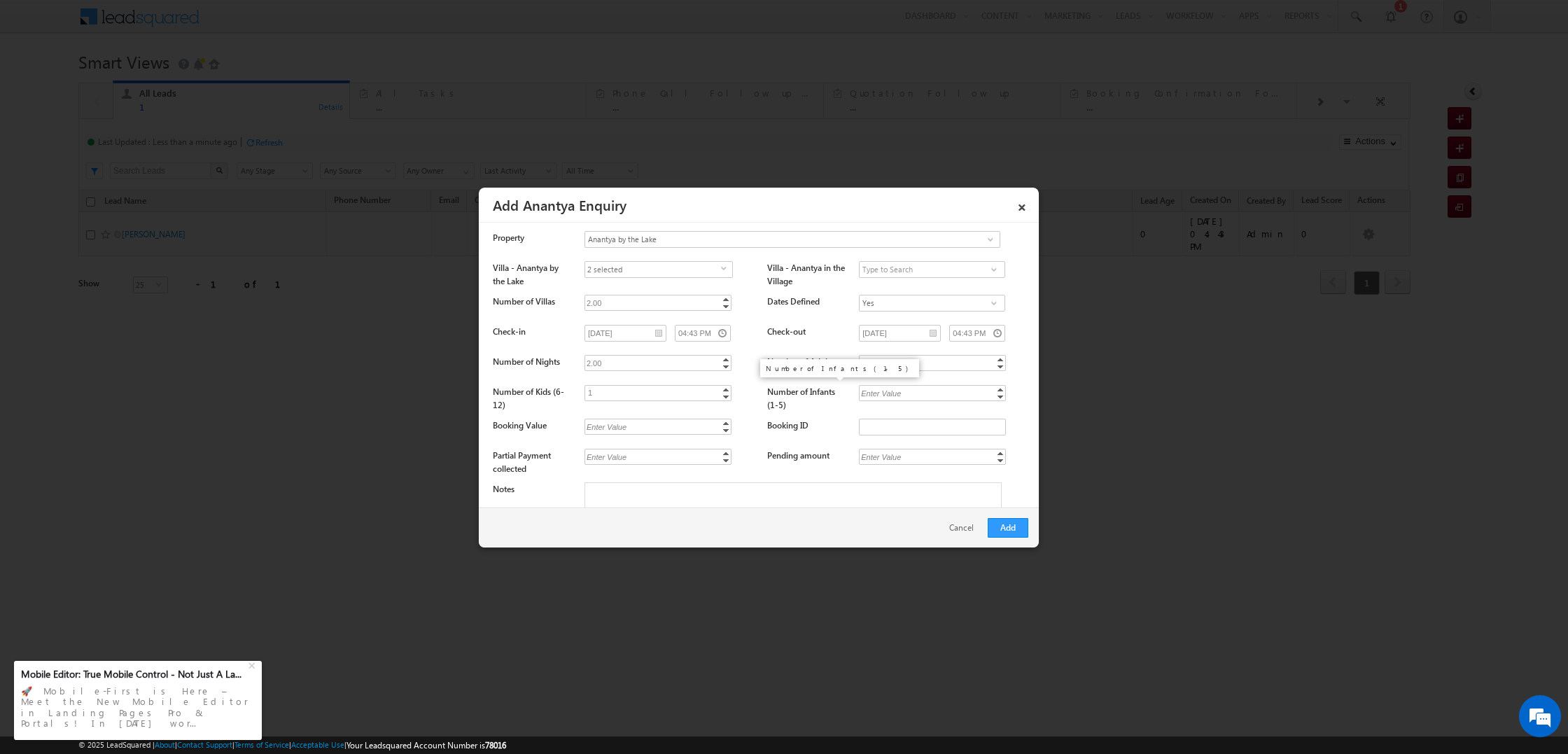
click at [818, 391] on label "Number of Infants (1-5)" at bounding box center [801, 398] width 68 height 24
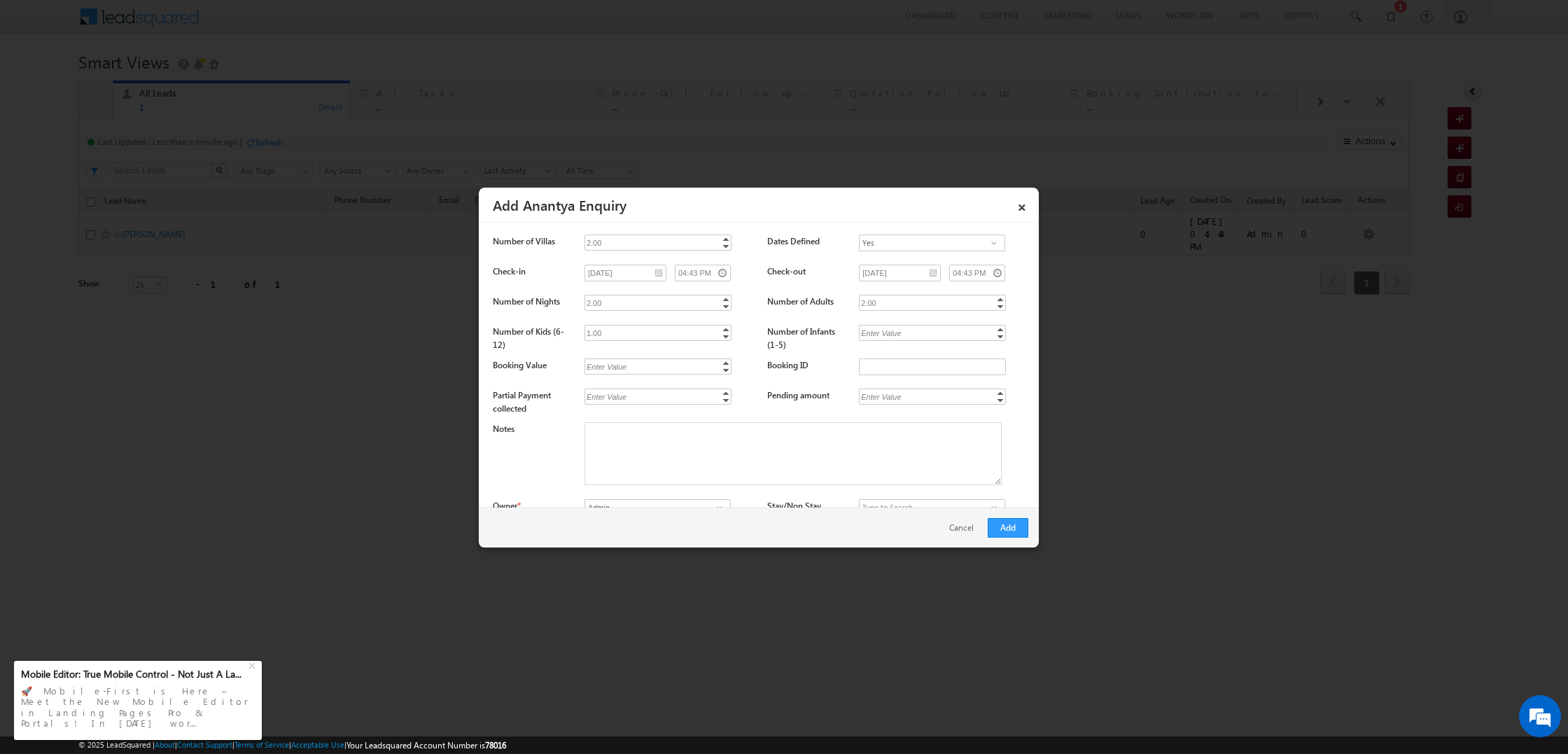
scroll to position [239, 0]
click at [724, 360] on link "Increment" at bounding box center [725, 361] width 11 height 7
click at [704, 361] on input "1" at bounding box center [657, 364] width 147 height 16
drag, startPoint x: 704, startPoint y: 361, endPoint x: 578, endPoint y: 358, distance: 126.0
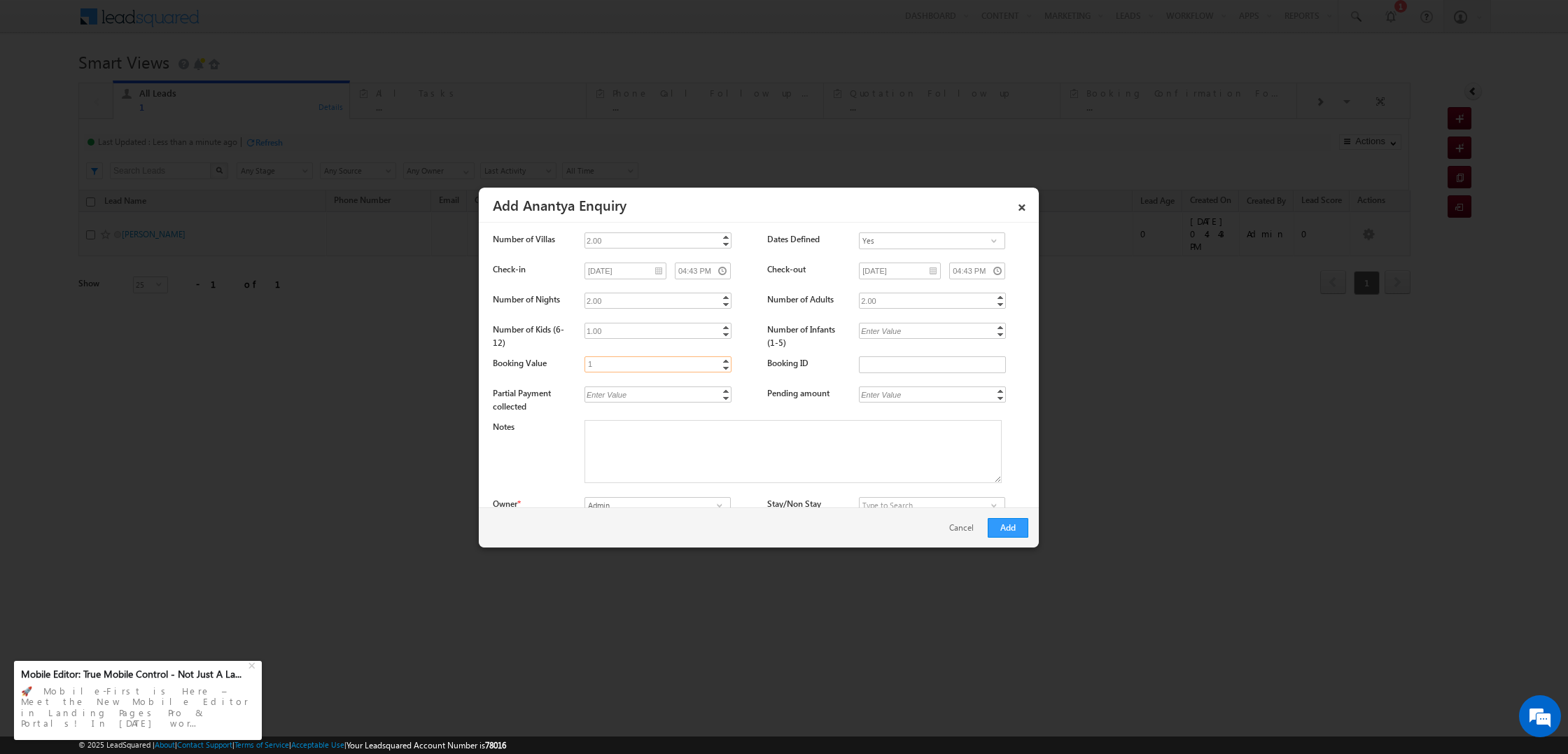
click at [578, 358] on div "Booking Value 1.00 1 Increment Decrement Booking ID" at bounding box center [761, 368] width 535 height 23
type input "75000"
type input "25000"
click at [873, 420] on textarea "Notes" at bounding box center [793, 451] width 417 height 63
click at [849, 434] on textarea "Notes" at bounding box center [793, 451] width 417 height 63
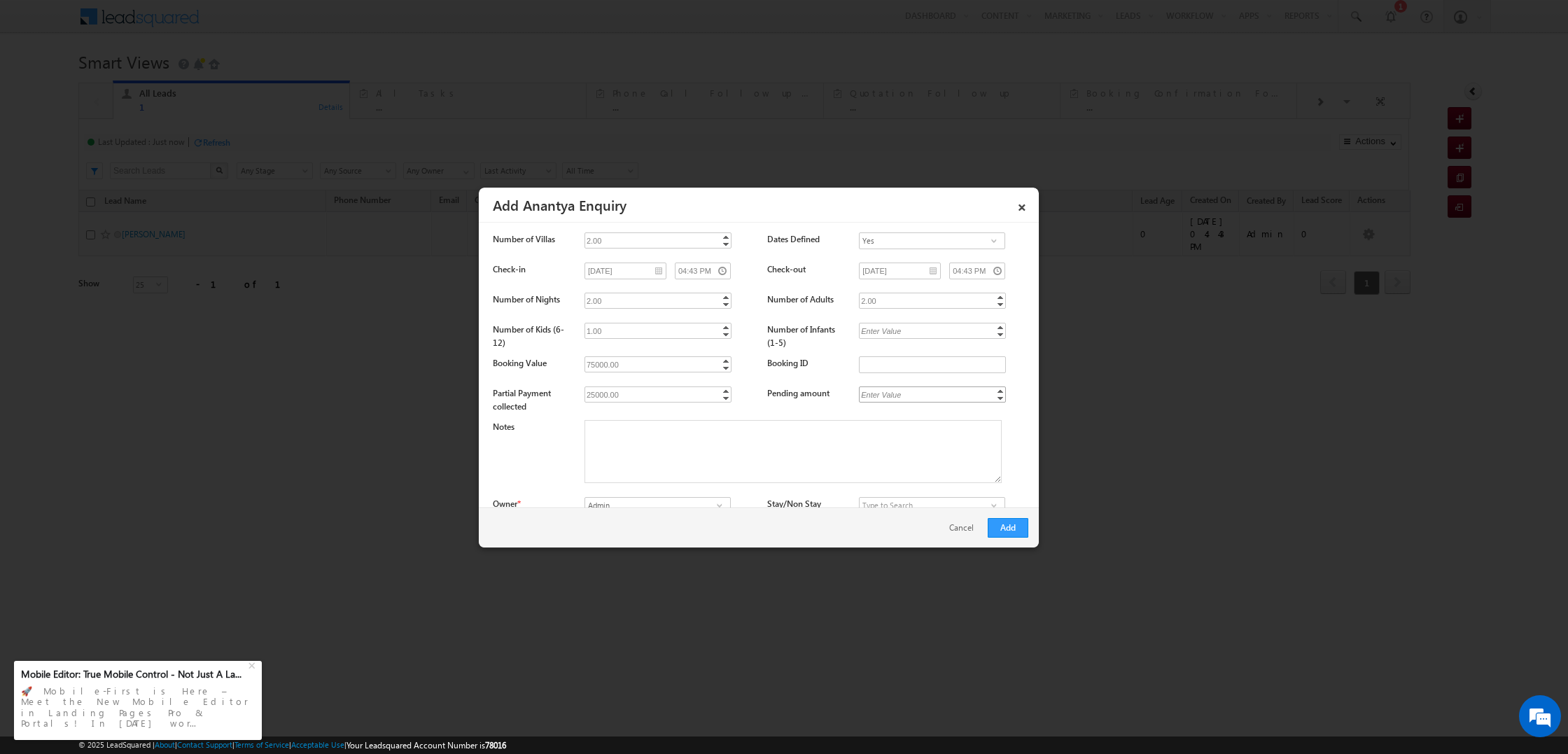
click at [879, 396] on div "Enter Value" at bounding box center [881, 394] width 45 height 16
type input "50000"
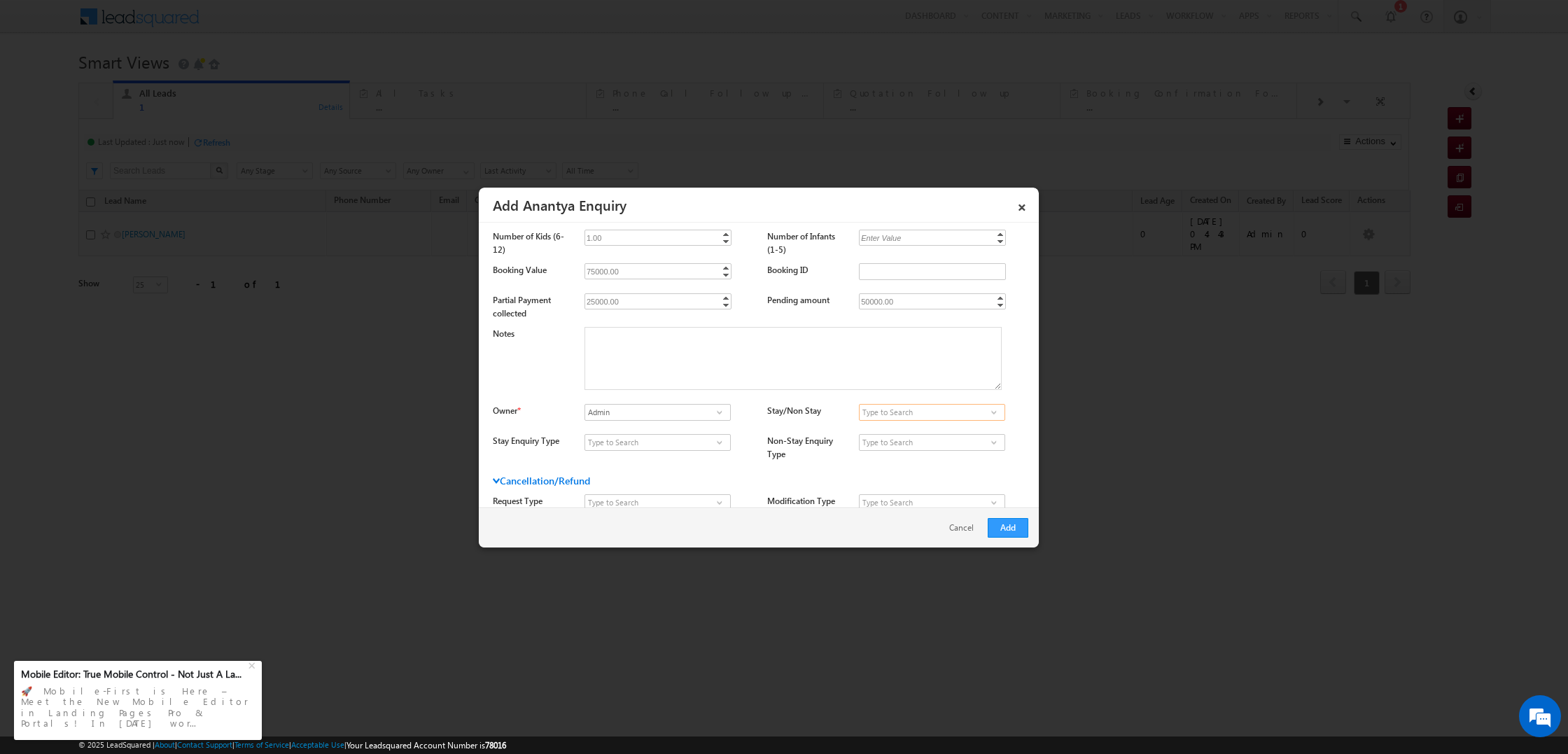
click at [881, 405] on input at bounding box center [932, 412] width 146 height 17
click at [990, 407] on span at bounding box center [993, 412] width 14 height 11
click at [957, 426] on link "Stay" at bounding box center [932, 429] width 146 height 16
type input "Stay"
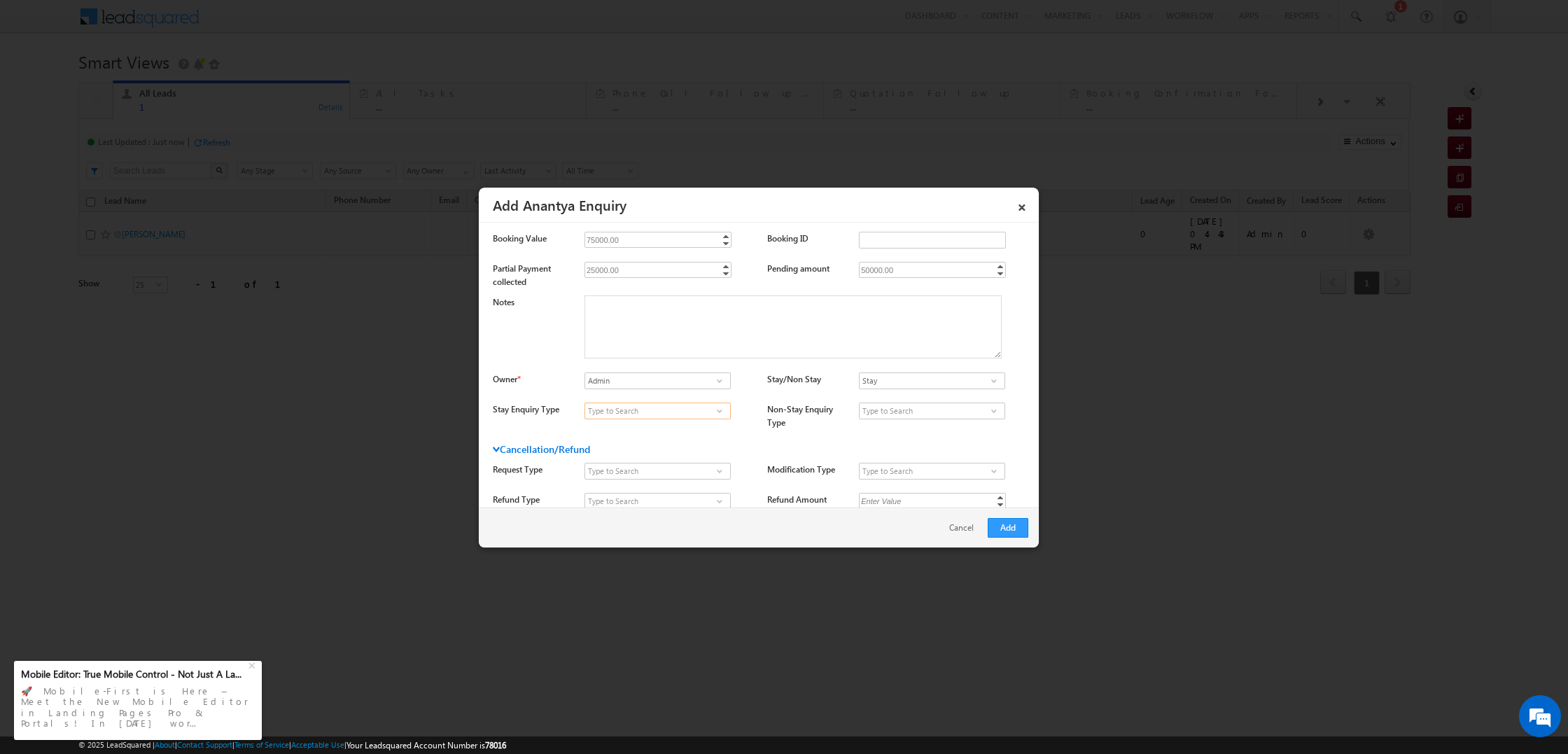
click at [676, 402] on input at bounding box center [657, 410] width 146 height 17
click at [717, 405] on span at bounding box center [719, 410] width 14 height 11
click at [672, 462] on link "3 Nights" at bounding box center [657, 470] width 146 height 16
type input "3 Nights"
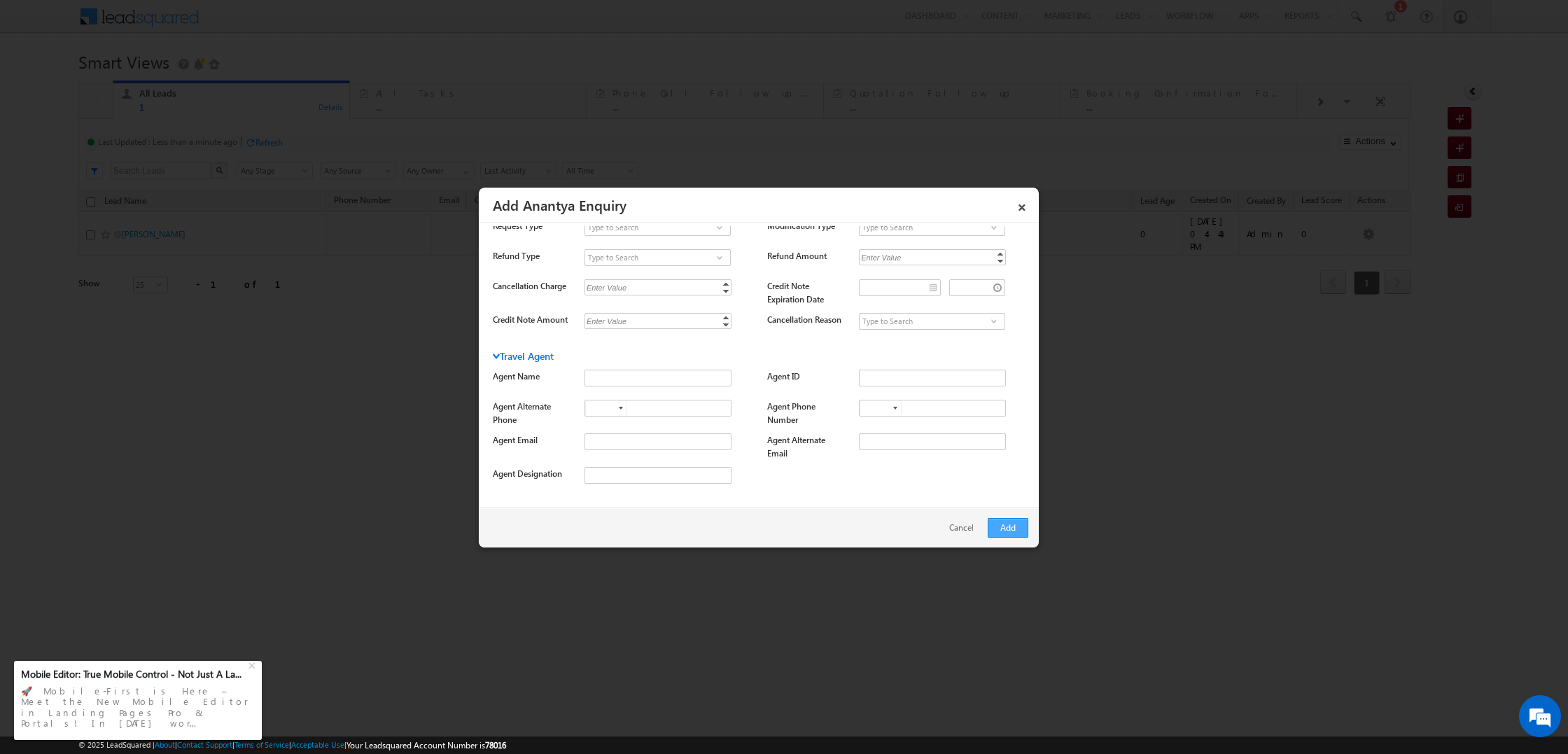
scroll to position [1, 0]
click at [1003, 527] on button "Add" at bounding box center [1008, 527] width 41 height 20
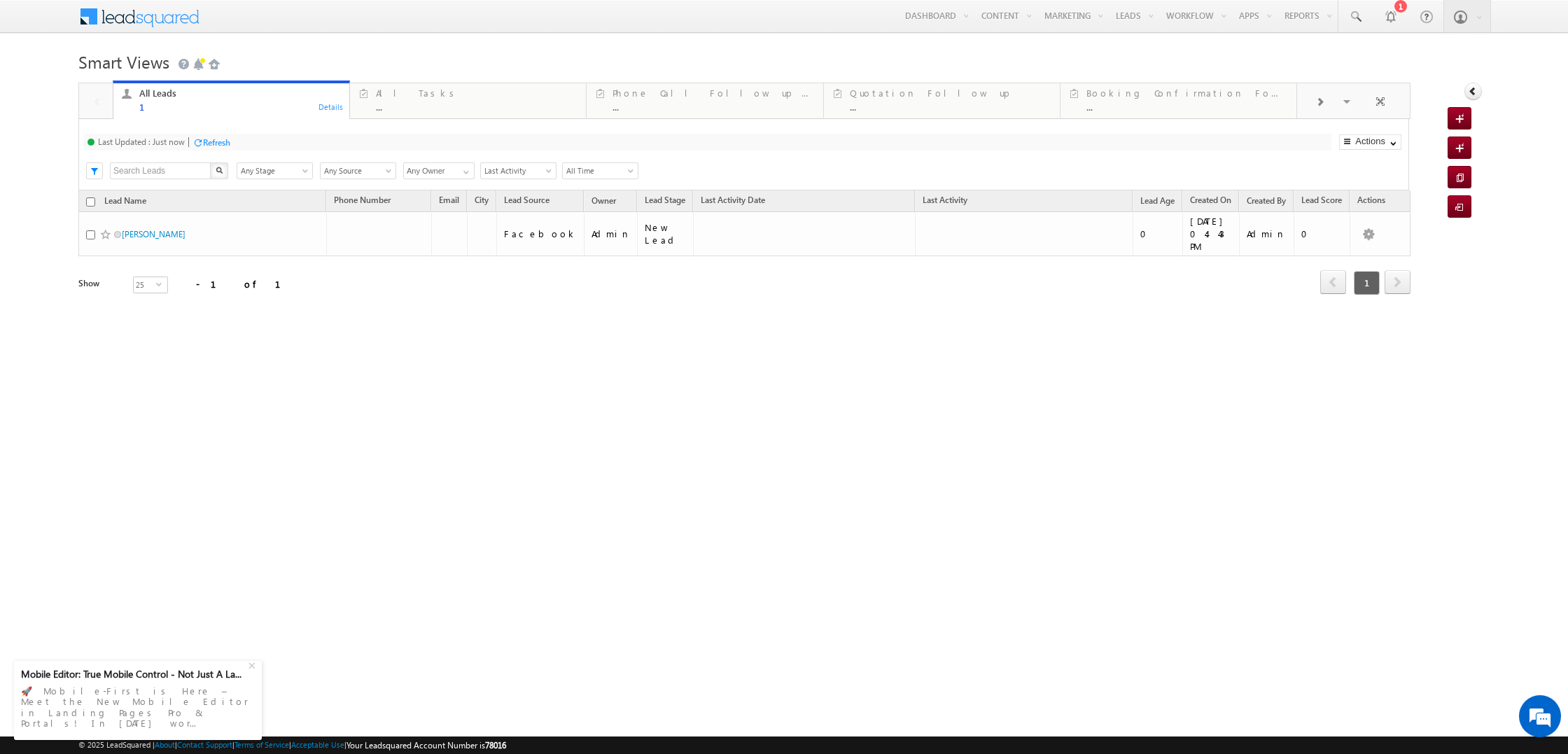
click at [551, 268] on div "Refresh first prev 1 next last 1 - 1 of 1" at bounding box center [744, 276] width 1332 height 41
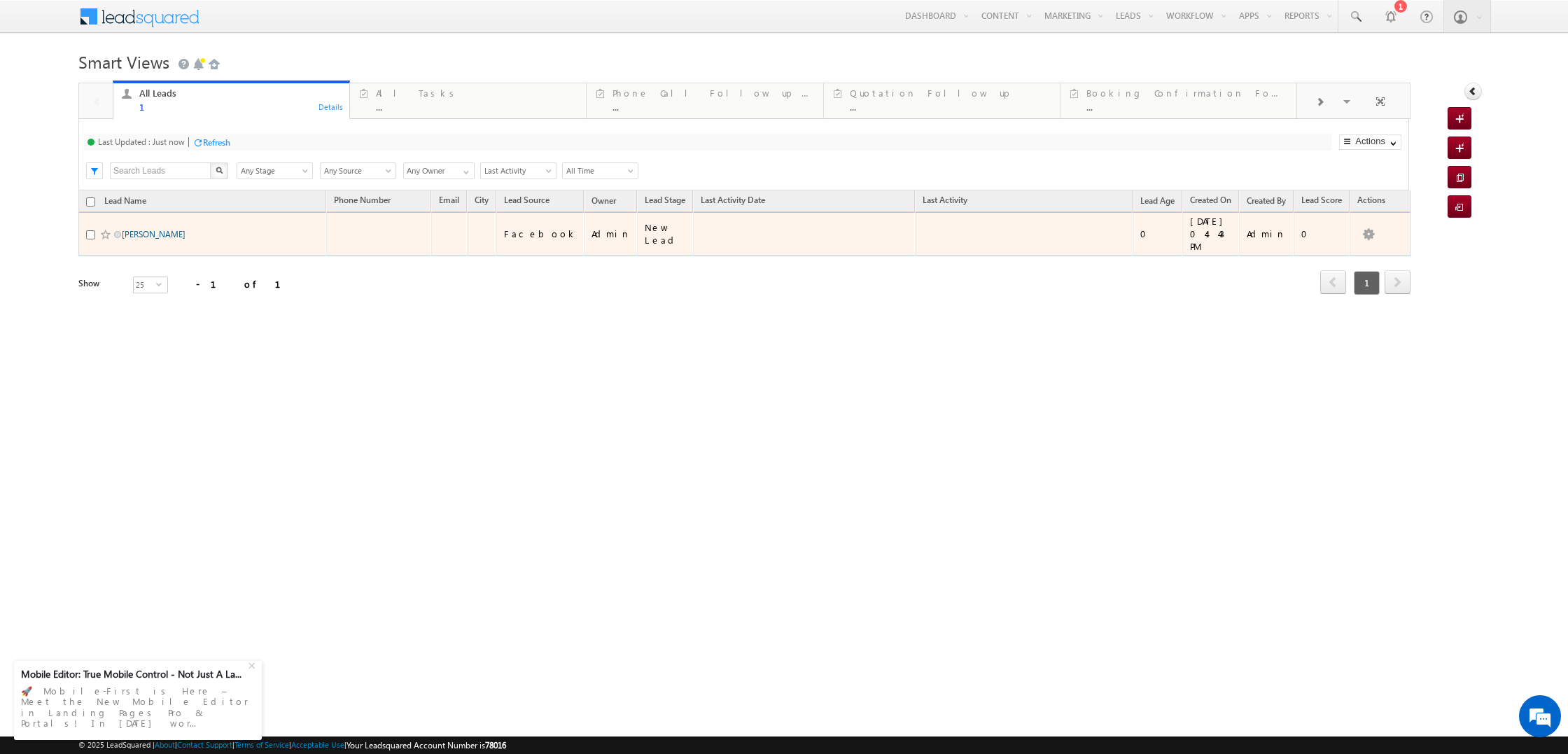
click at [133, 229] on link "Arya M" at bounding box center [154, 234] width 64 height 10
